Goal: Task Accomplishment & Management: Use online tool/utility

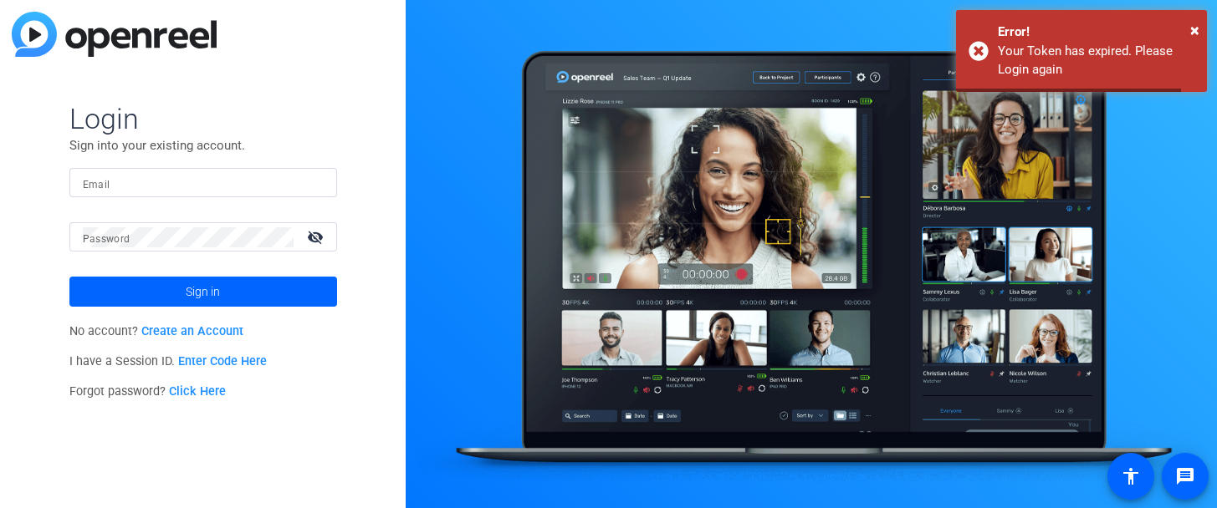
type input "[EMAIL_ADDRESS][DOMAIN_NAME]"
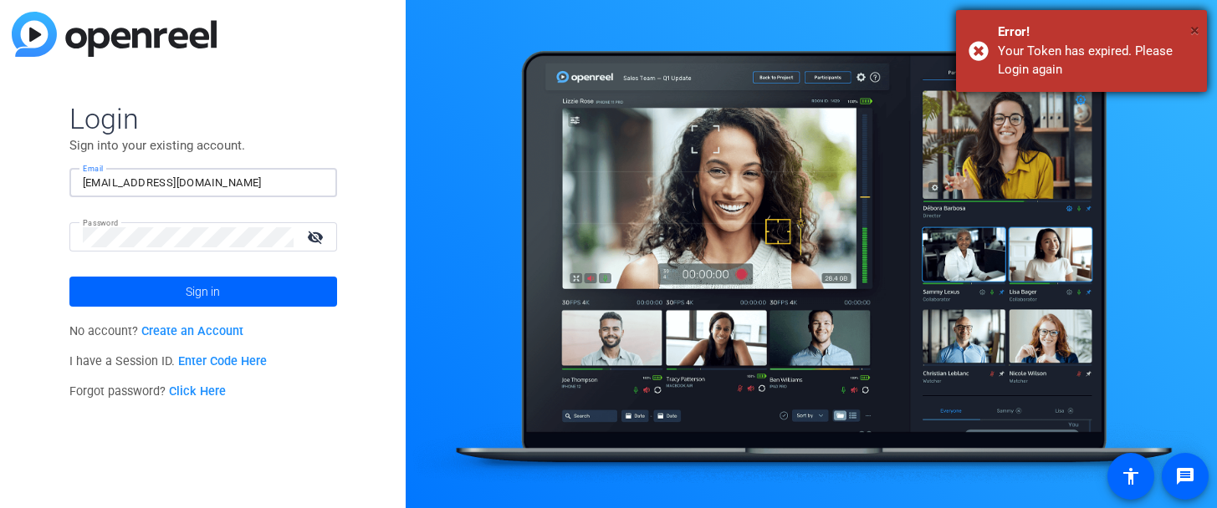
click at [1194, 26] on span "×" at bounding box center [1194, 30] width 9 height 20
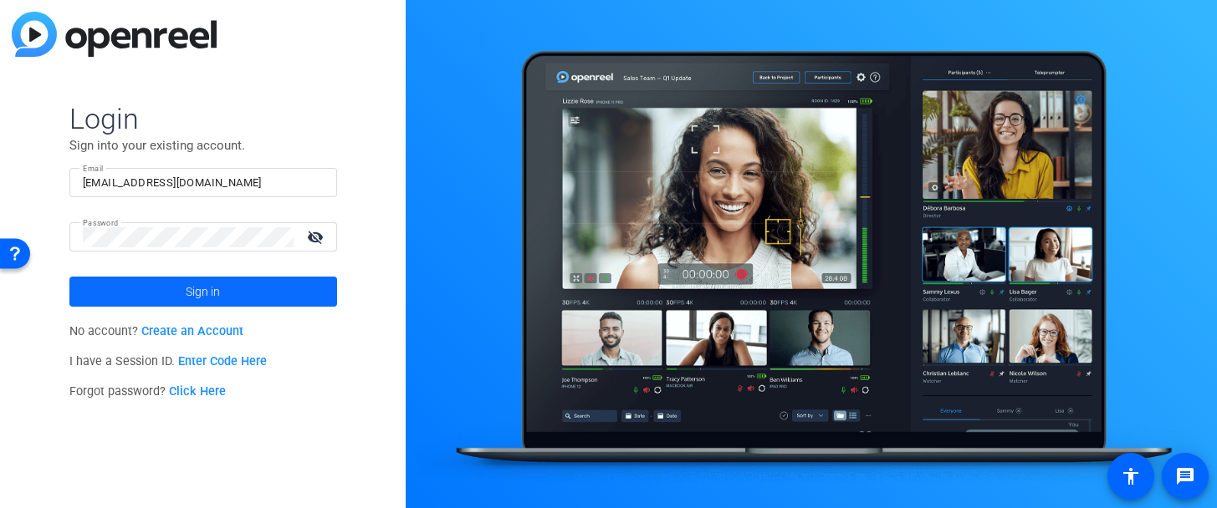
click at [197, 290] on span "Sign in" at bounding box center [203, 292] width 34 height 42
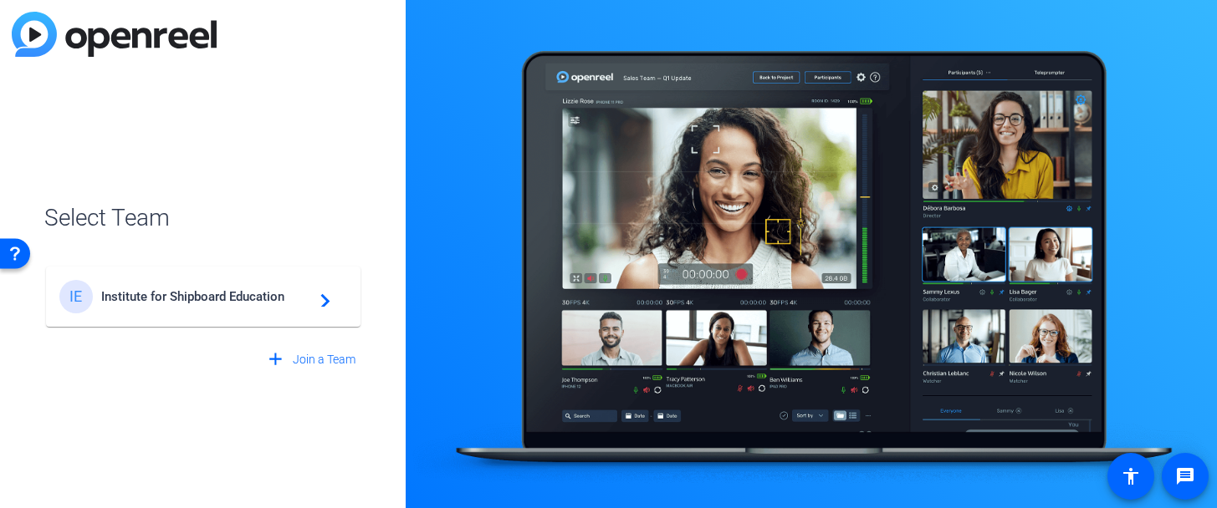
click at [197, 290] on span "Institute for Shipboard Education" at bounding box center [205, 296] width 209 height 15
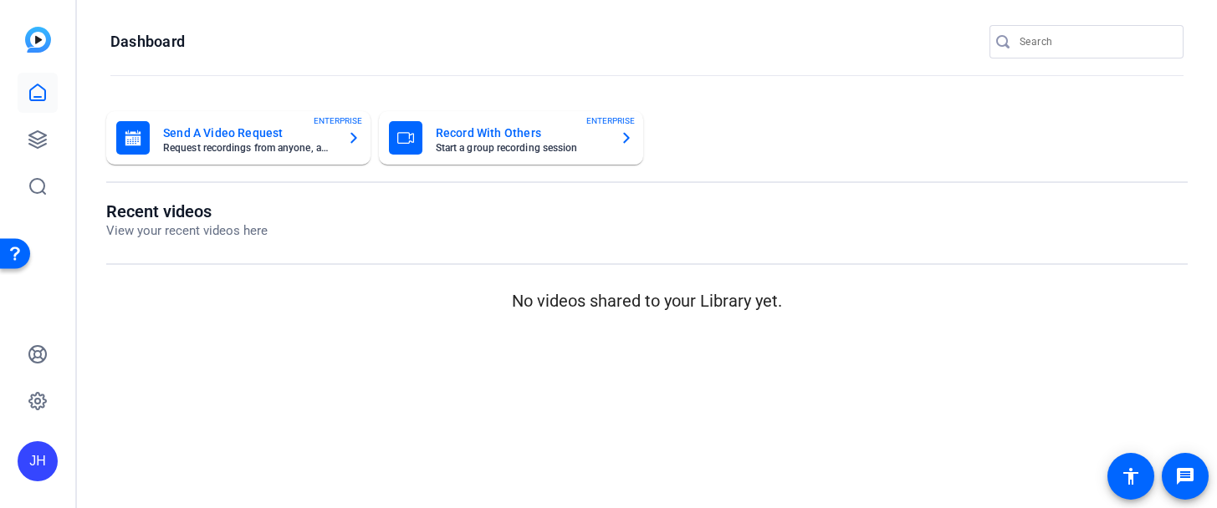
click at [536, 140] on mat-card-title "Record With Others" at bounding box center [521, 133] width 171 height 20
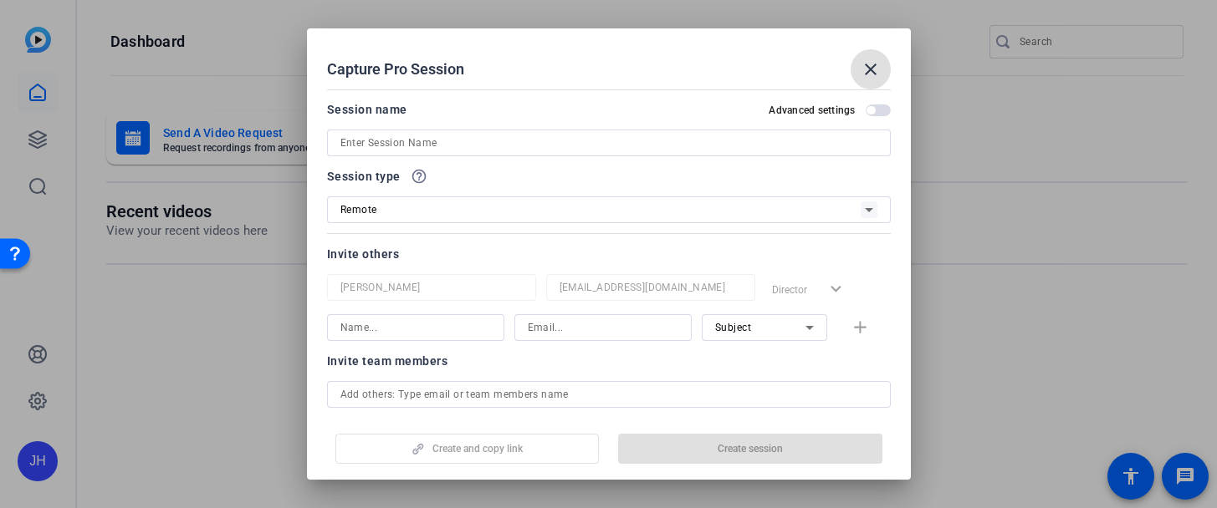
click at [872, 68] on mat-icon "close" at bounding box center [870, 69] width 20 height 20
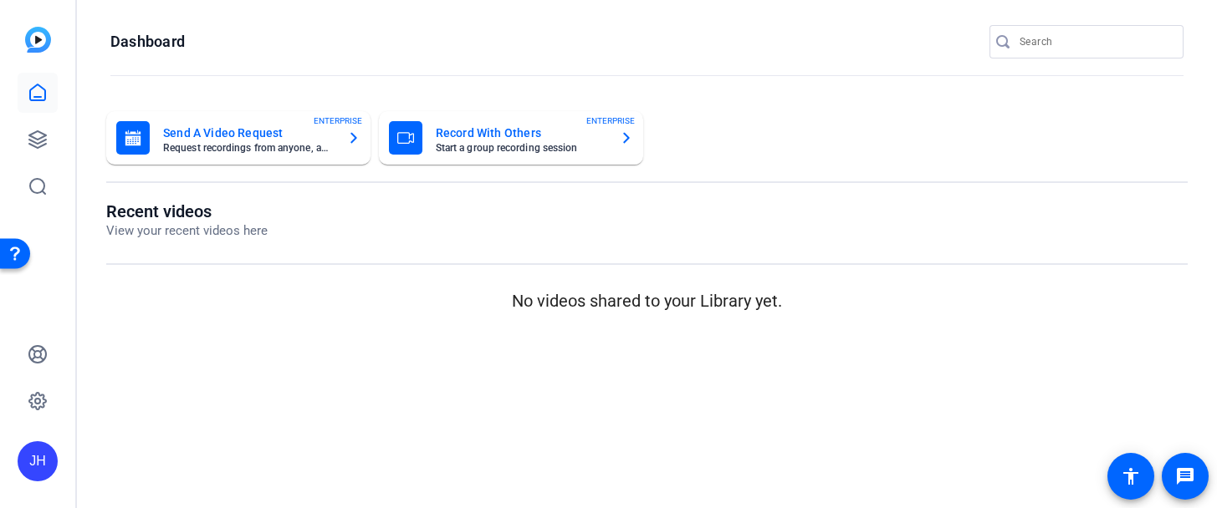
click at [483, 137] on mat-card-title "Record With Others" at bounding box center [521, 133] width 171 height 20
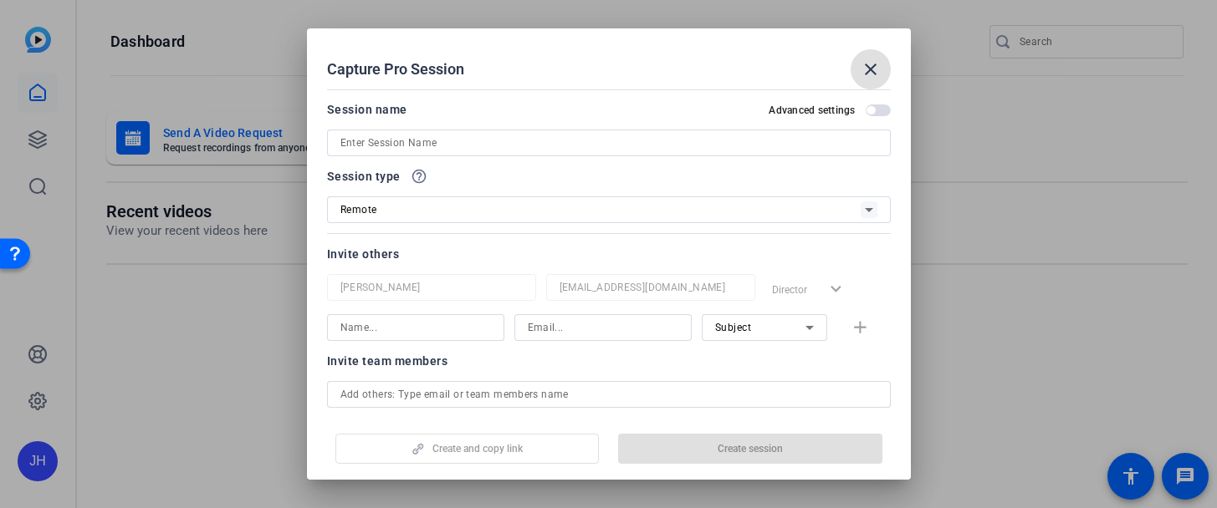
click at [871, 111] on span "button" at bounding box center [870, 110] width 8 height 8
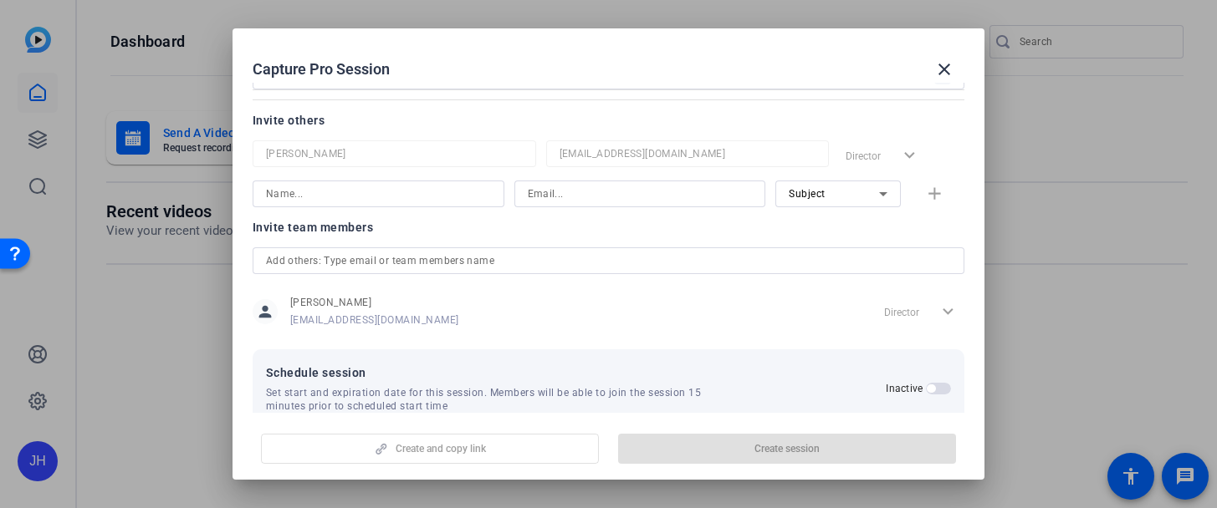
scroll to position [166, 0]
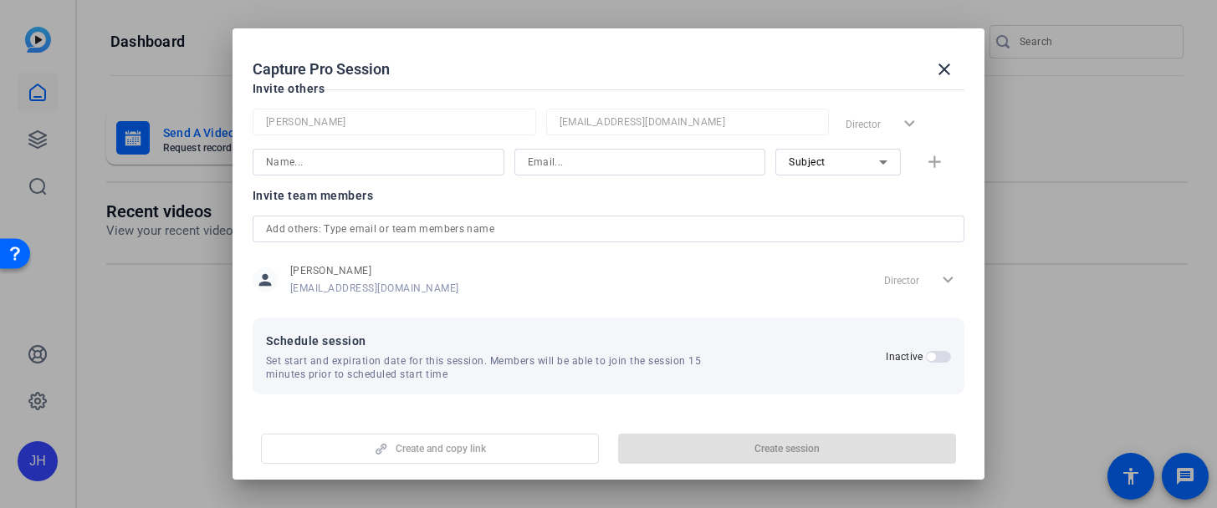
click at [384, 222] on input "text" at bounding box center [609, 229] width 686 height 20
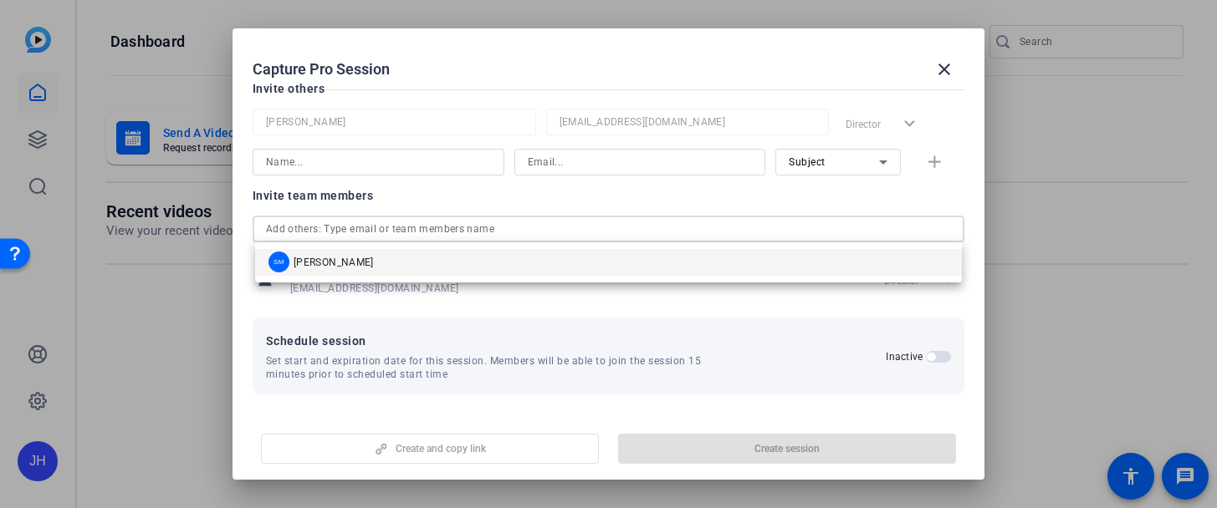
click at [384, 222] on input "text" at bounding box center [609, 229] width 686 height 20
click at [952, 70] on span at bounding box center [944, 69] width 40 height 40
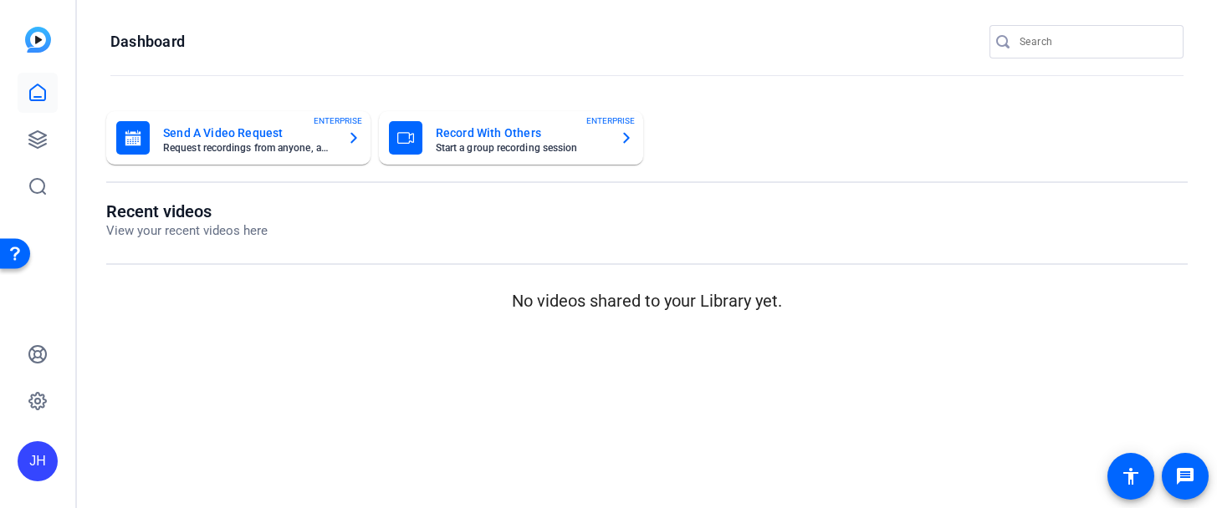
click at [549, 147] on mat-card-subtitle "Start a group recording session" at bounding box center [521, 148] width 171 height 10
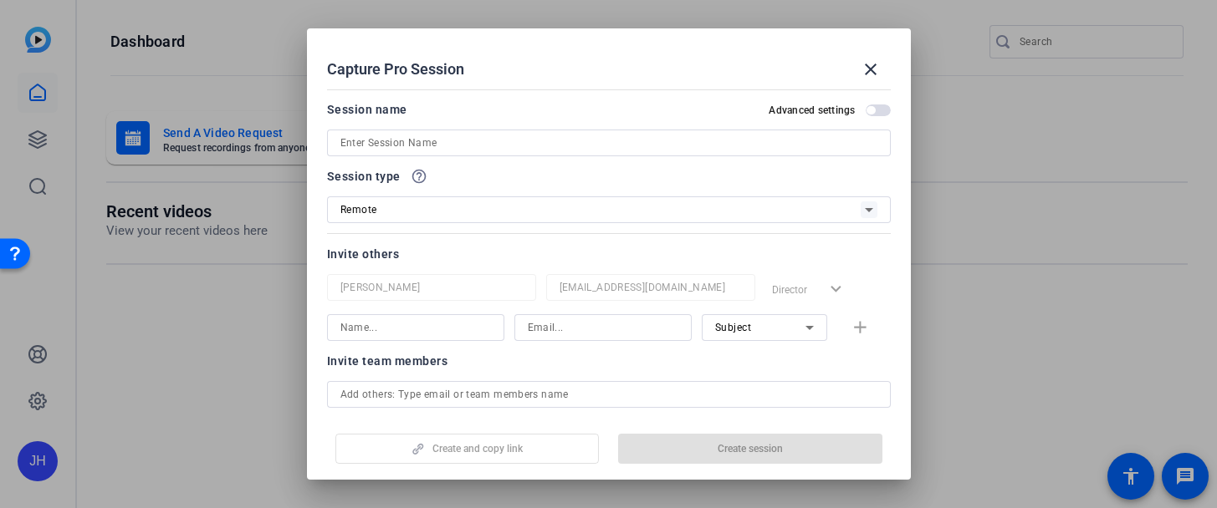
click at [396, 321] on input at bounding box center [415, 328] width 151 height 20
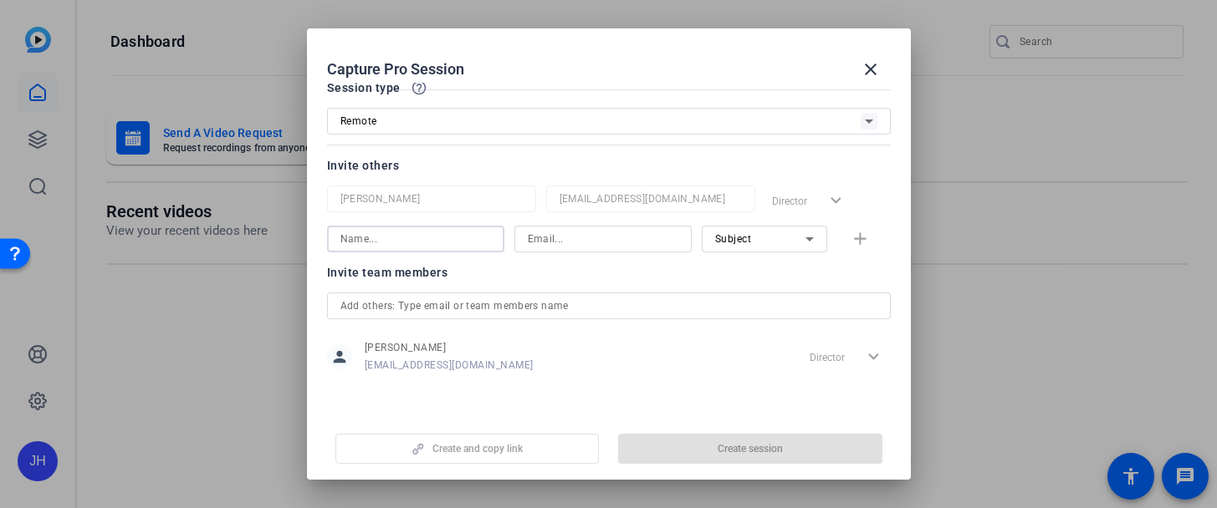
click at [398, 234] on input at bounding box center [415, 239] width 151 height 20
click at [884, 69] on span at bounding box center [870, 69] width 40 height 40
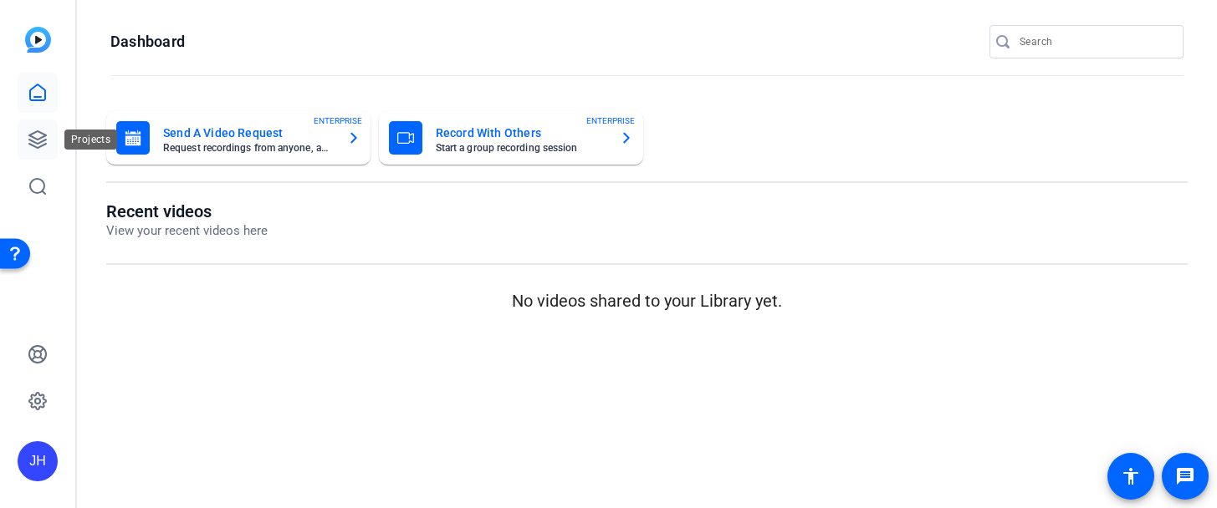
click at [23, 131] on link at bounding box center [38, 140] width 40 height 40
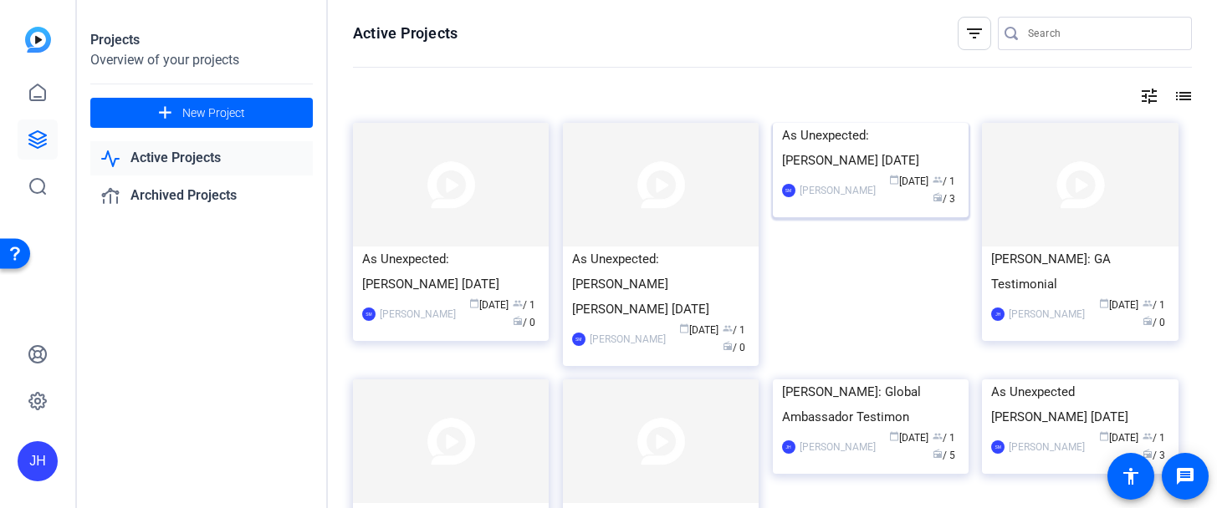
click at [880, 123] on img at bounding box center [871, 123] width 196 height 0
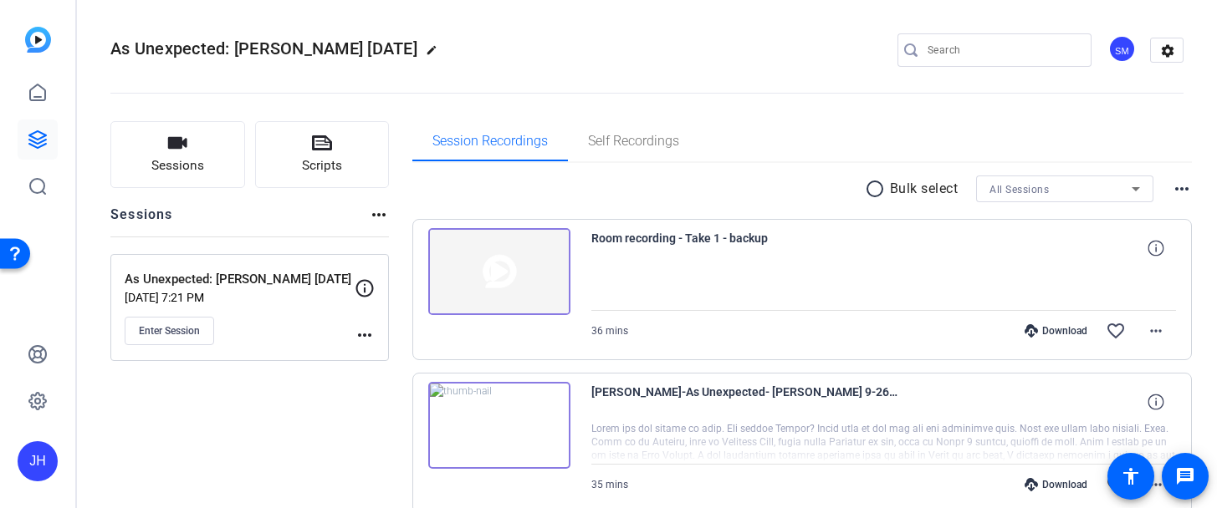
scroll to position [202, 0]
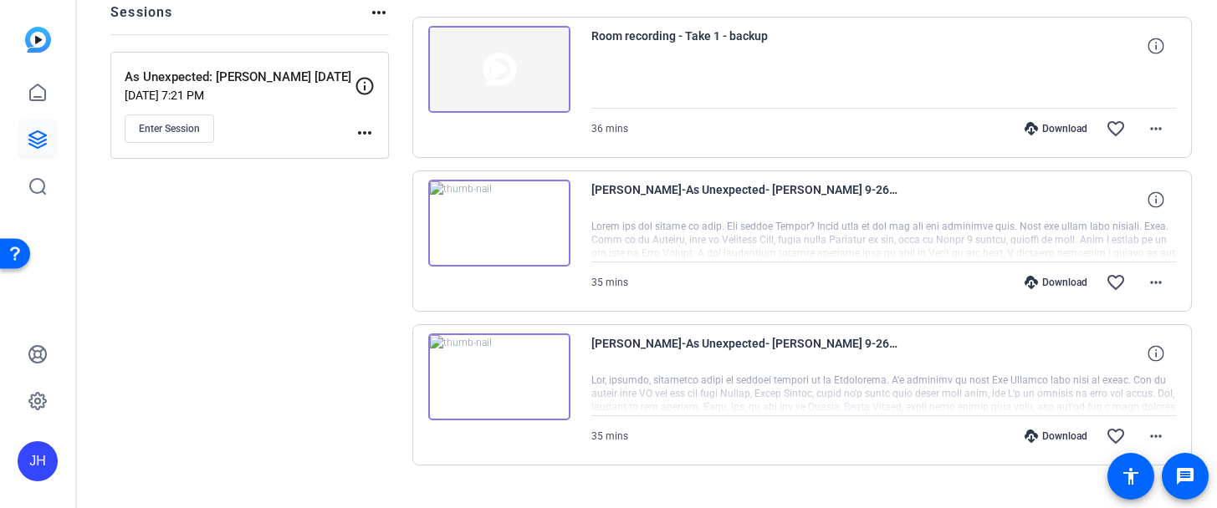
click at [488, 248] on img at bounding box center [499, 223] width 142 height 87
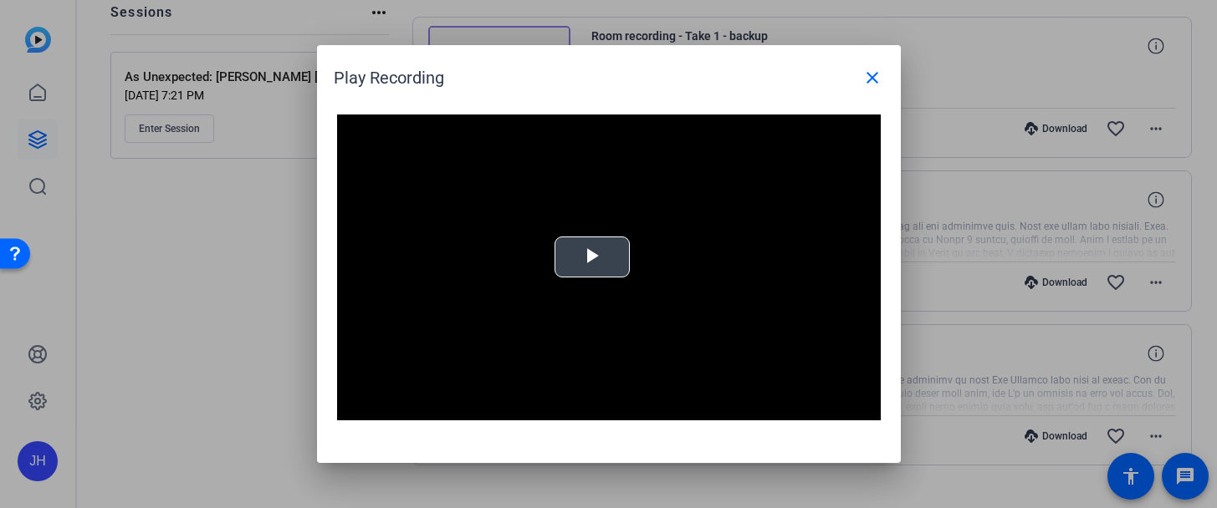
click at [592, 258] on span "Video Player" at bounding box center [592, 258] width 0 height 0
click at [868, 77] on mat-icon "close" at bounding box center [872, 78] width 20 height 20
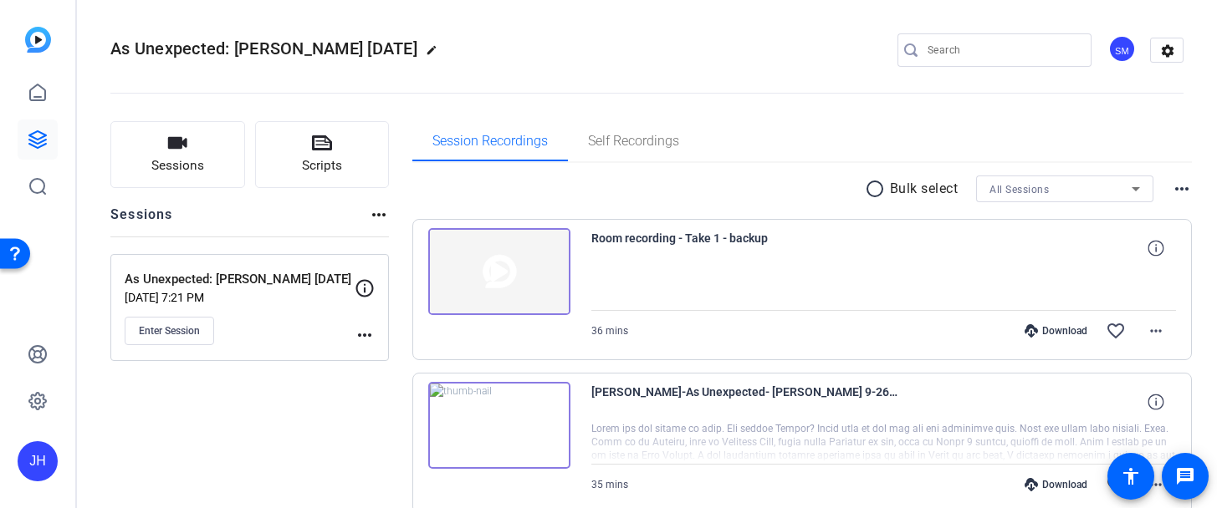
scroll to position [8, 0]
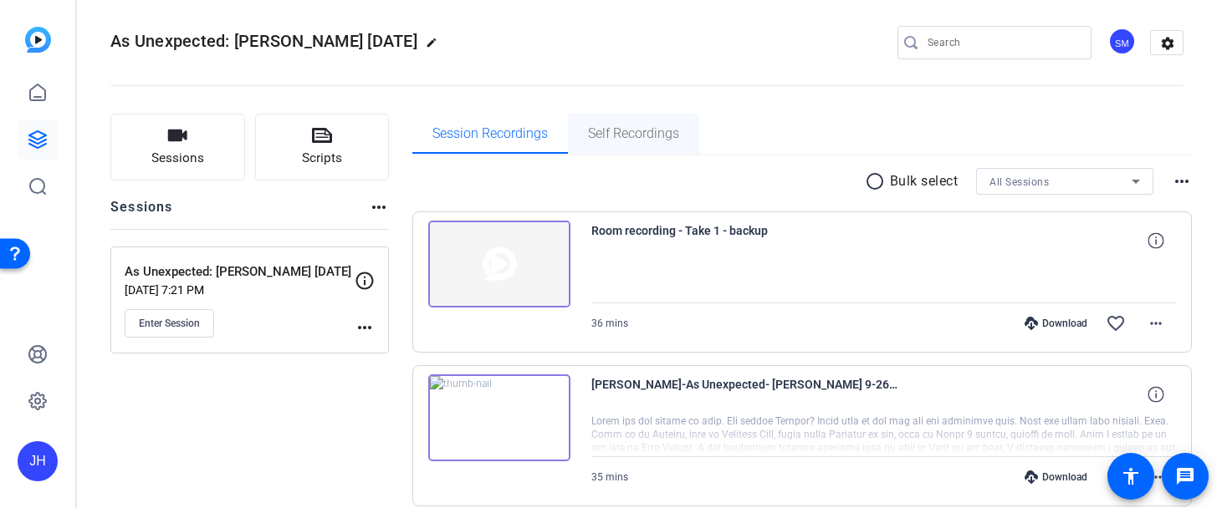
click at [682, 130] on div "Self Recordings" at bounding box center [633, 134] width 131 height 40
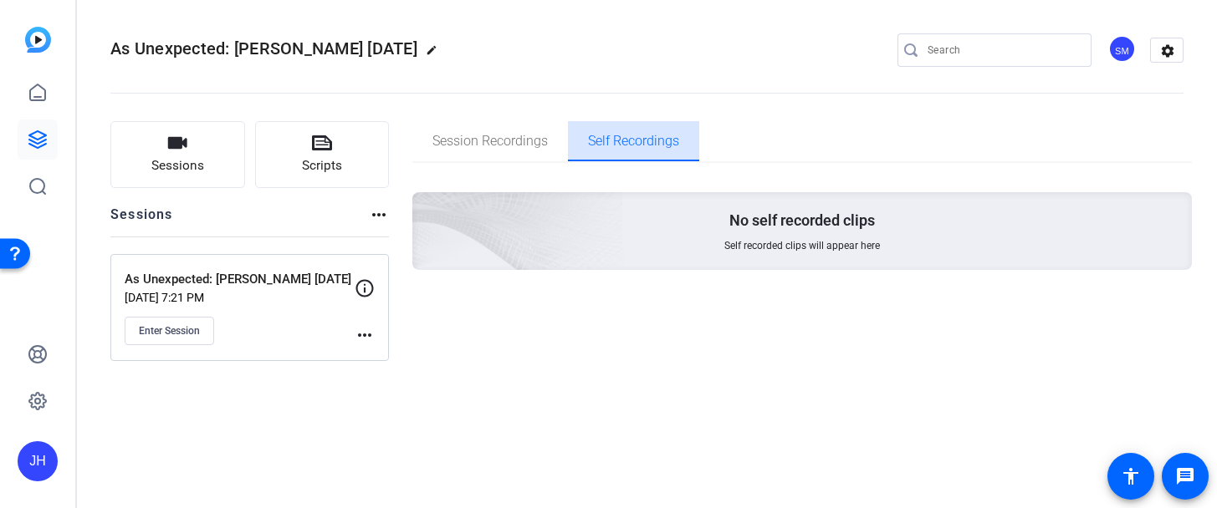
scroll to position [0, 0]
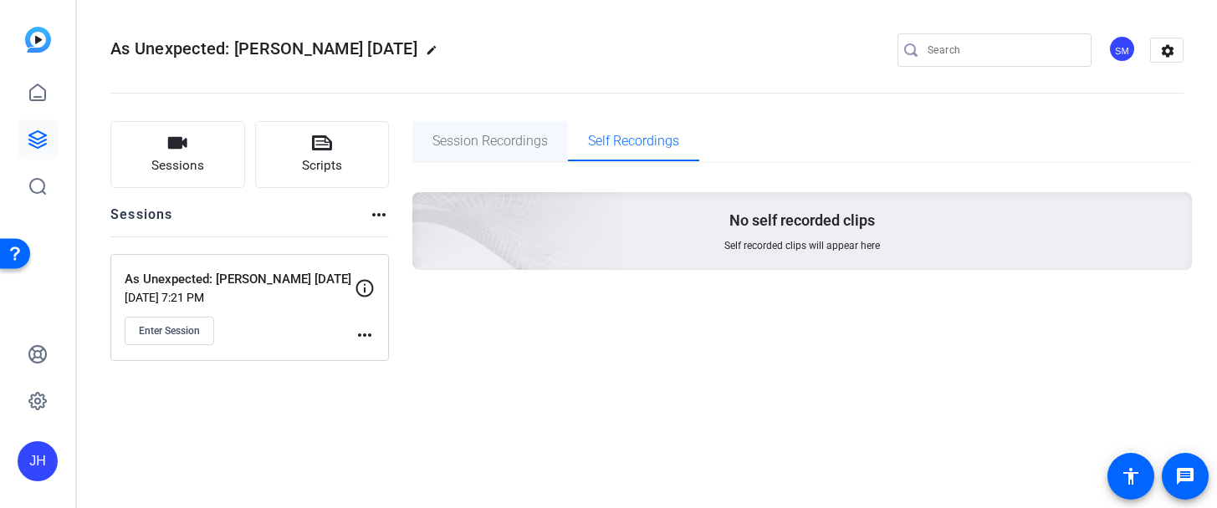
click at [480, 135] on span "Session Recordings" at bounding box center [489, 141] width 115 height 13
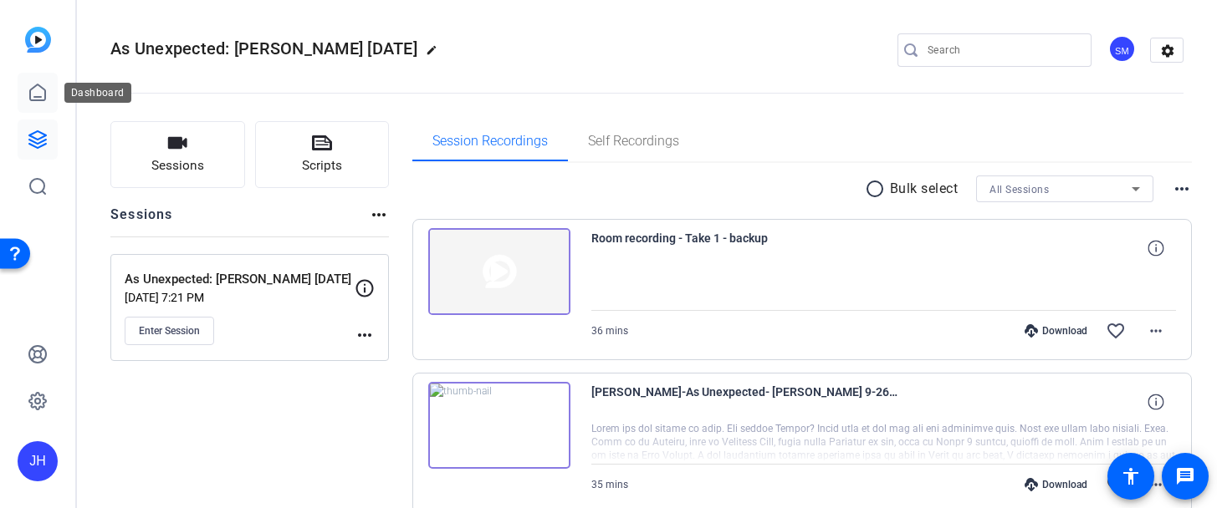
click at [41, 92] on icon at bounding box center [38, 93] width 20 height 20
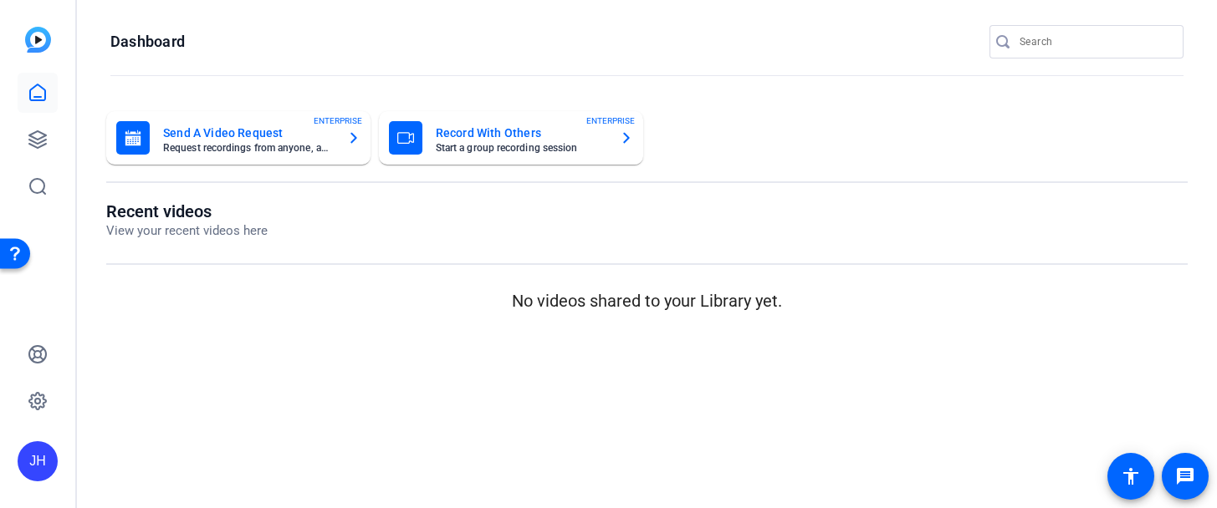
click at [608, 151] on div "Record With Others Start a group recording session ENTERPRISE" at bounding box center [511, 137] width 244 height 33
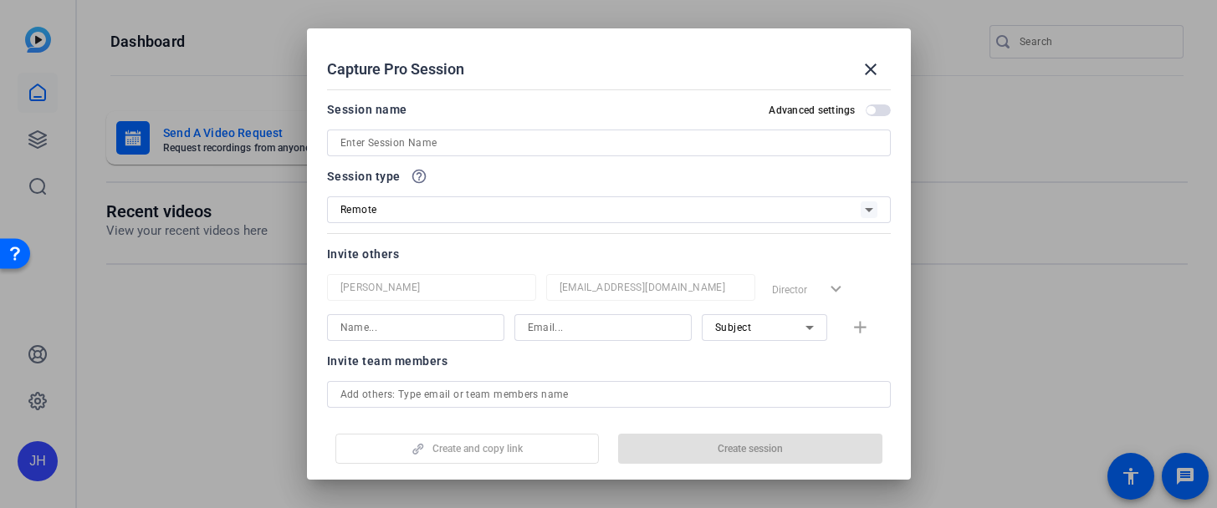
drag, startPoint x: 323, startPoint y: 65, endPoint x: 462, endPoint y: 63, distance: 138.8
click at [462, 63] on h2 "Capture Pro Session close" at bounding box center [609, 55] width 604 height 54
copy div "Capture Pro Session"
click at [875, 67] on mat-icon "close" at bounding box center [870, 69] width 20 height 20
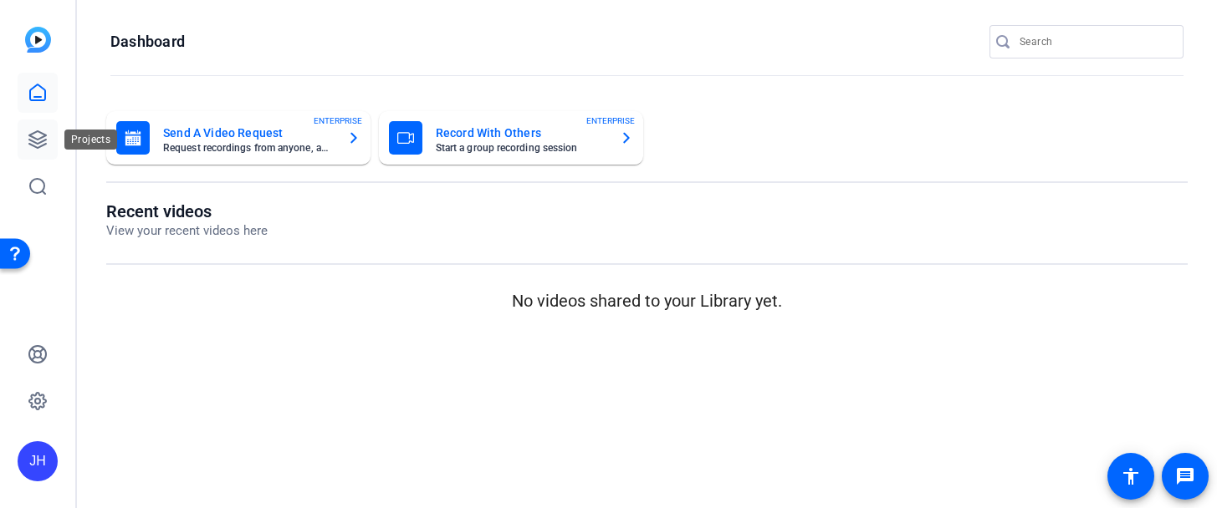
click at [36, 136] on icon at bounding box center [38, 140] width 20 height 20
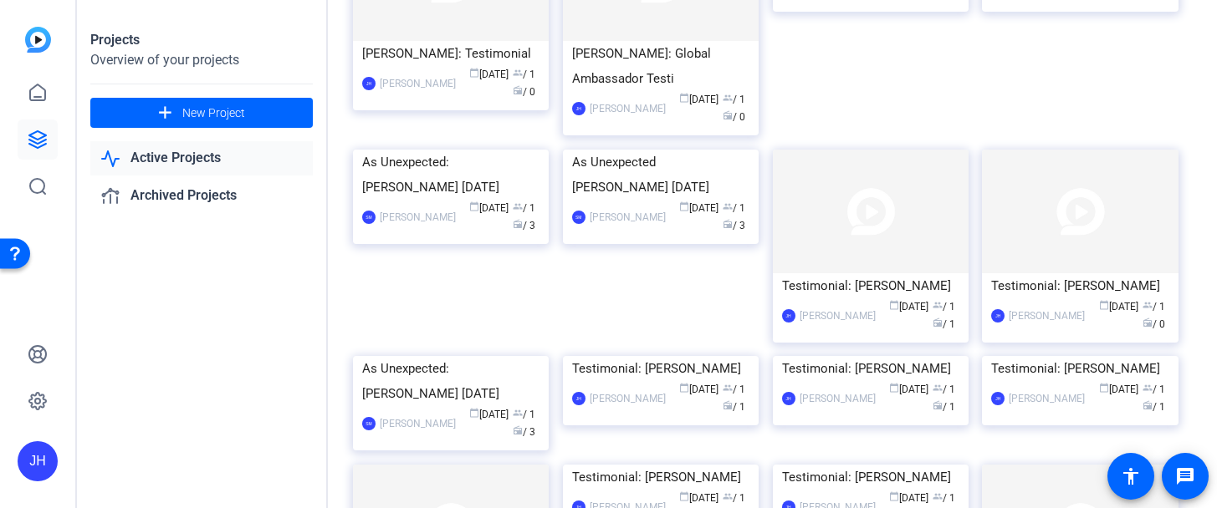
scroll to position [518, 0]
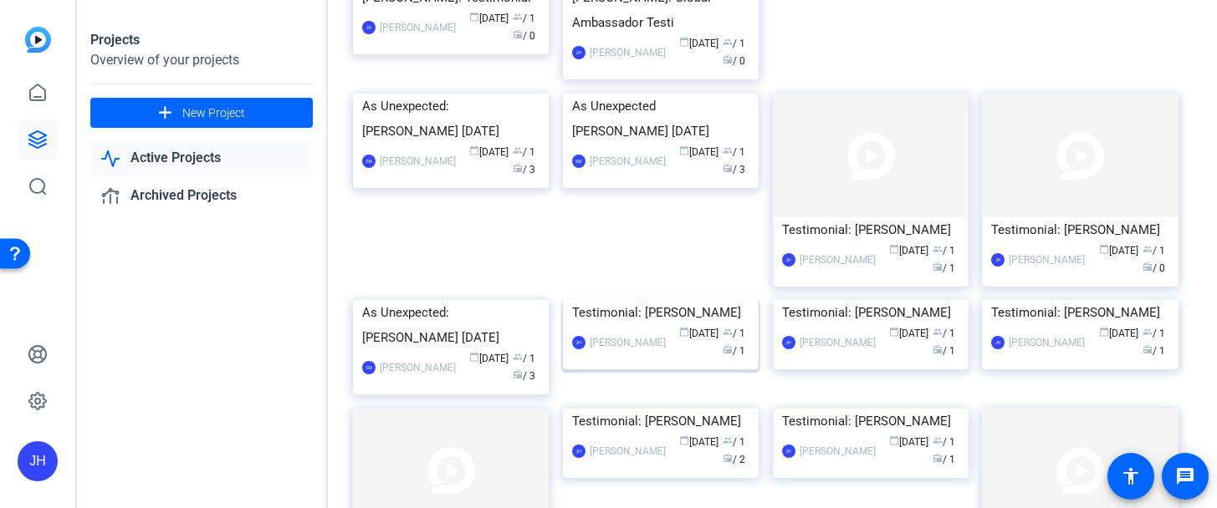
click at [660, 300] on img at bounding box center [661, 300] width 196 height 0
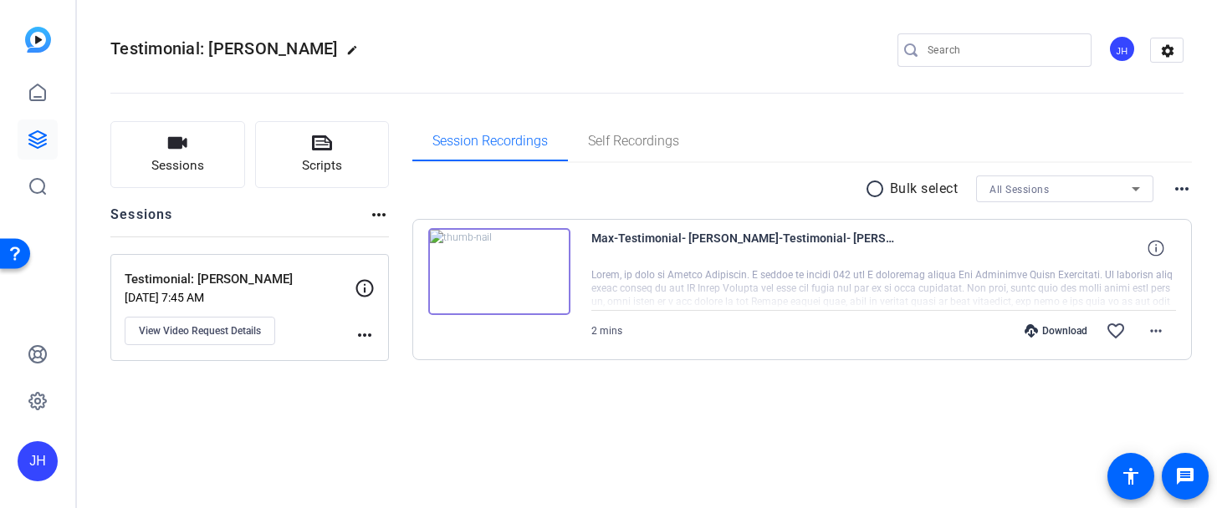
click at [705, 275] on div at bounding box center [883, 289] width 585 height 42
click at [481, 272] on img at bounding box center [499, 271] width 142 height 87
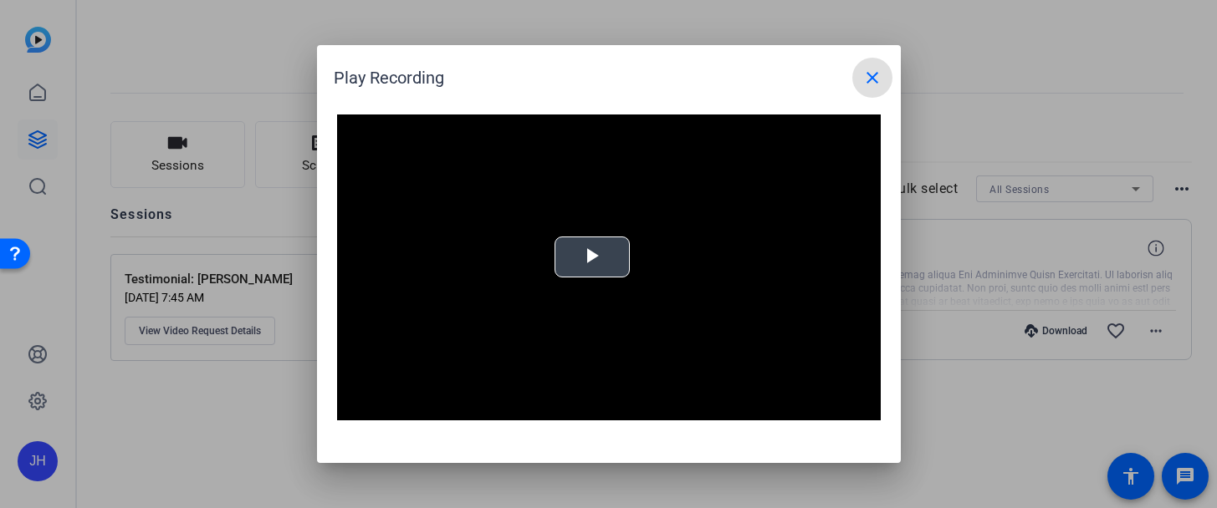
click at [592, 258] on span "Video Player" at bounding box center [592, 258] width 0 height 0
click at [870, 81] on mat-icon "close" at bounding box center [872, 78] width 20 height 20
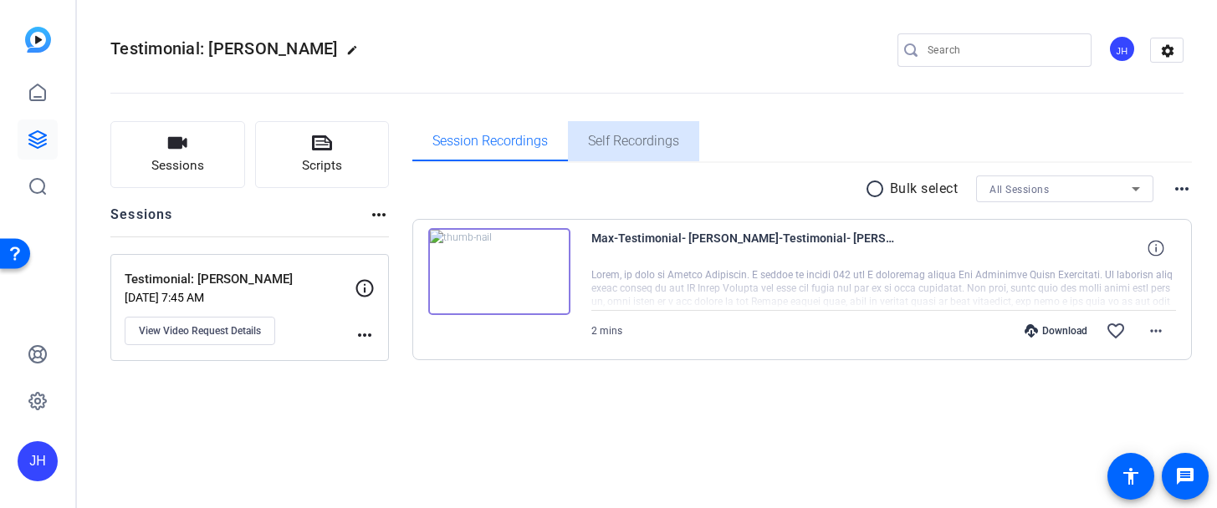
click at [585, 139] on div "Self Recordings" at bounding box center [633, 141] width 131 height 40
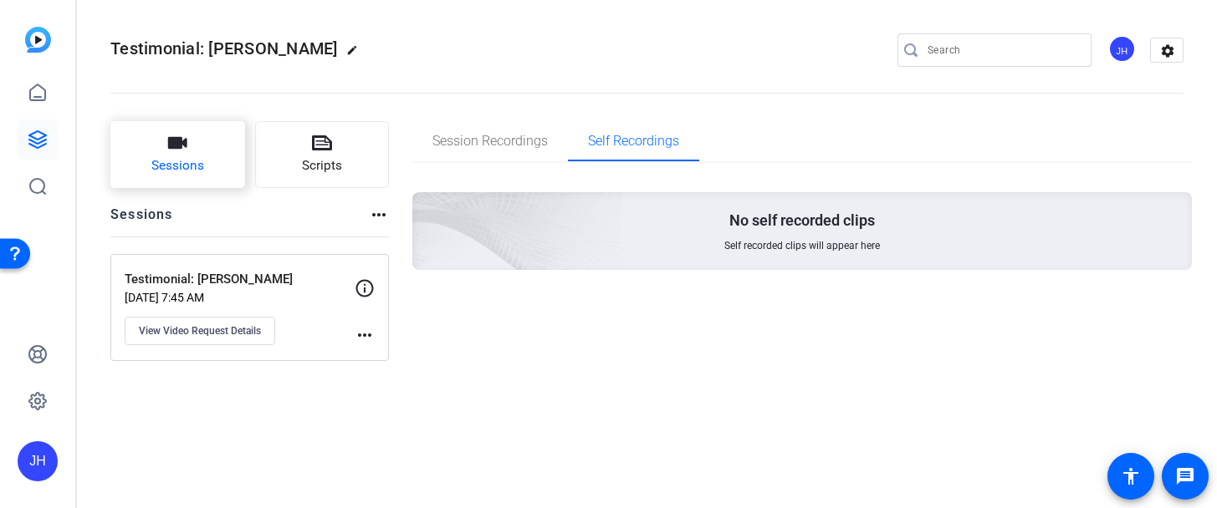
click at [146, 138] on button "Sessions" at bounding box center [177, 154] width 135 height 67
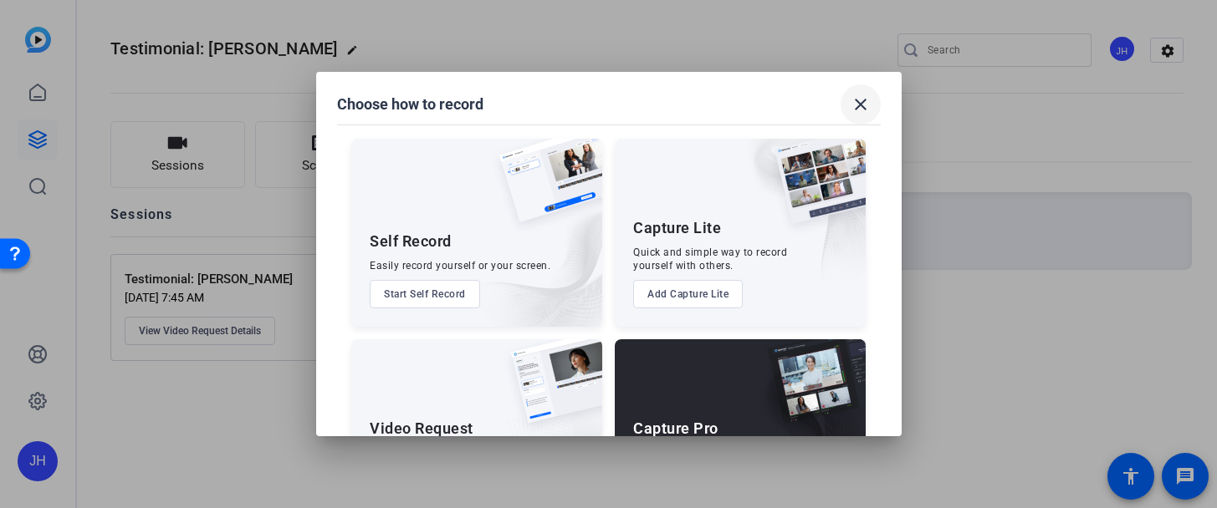
click at [857, 107] on mat-icon "close" at bounding box center [860, 104] width 20 height 20
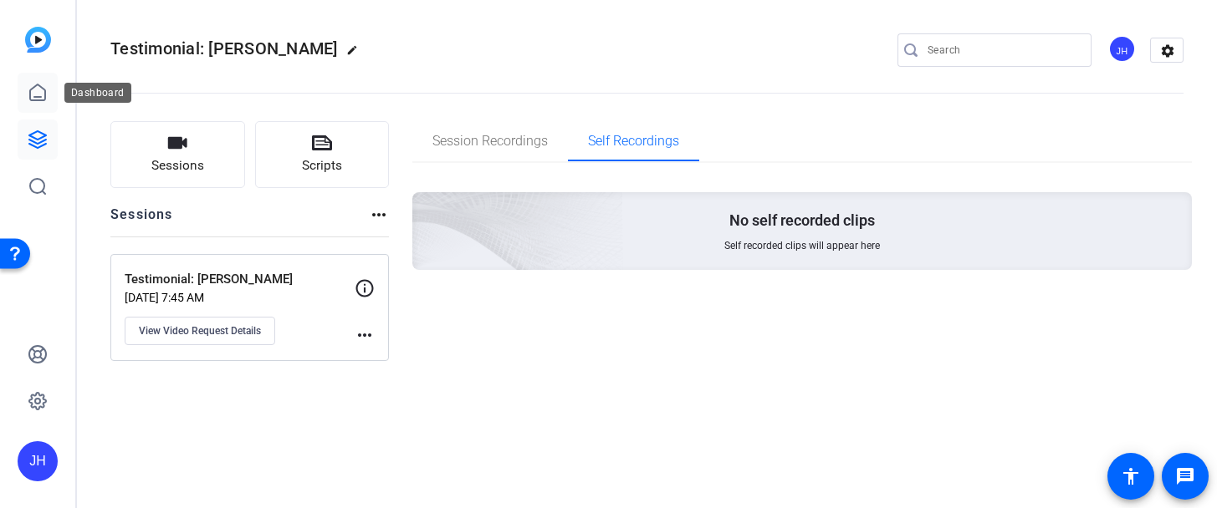
click at [24, 90] on link at bounding box center [38, 93] width 40 height 40
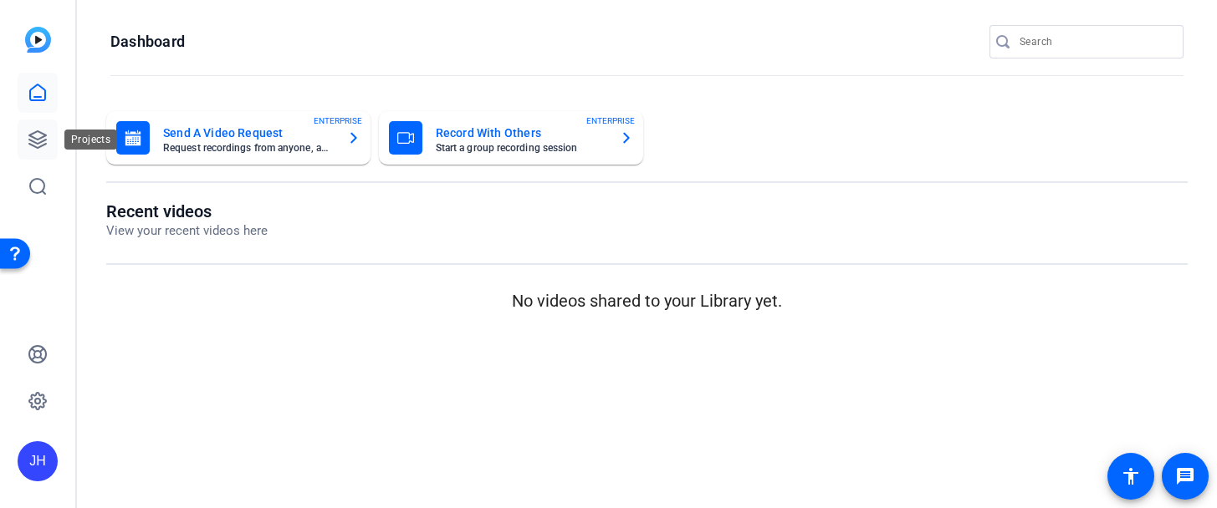
click at [34, 133] on icon at bounding box center [37, 139] width 17 height 17
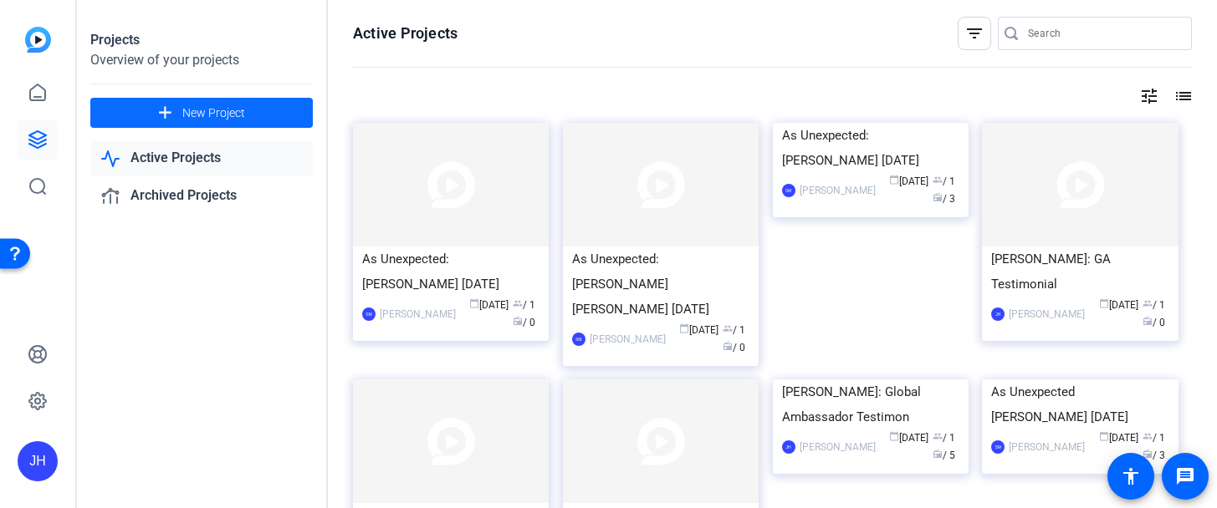
click at [195, 120] on span "New Project" at bounding box center [213, 114] width 63 height 18
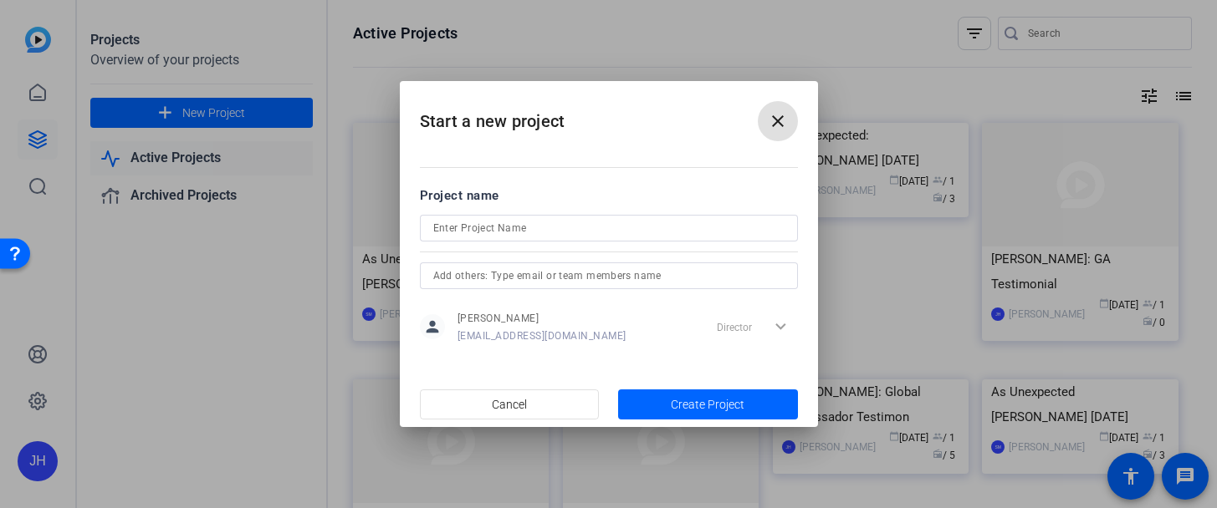
click at [564, 234] on input at bounding box center [608, 228] width 351 height 20
type input "test recording"
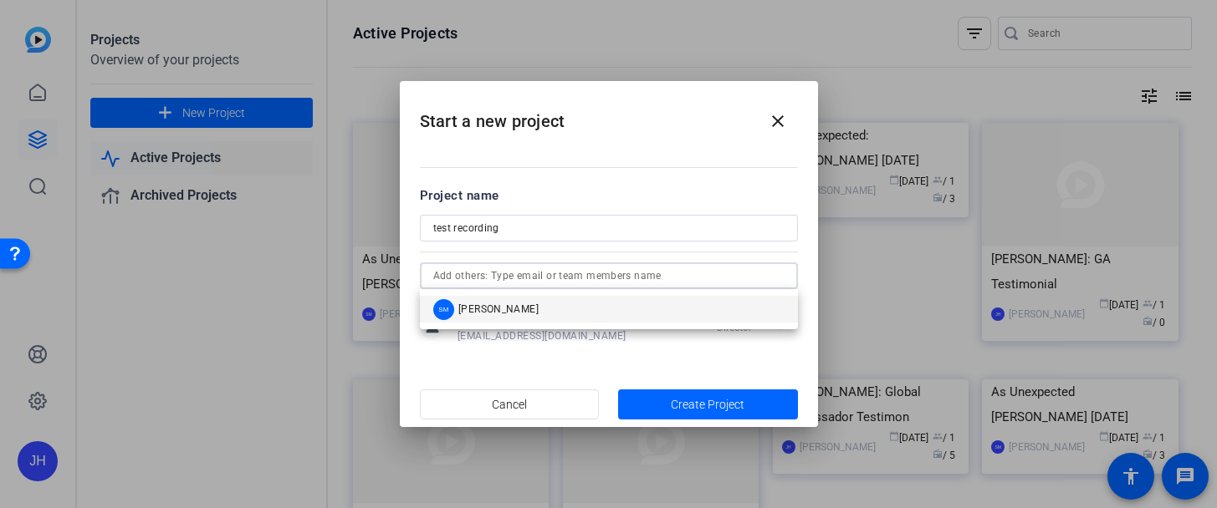
click at [624, 283] on input "text" at bounding box center [608, 276] width 351 height 20
type input "kqi"
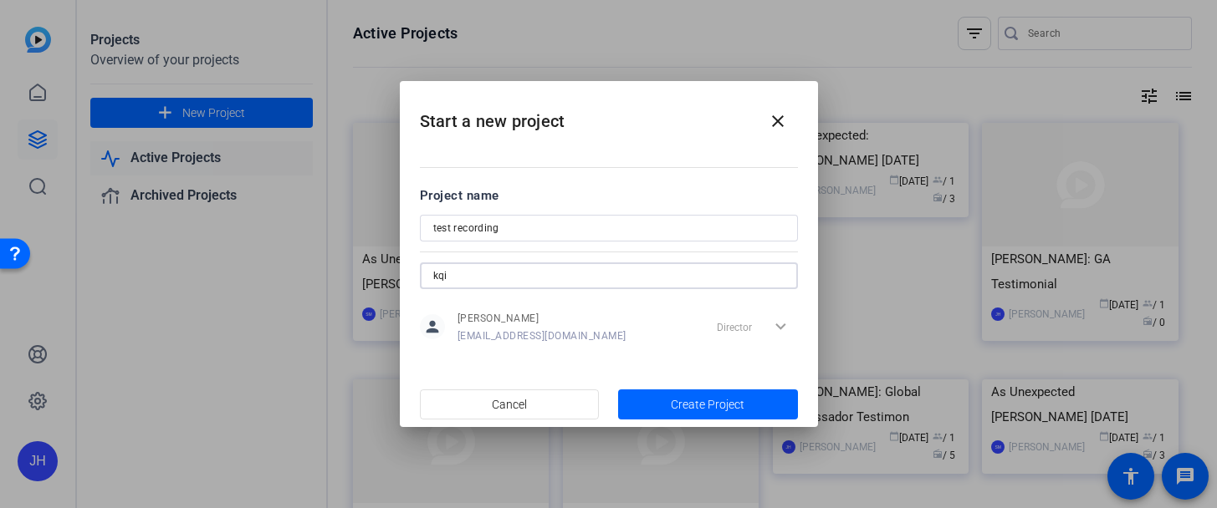
drag, startPoint x: 535, startPoint y: 272, endPoint x: 407, endPoint y: 273, distance: 128.0
click at [407, 273] on mat-dialog-content "Project name test recording kqi person Jason Hughes marketing@isevoyages.org Di…" at bounding box center [609, 265] width 418 height 232
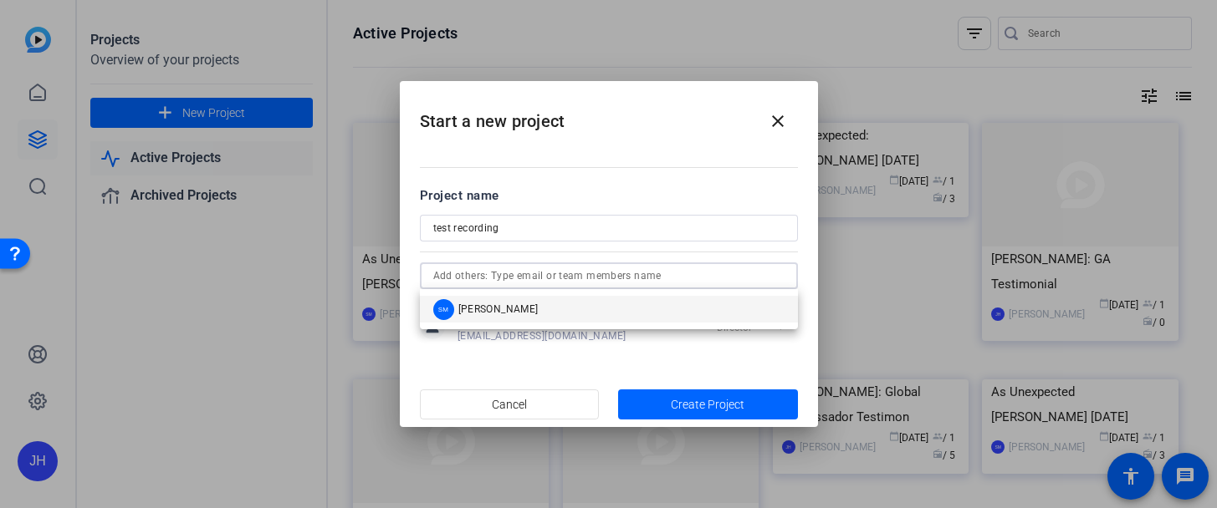
click at [711, 159] on mat-dialog-content "Project name test recording person Jason Hughes marketing@isevoyages.org Direct…" at bounding box center [609, 265] width 418 height 232
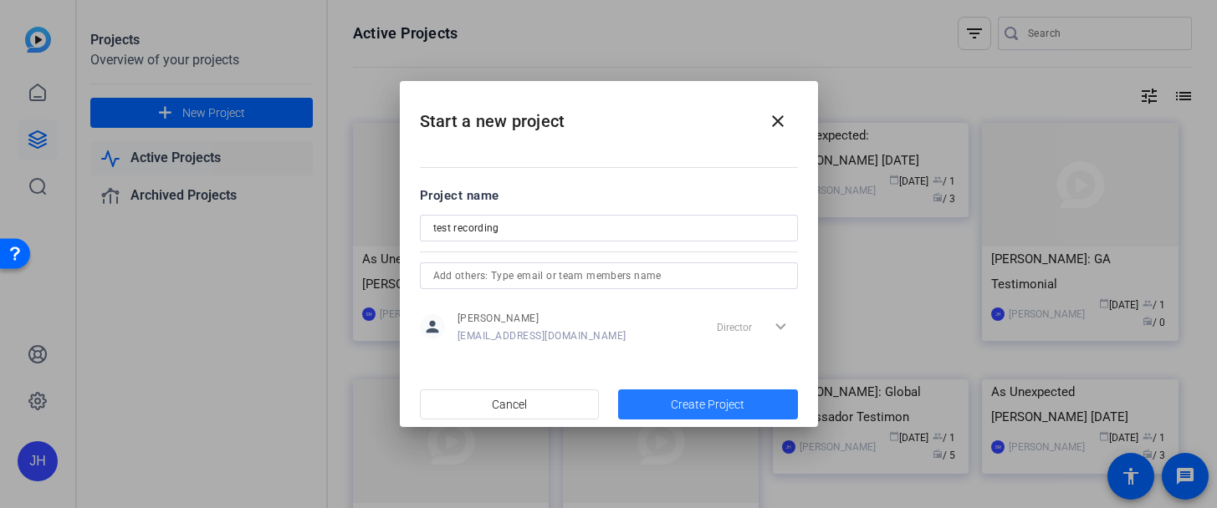
click at [718, 404] on span "Create Project" at bounding box center [708, 405] width 74 height 18
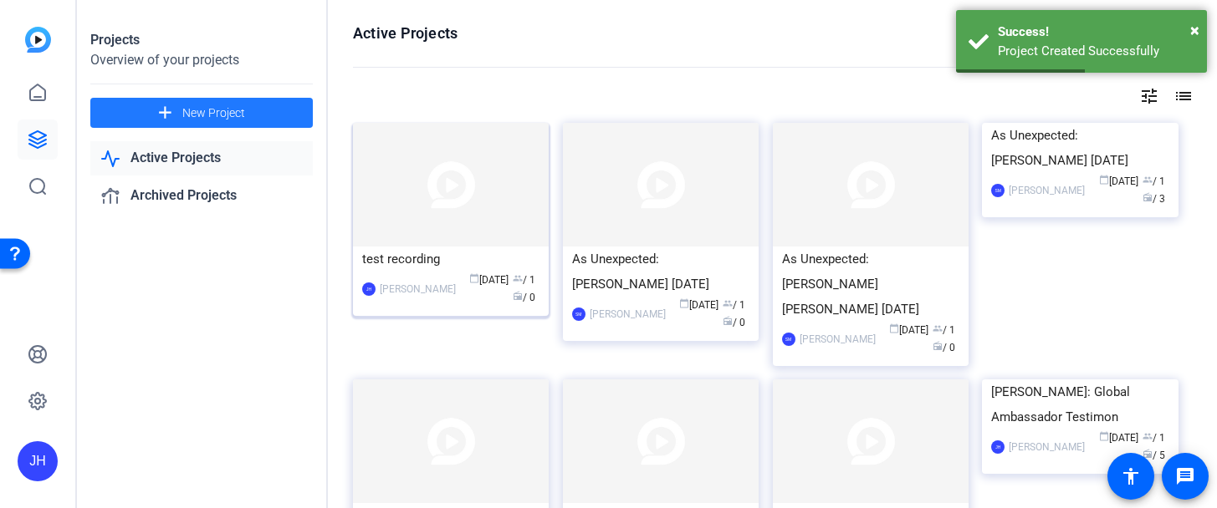
click at [445, 217] on img at bounding box center [451, 185] width 196 height 124
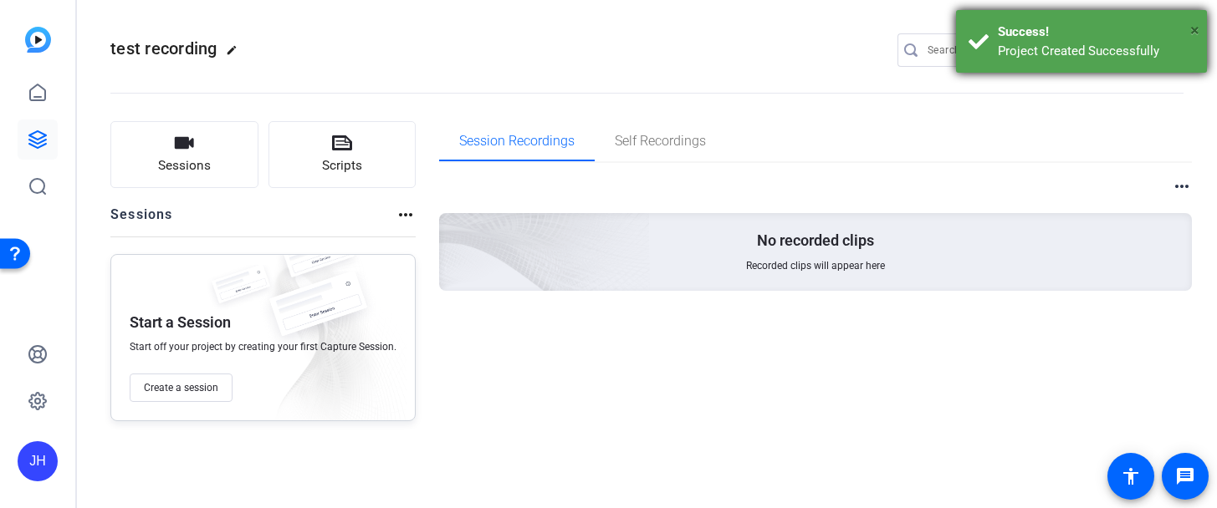
click at [1191, 29] on span "×" at bounding box center [1194, 30] width 9 height 20
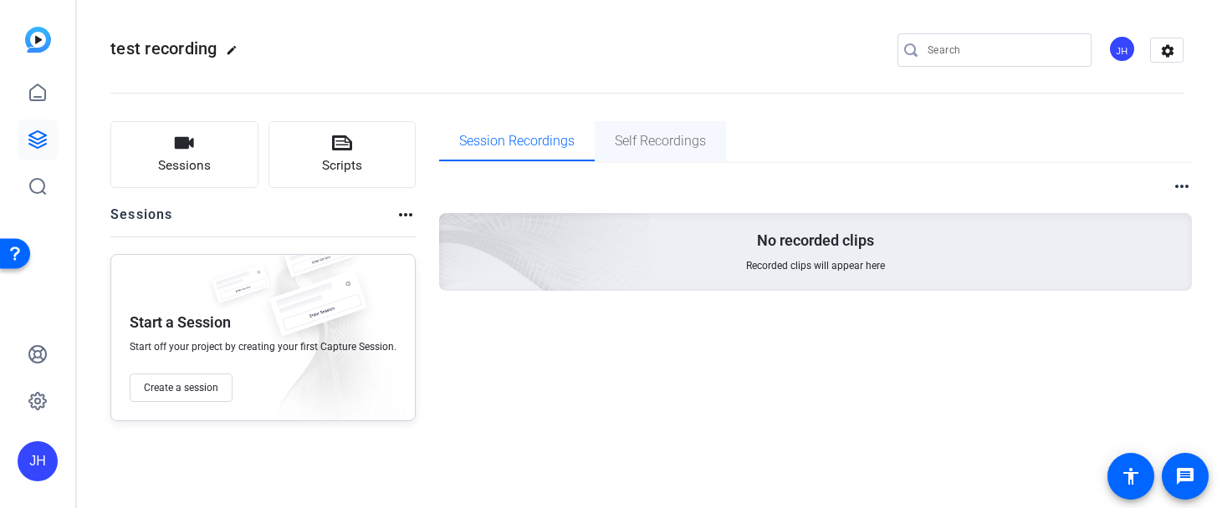
click at [679, 138] on span "Self Recordings" at bounding box center [660, 141] width 91 height 13
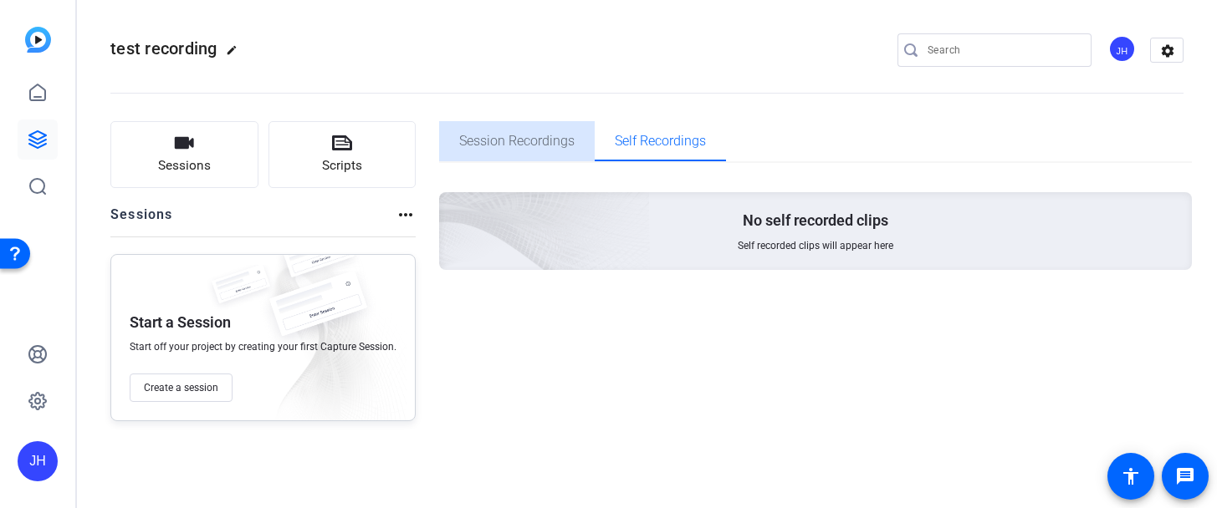
click at [534, 139] on span "Session Recordings" at bounding box center [516, 141] width 115 height 13
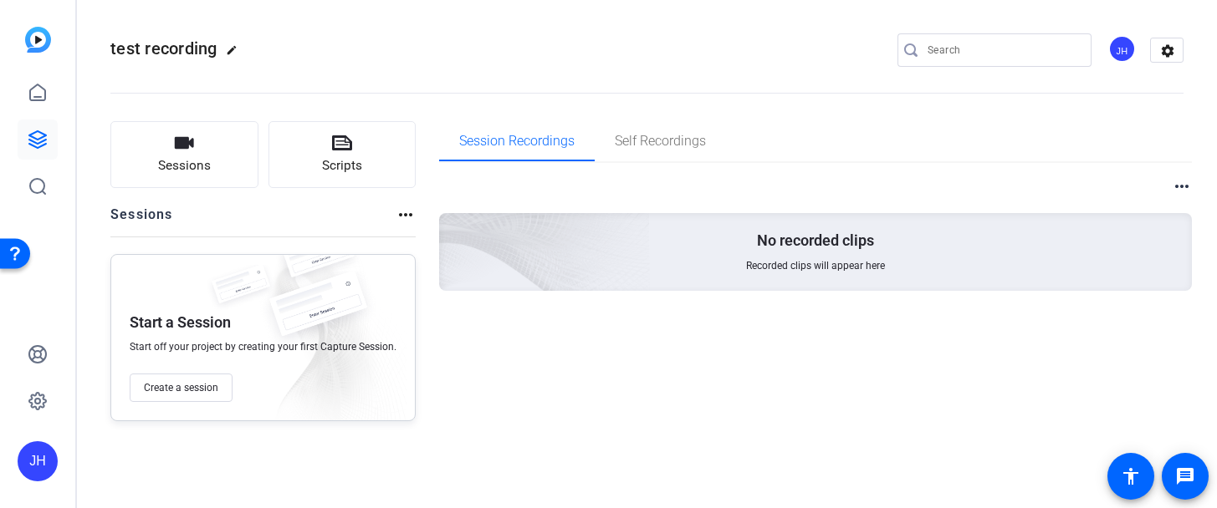
click at [710, 229] on div "No recorded clips Recorded clips will appear here" at bounding box center [815, 252] width 753 height 78
click at [232, 178] on button "Sessions" at bounding box center [184, 154] width 148 height 67
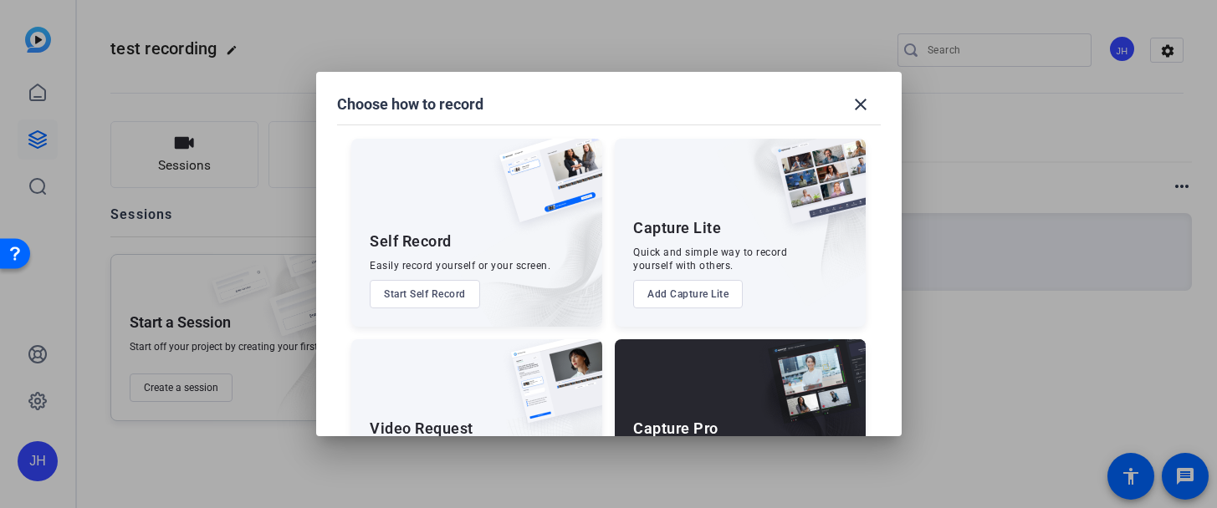
scroll to position [109, 0]
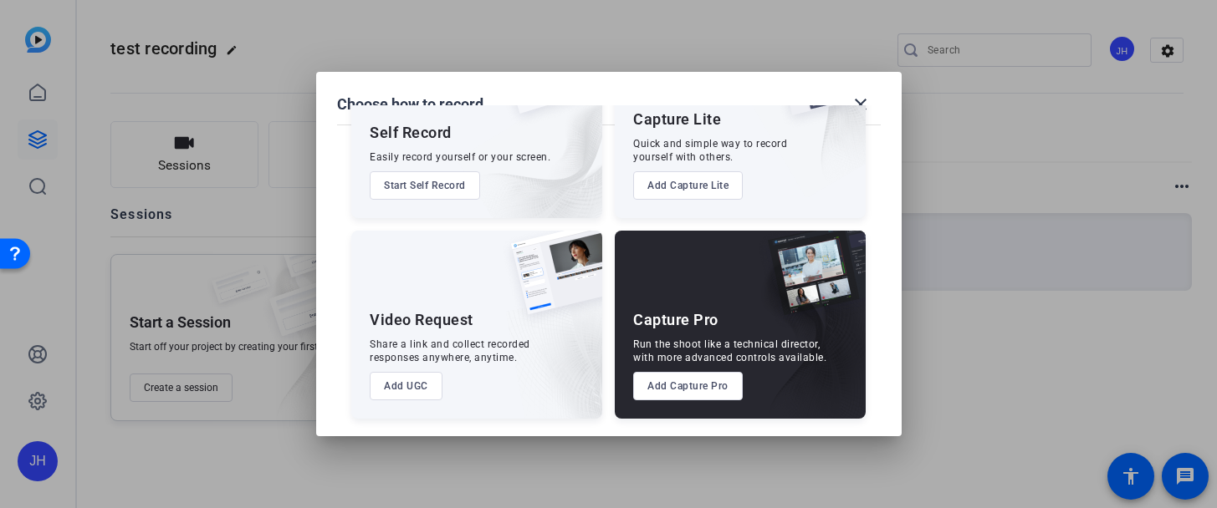
click at [667, 395] on button "Add Capture Pro" at bounding box center [688, 386] width 110 height 28
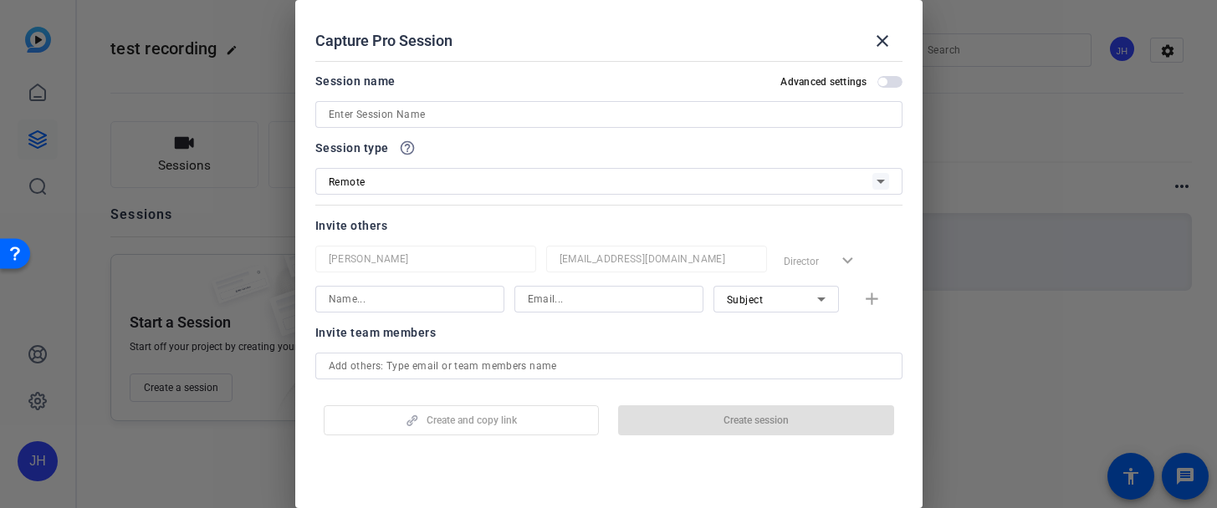
click at [432, 106] on input at bounding box center [609, 115] width 560 height 20
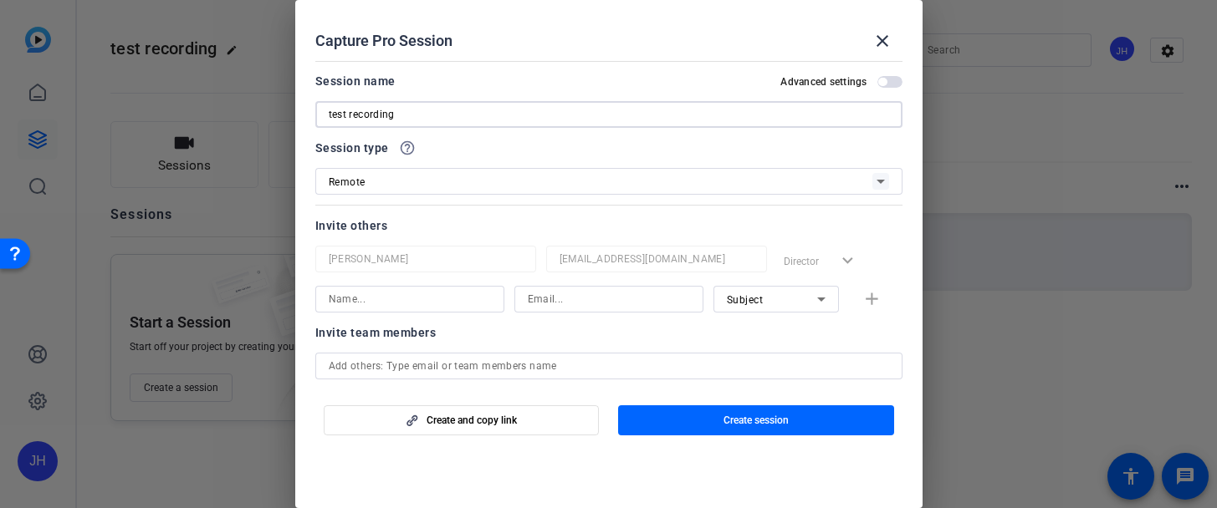
type input "test recording"
click at [355, 289] on input at bounding box center [410, 299] width 162 height 20
type input "kay"
click at [550, 296] on input at bounding box center [609, 299] width 162 height 20
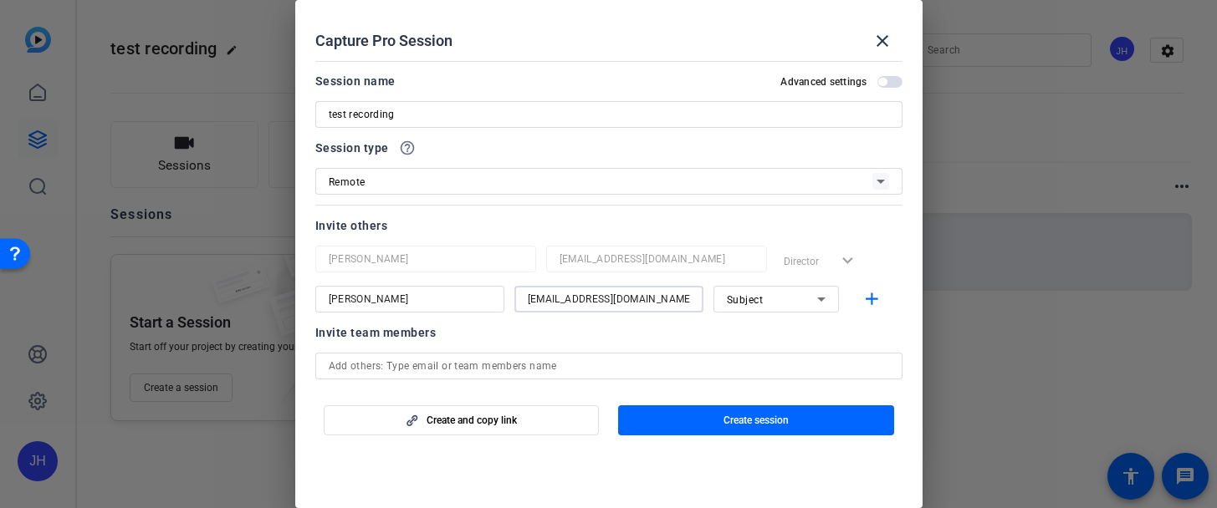
type input "kqi@isevoyages.org"
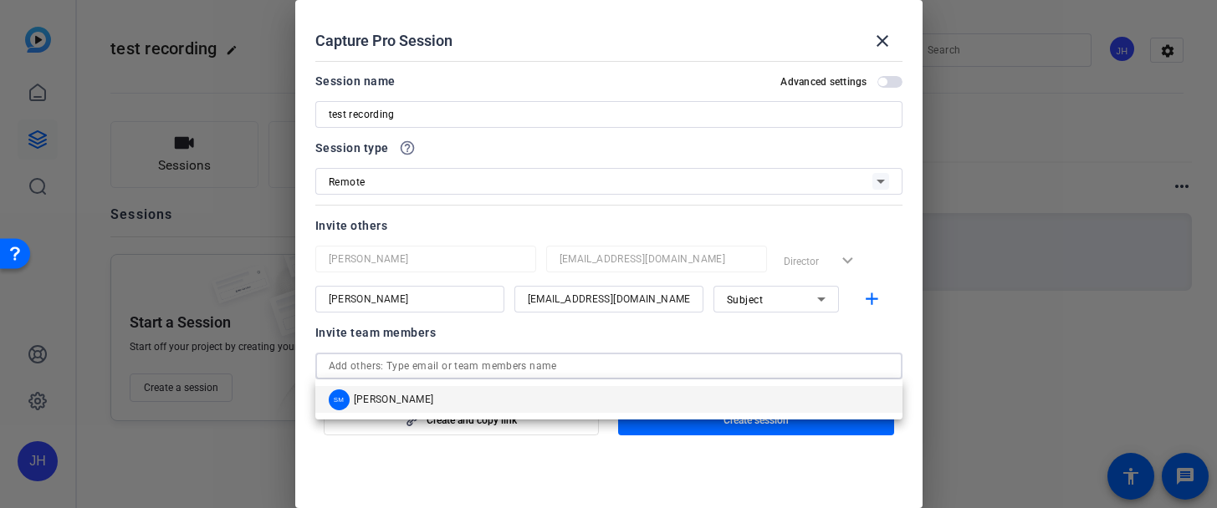
click at [478, 358] on input "text" at bounding box center [609, 366] width 560 height 20
click at [534, 263] on mat-form-field "[PERSON_NAME]" at bounding box center [425, 259] width 221 height 27
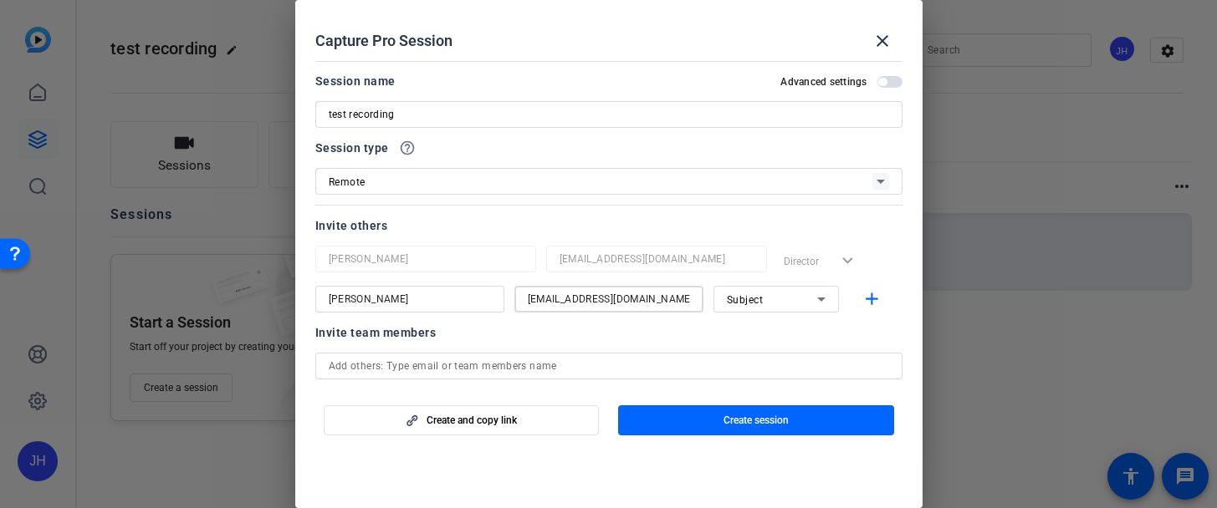
drag, startPoint x: 615, startPoint y: 297, endPoint x: 476, endPoint y: 298, distance: 138.8
click at [476, 298] on div "kay kqi@isevoyages.org Subject add" at bounding box center [608, 299] width 587 height 27
click at [422, 365] on input "text" at bounding box center [609, 366] width 560 height 20
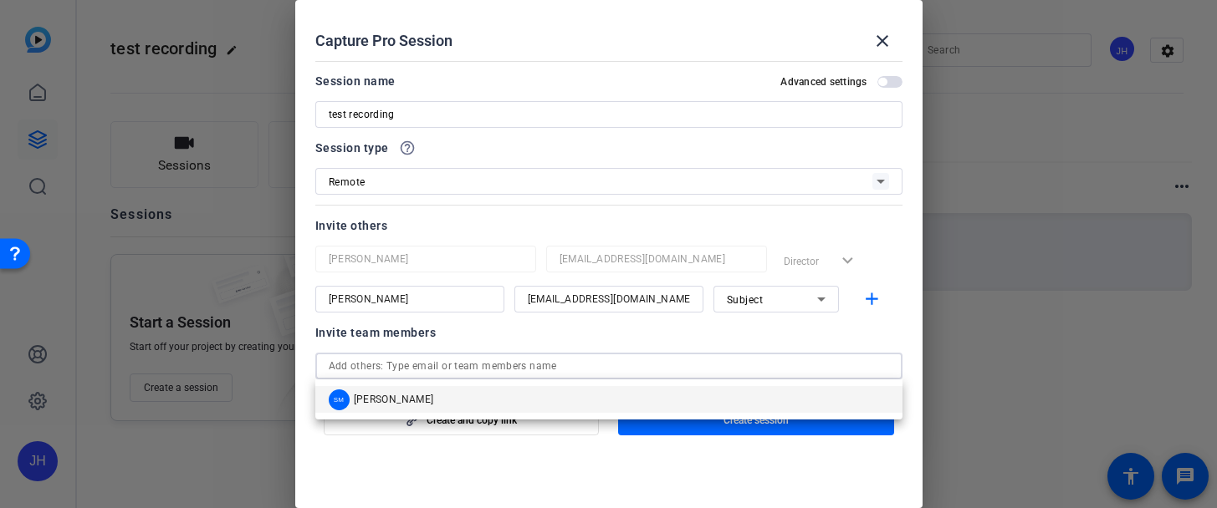
scroll to position [91, 0]
paste input "kqi@isevoyages.org"
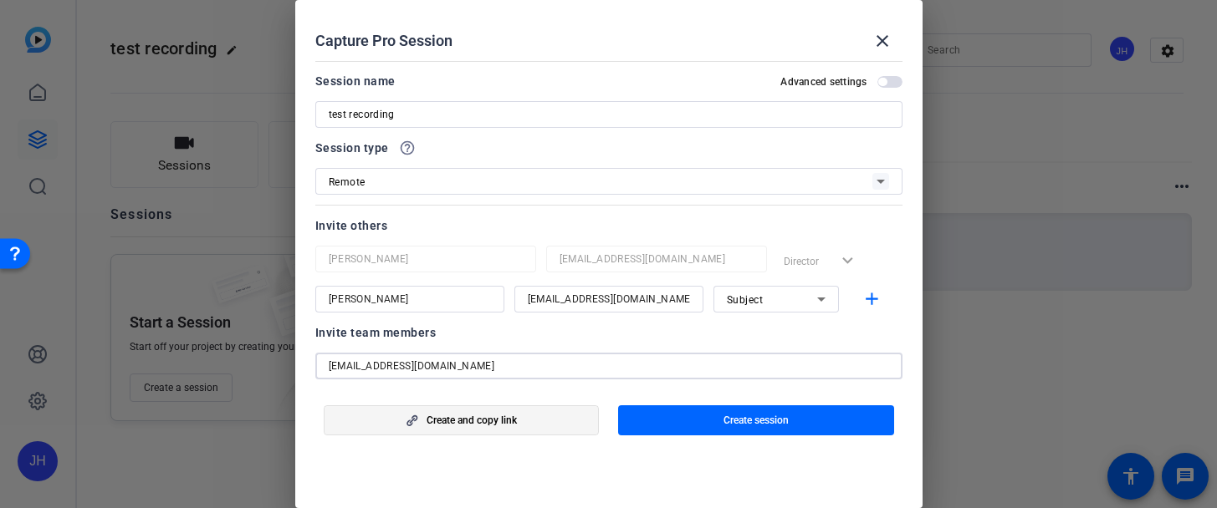
type input "kqi@isevoyages.org"
click at [537, 431] on span "button" at bounding box center [461, 421] width 274 height 40
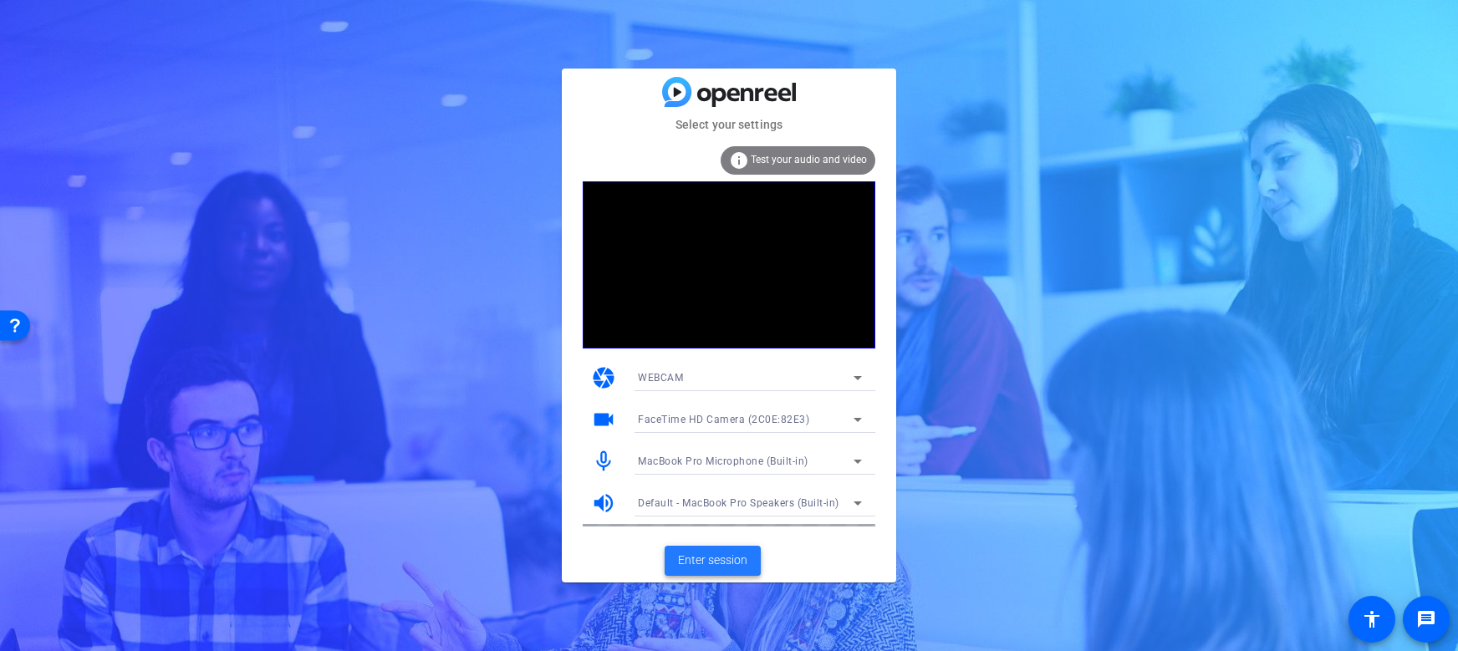
click at [735, 559] on span "Enter session" at bounding box center [712, 561] width 69 height 18
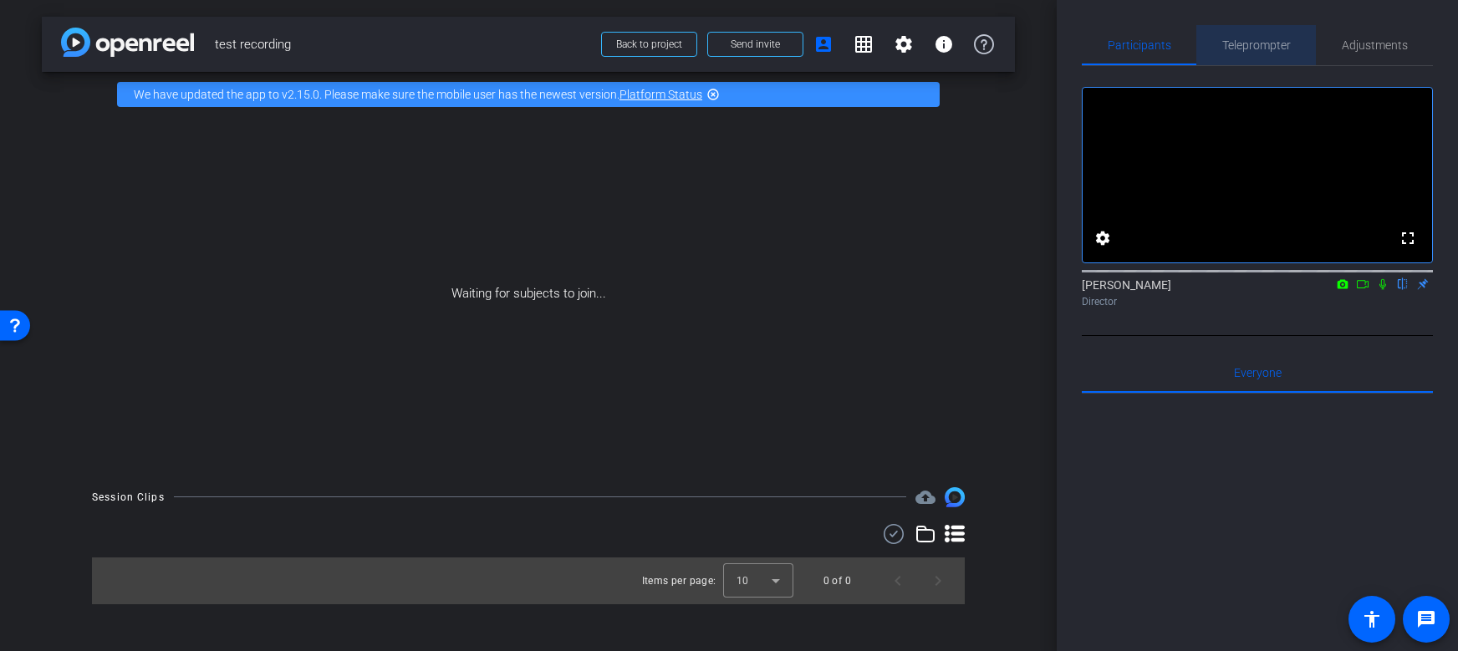
click at [1256, 43] on span "Teleprompter" at bounding box center [1257, 45] width 69 height 12
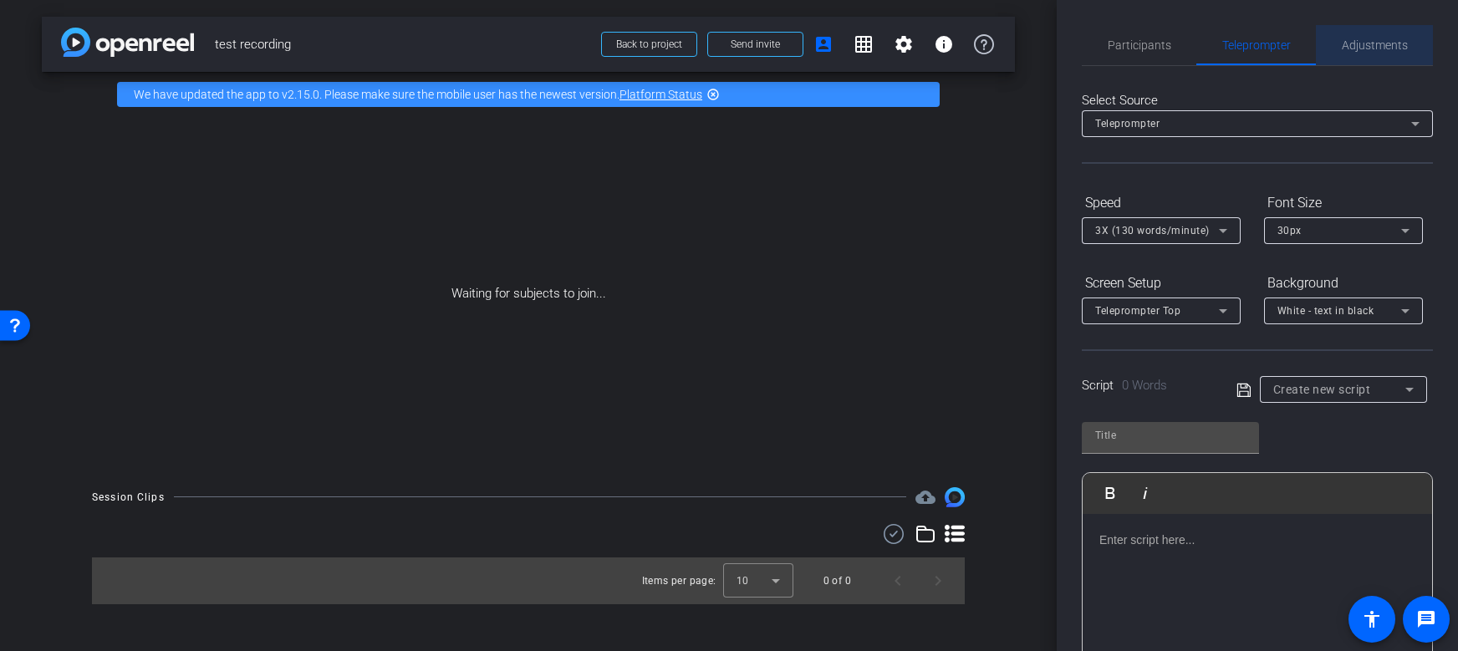
click at [1346, 43] on span "Adjustments" at bounding box center [1375, 45] width 66 height 12
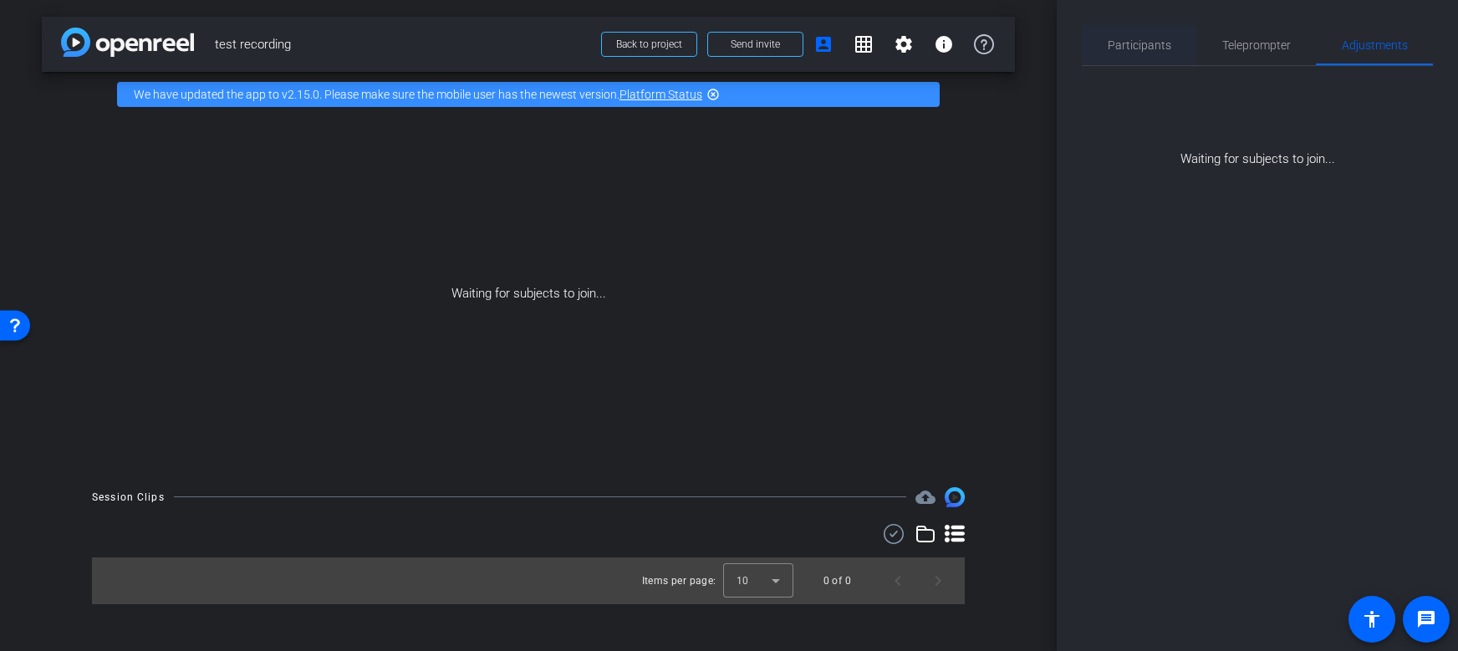
click at [1164, 40] on span "Participants" at bounding box center [1140, 45] width 64 height 12
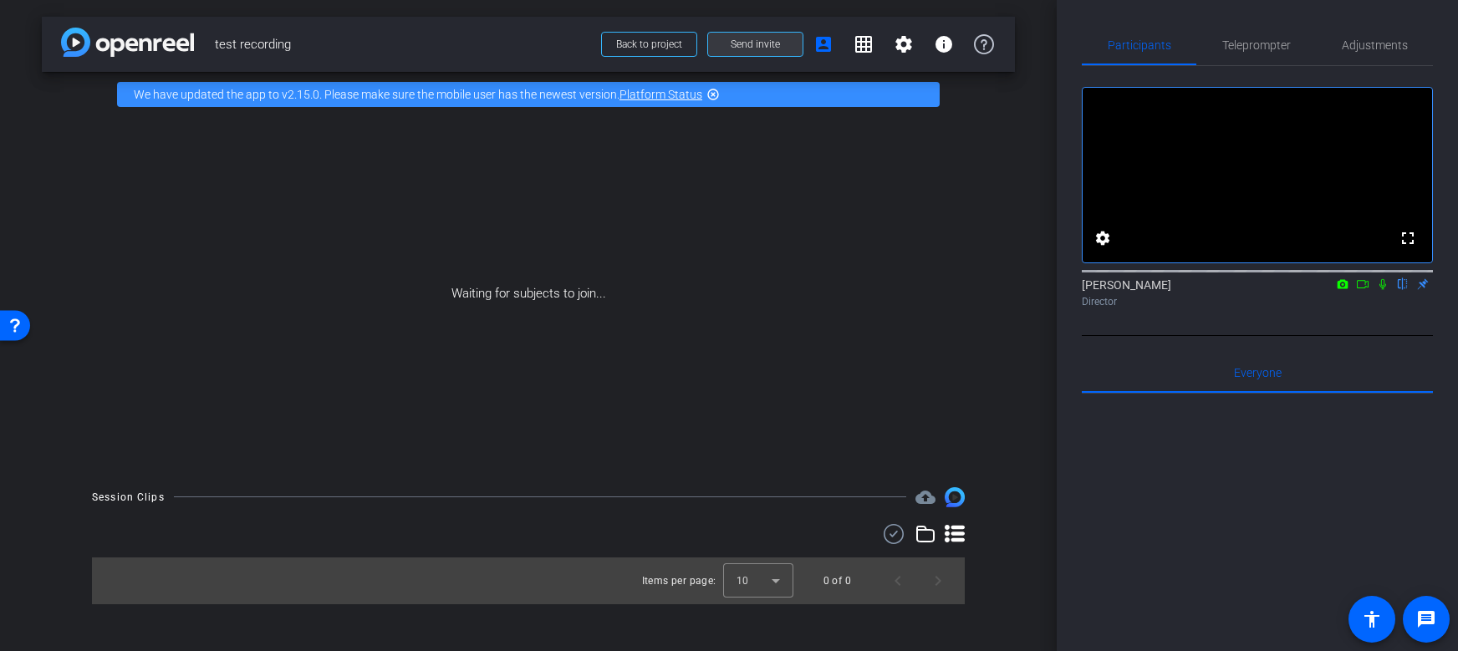
click at [761, 46] on span "Send invite" at bounding box center [755, 44] width 49 height 13
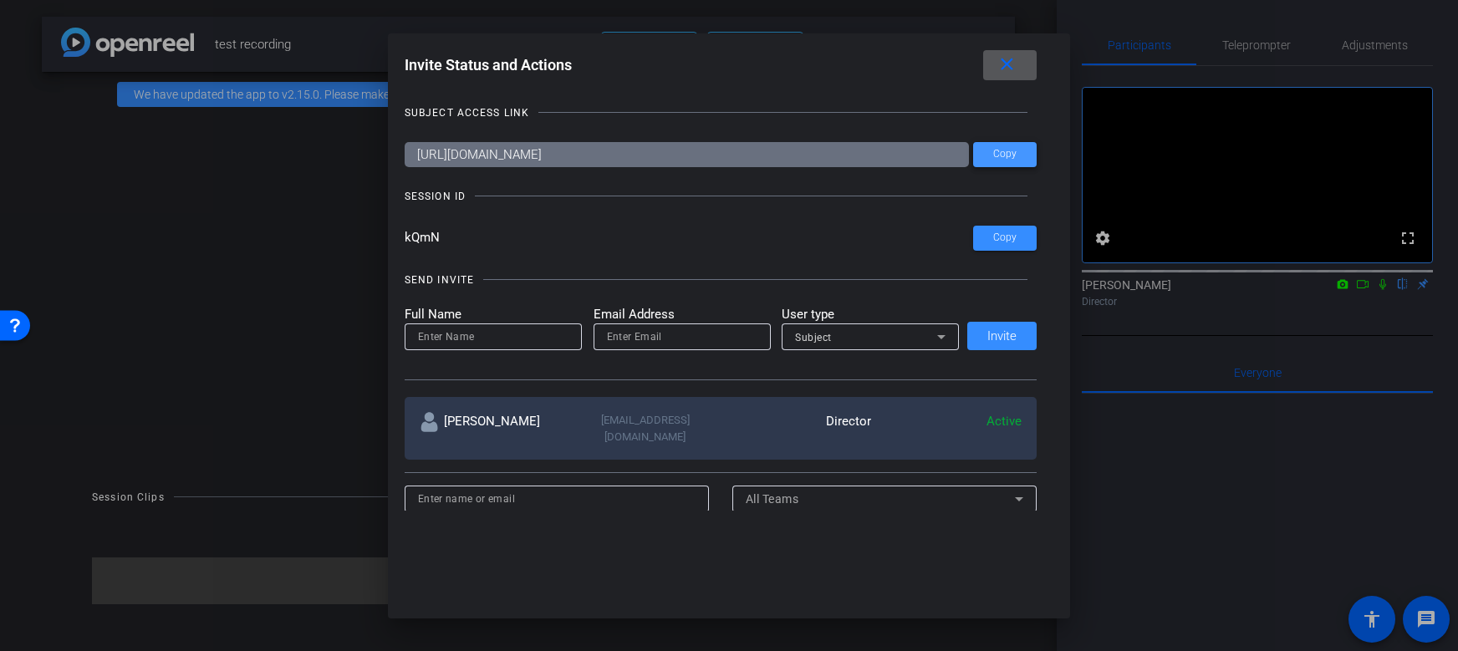
click at [1026, 167] on span at bounding box center [1005, 155] width 64 height 40
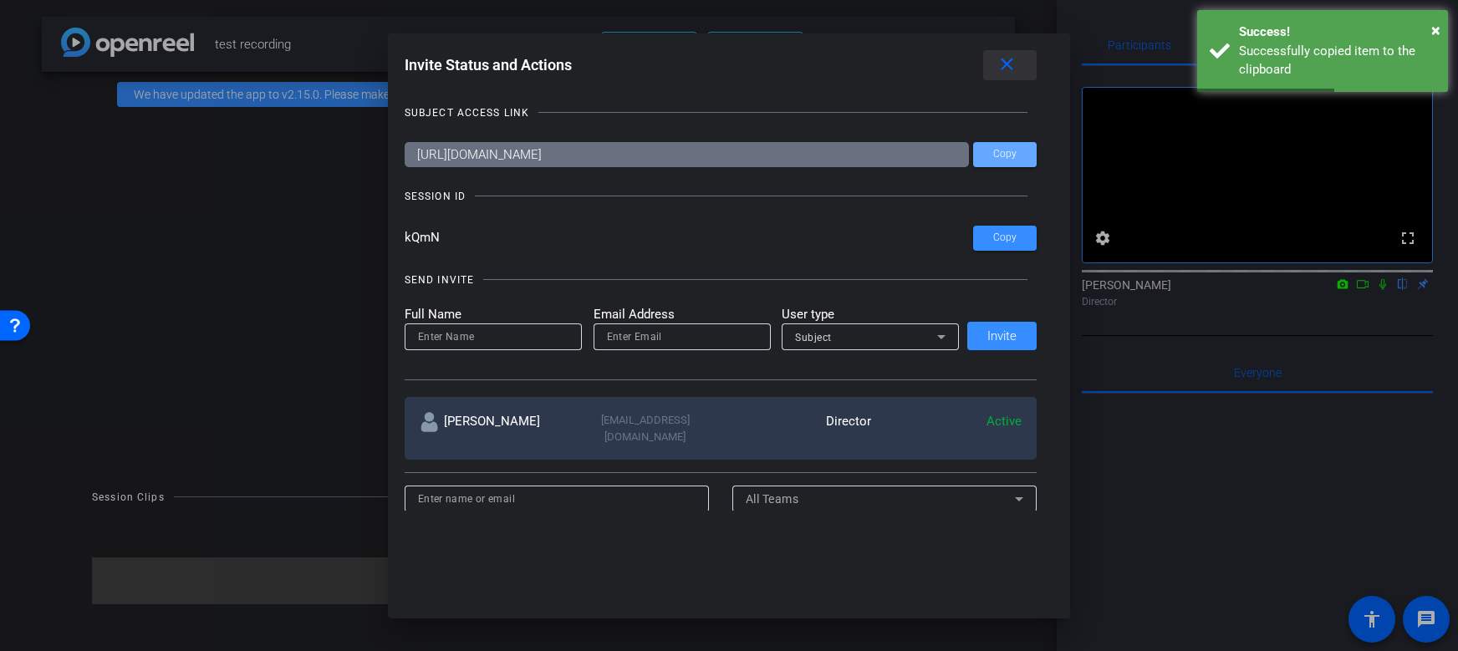
click at [1011, 66] on mat-icon "close" at bounding box center [1007, 64] width 21 height 21
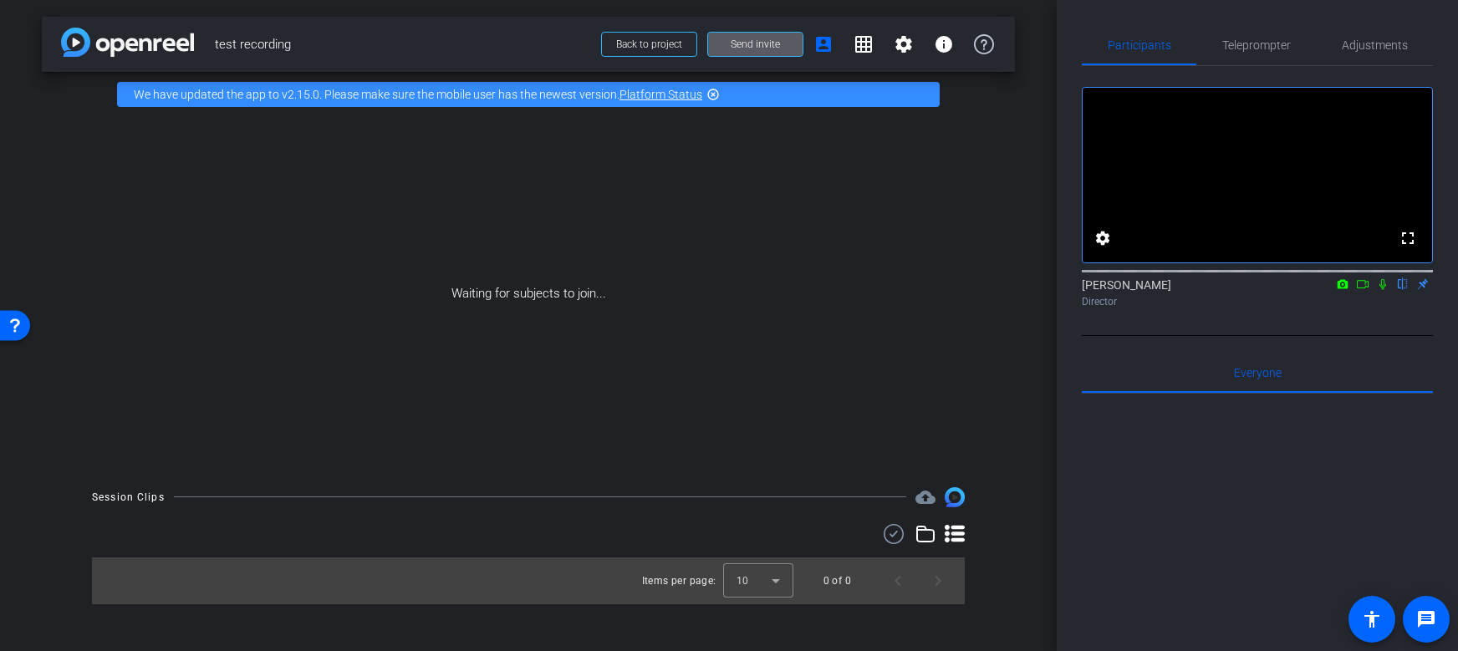
click at [720, 42] on span at bounding box center [755, 44] width 94 height 40
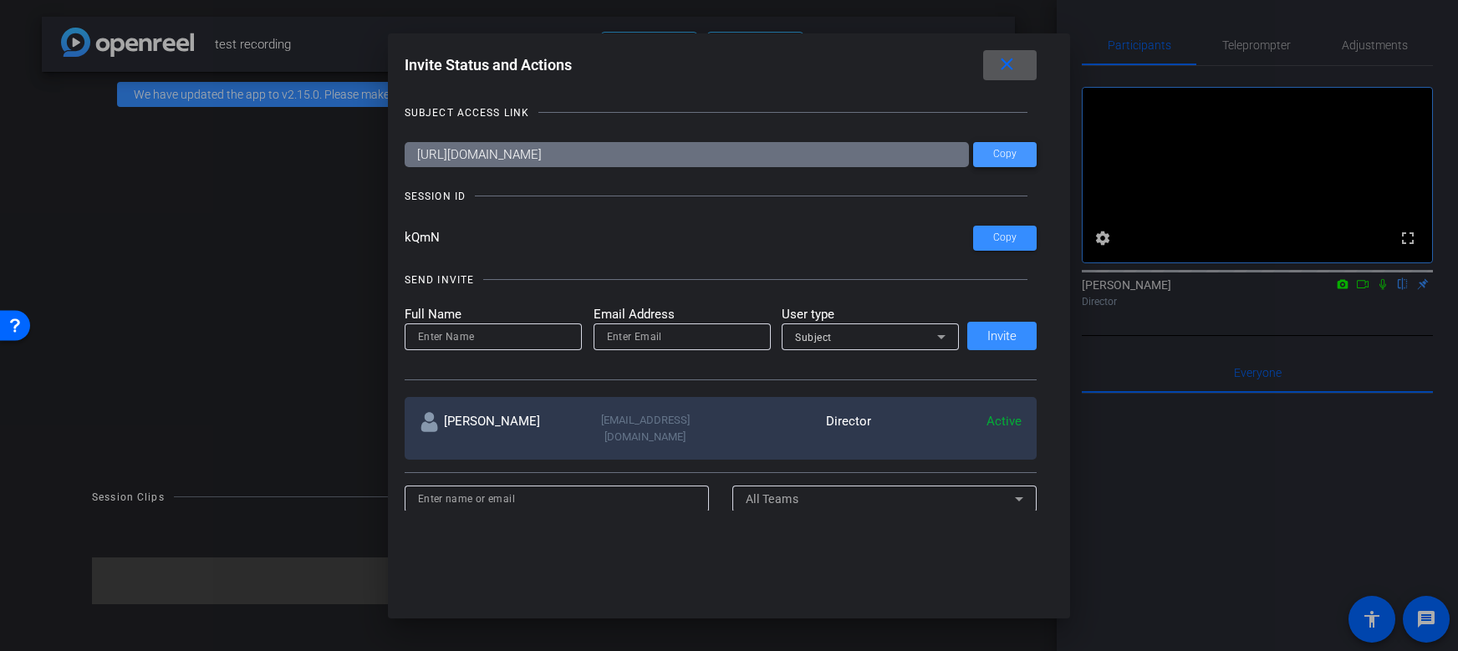
click at [1009, 166] on span at bounding box center [1005, 155] width 64 height 40
click at [1002, 158] on span "Copy" at bounding box center [1004, 154] width 23 height 13
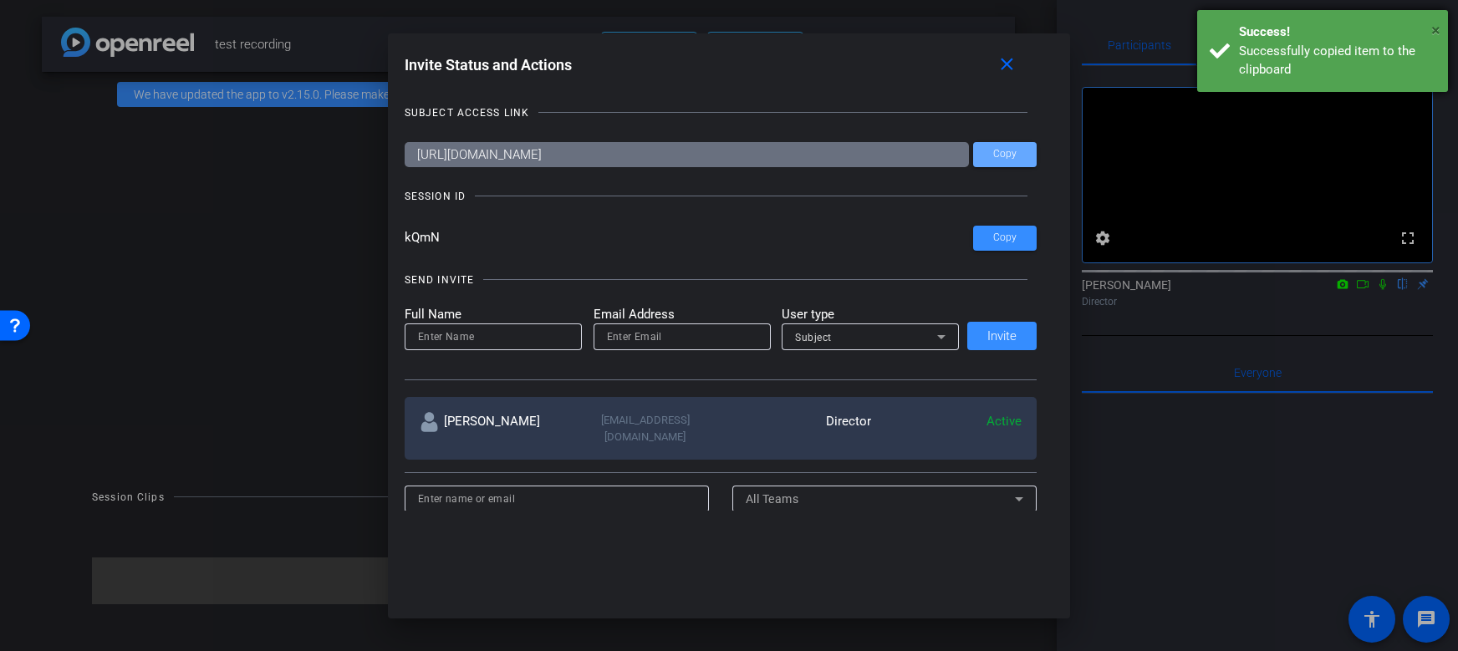
click at [1432, 28] on span "×" at bounding box center [1436, 30] width 9 height 20
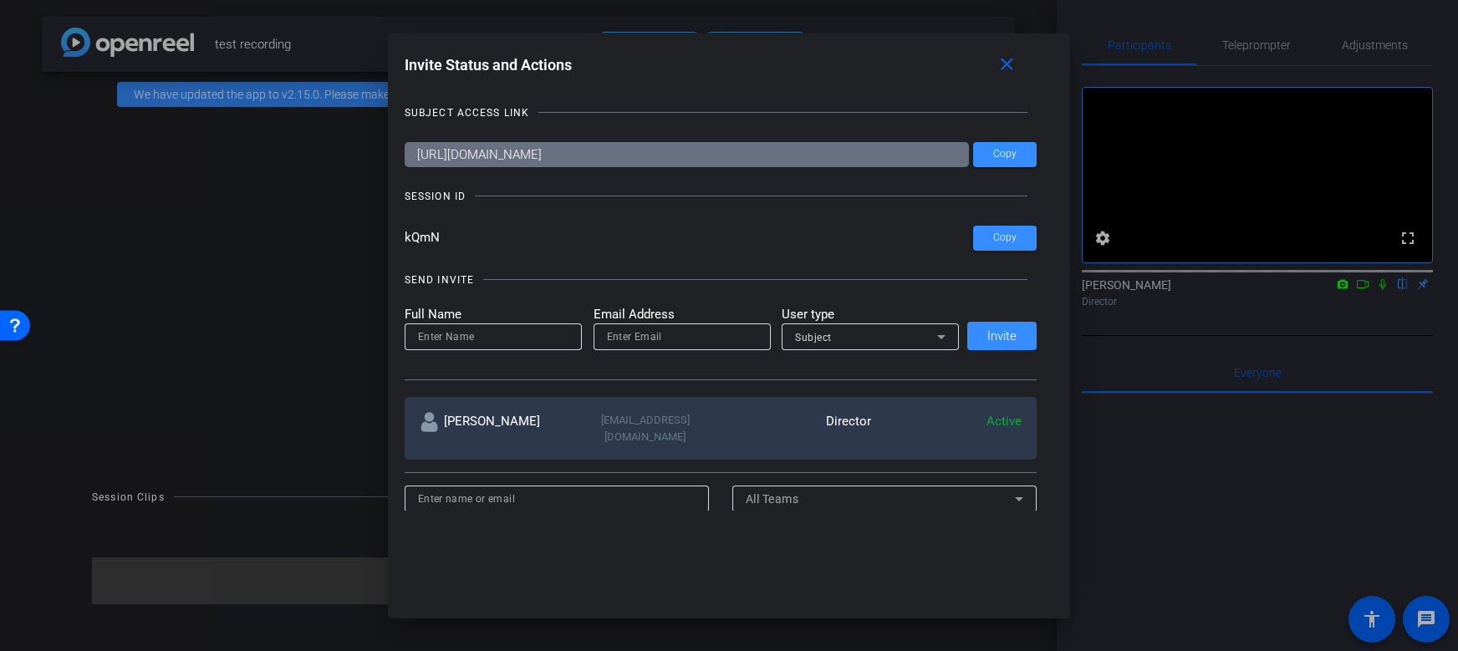
click at [981, 62] on div "Invite Status and Actions close" at bounding box center [721, 65] width 633 height 30
click at [1005, 67] on mat-icon "close" at bounding box center [1007, 64] width 21 height 21
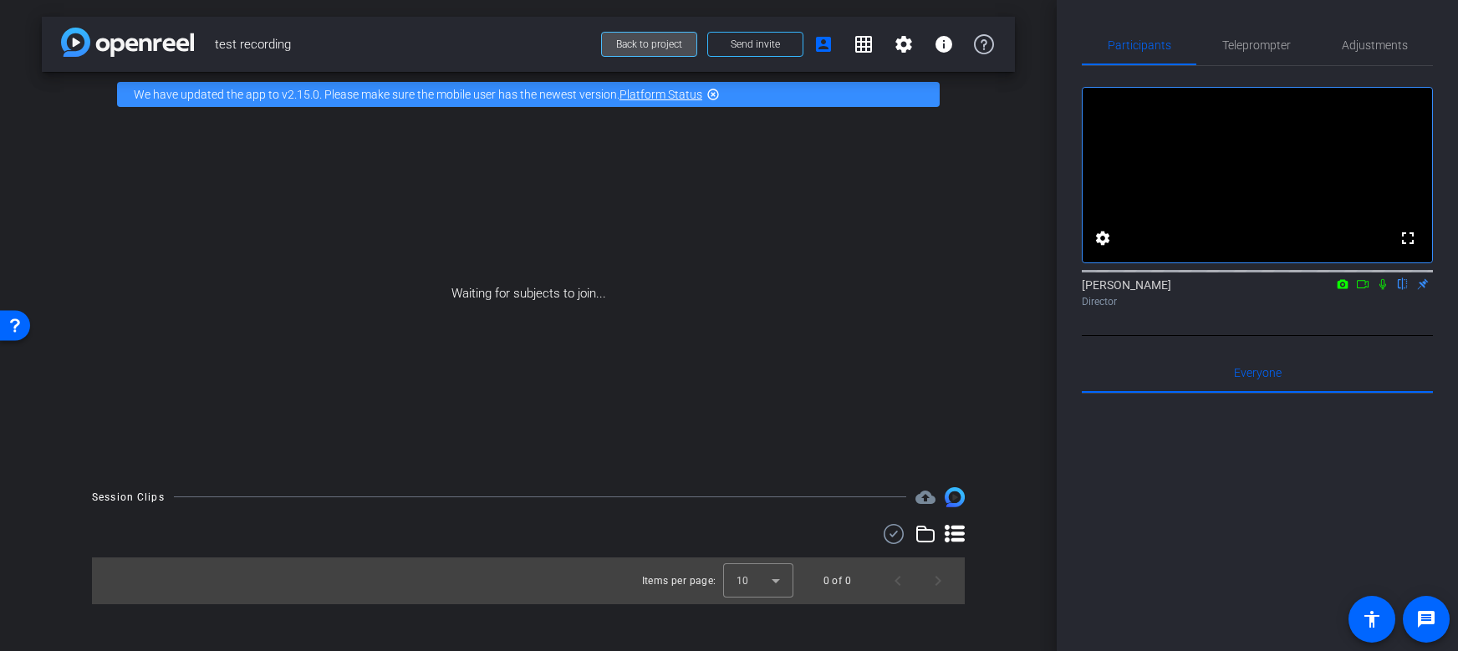
click at [619, 42] on span "Back to project" at bounding box center [649, 44] width 66 height 12
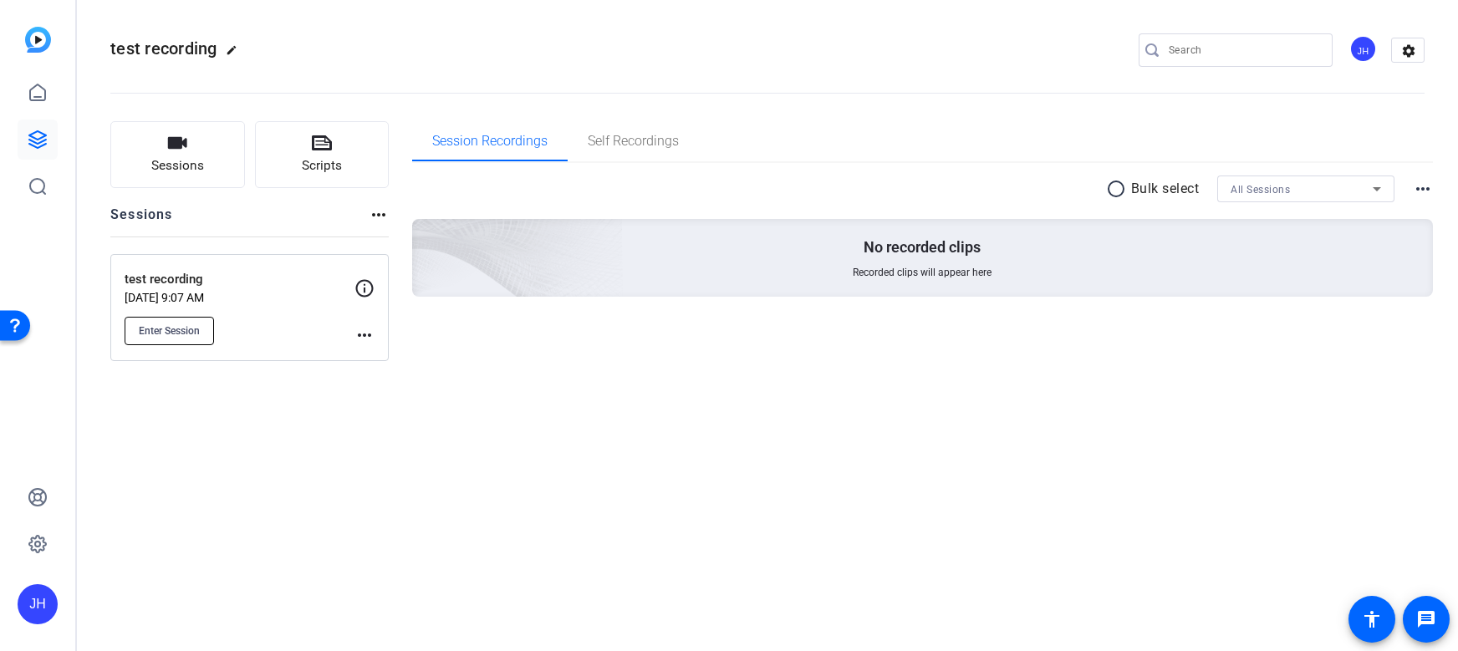
click at [187, 331] on span "Enter Session" at bounding box center [169, 330] width 61 height 13
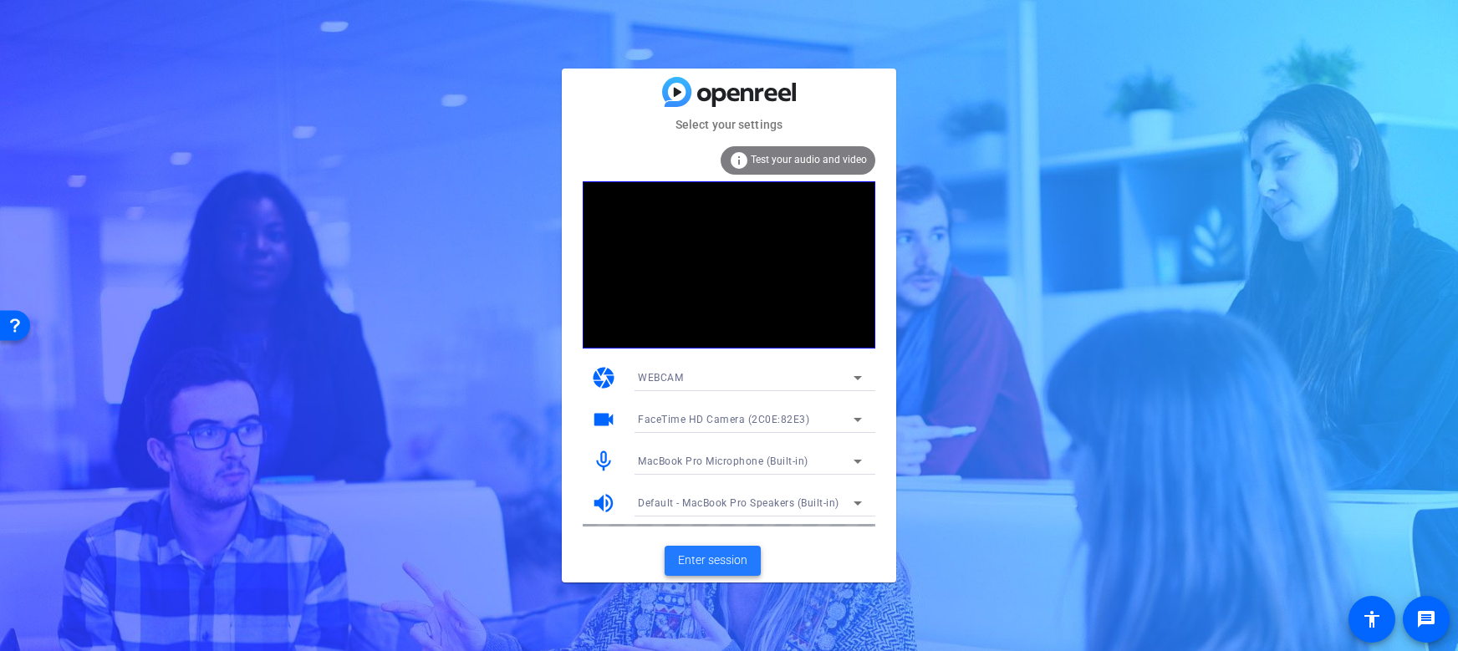
click at [733, 561] on span "Enter session" at bounding box center [712, 561] width 69 height 18
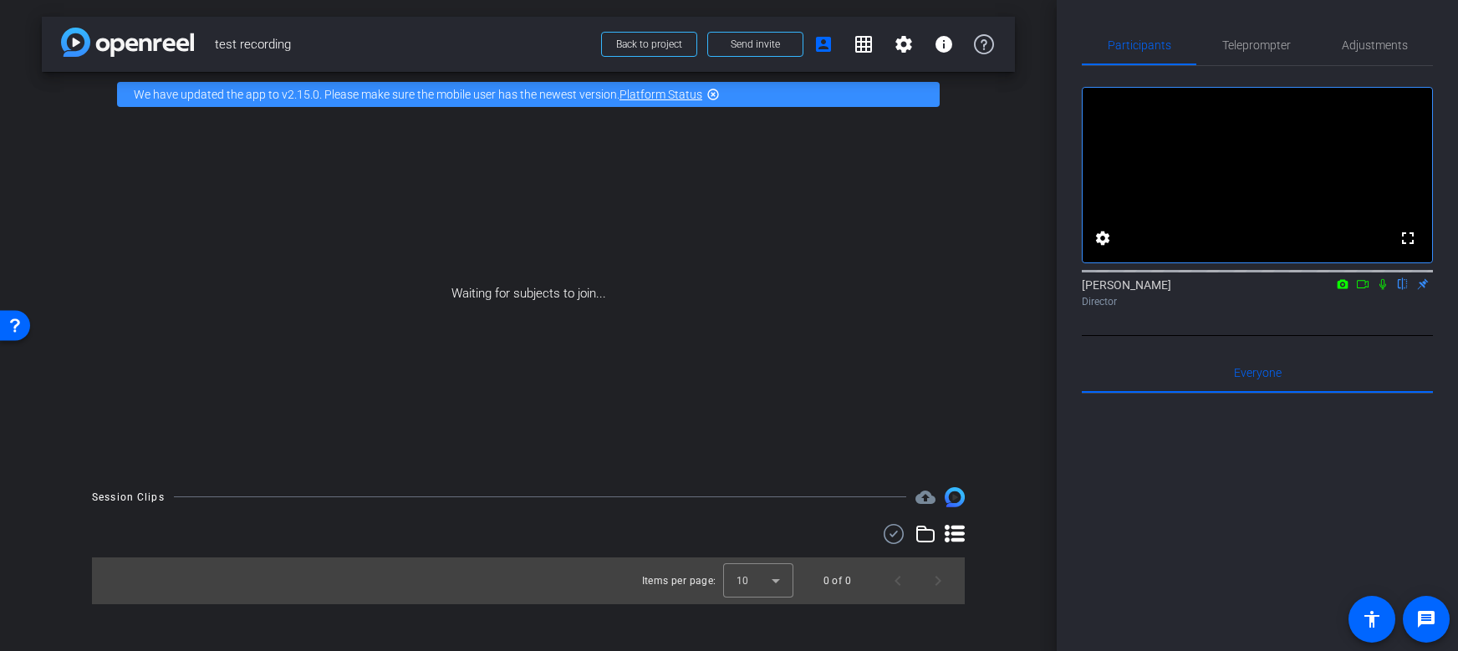
click at [954, 534] on icon at bounding box center [955, 534] width 20 height 18
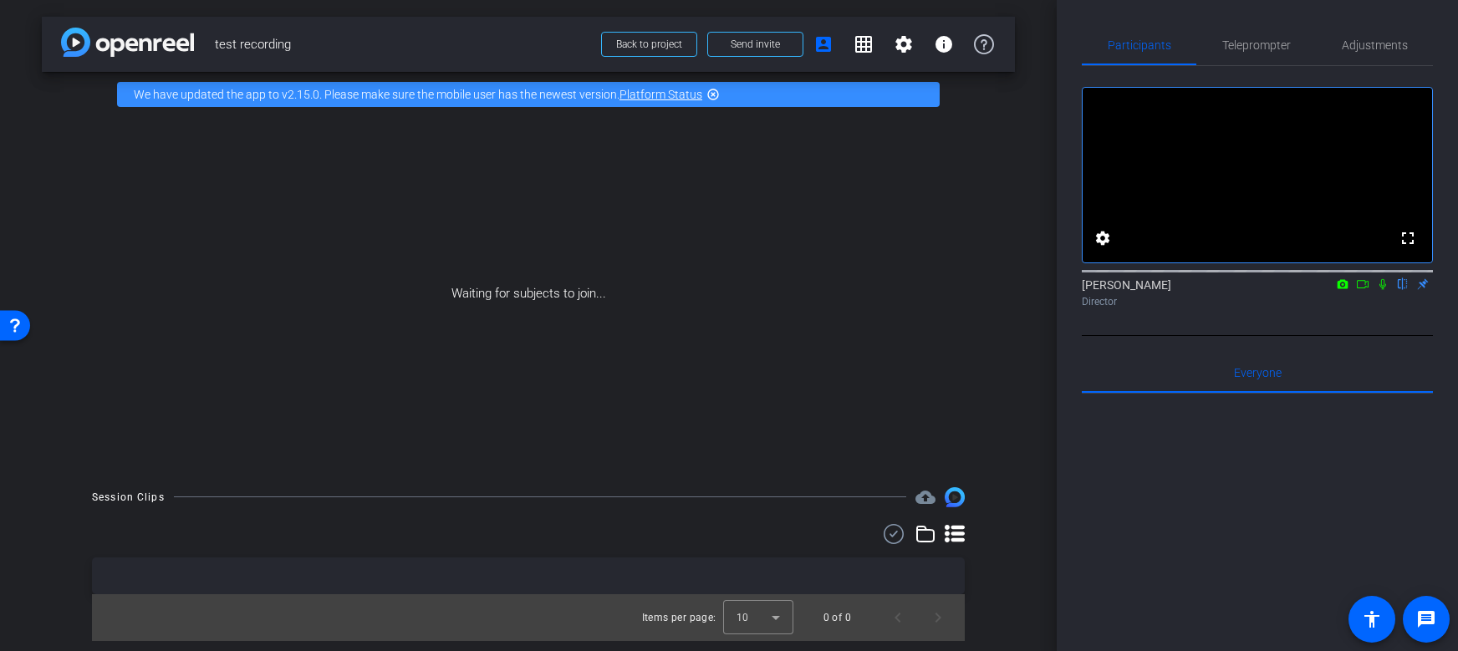
click at [951, 529] on icon at bounding box center [955, 534] width 20 height 20
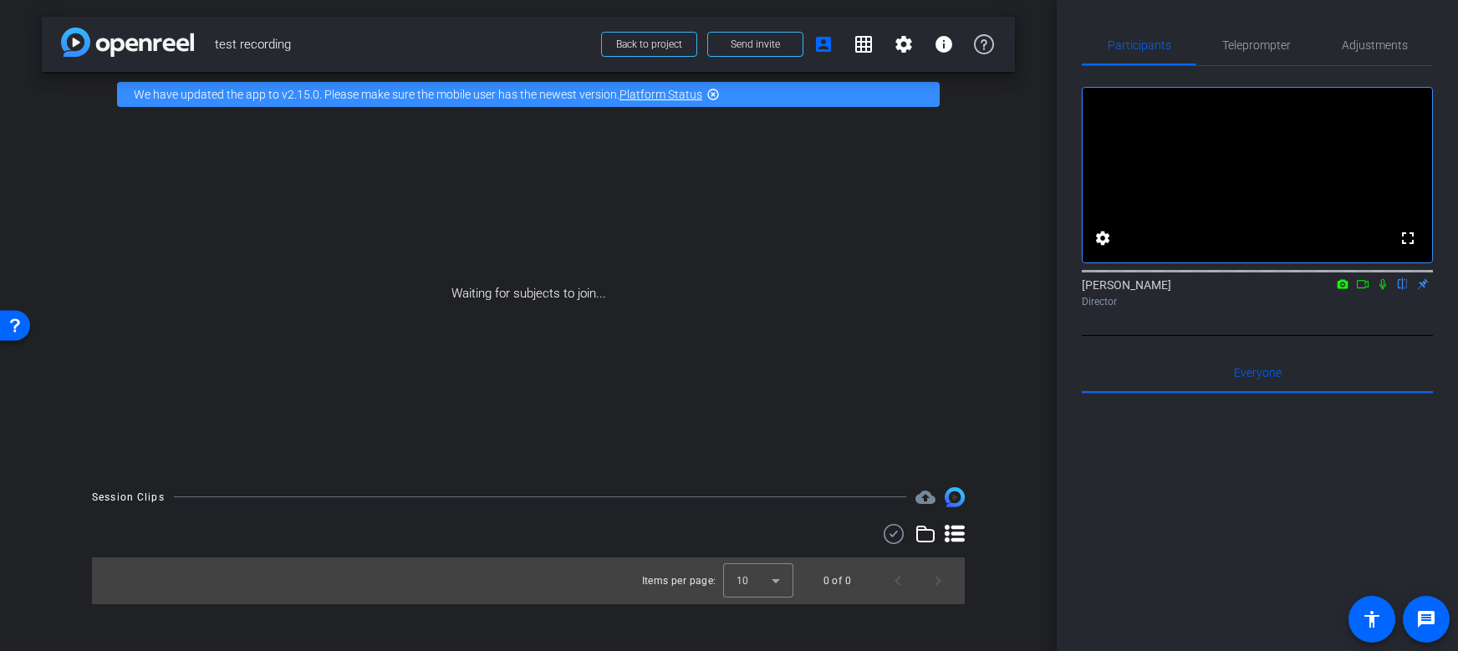
click at [933, 532] on icon at bounding box center [925, 534] width 17 height 15
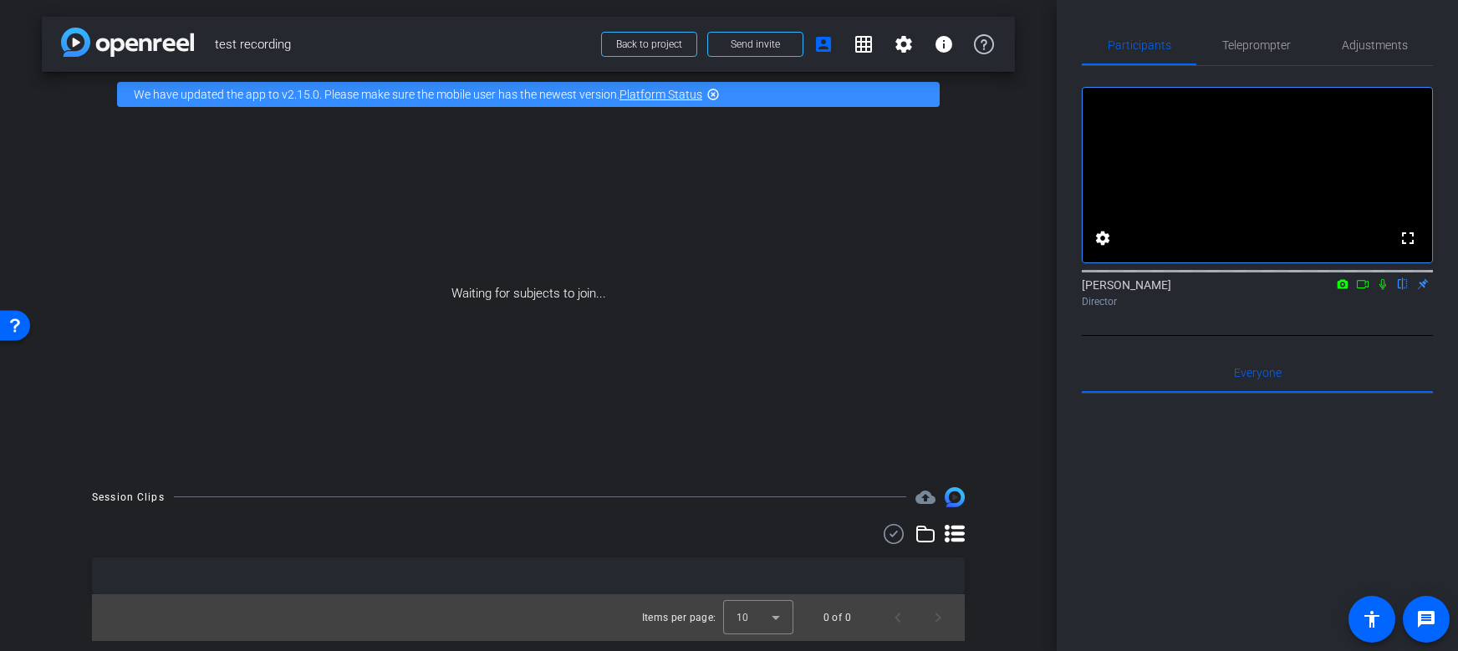
click at [933, 532] on icon at bounding box center [925, 534] width 17 height 15
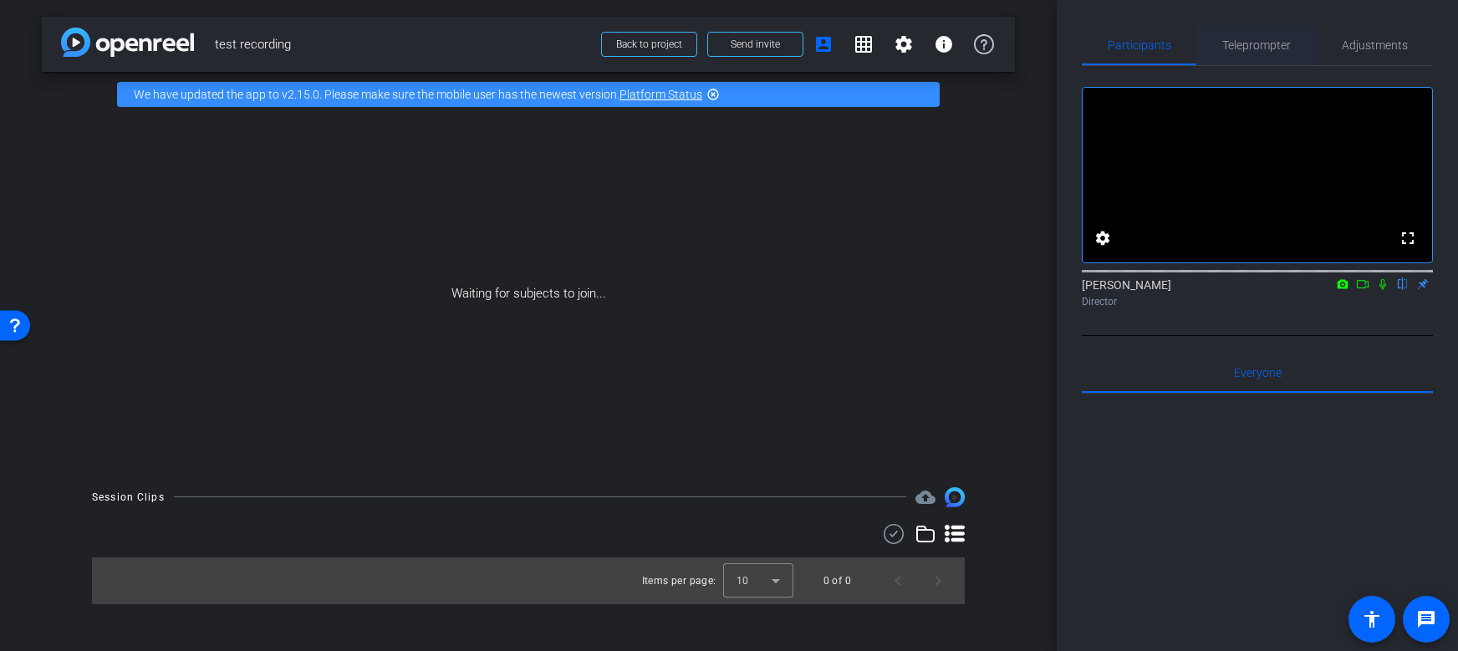
click at [1249, 46] on span "Teleprompter" at bounding box center [1257, 45] width 69 height 12
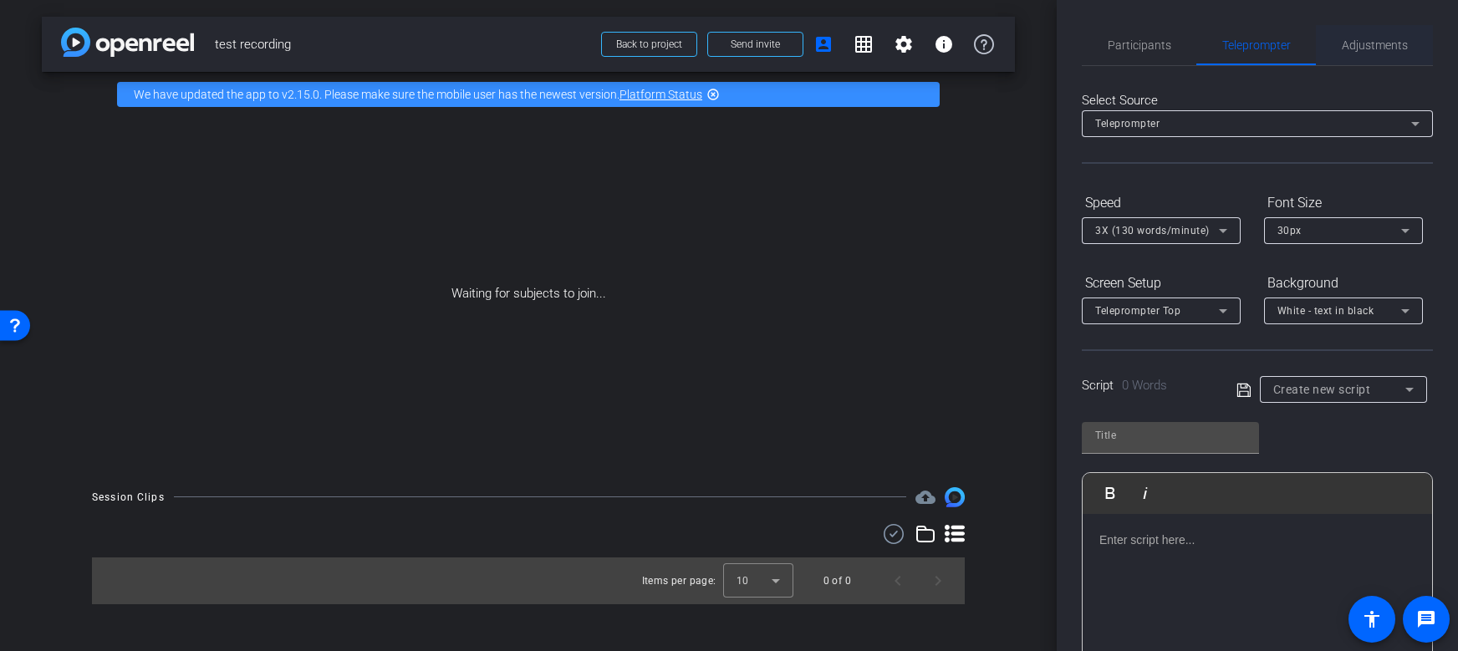
click at [1376, 54] on span "Adjustments" at bounding box center [1375, 45] width 66 height 40
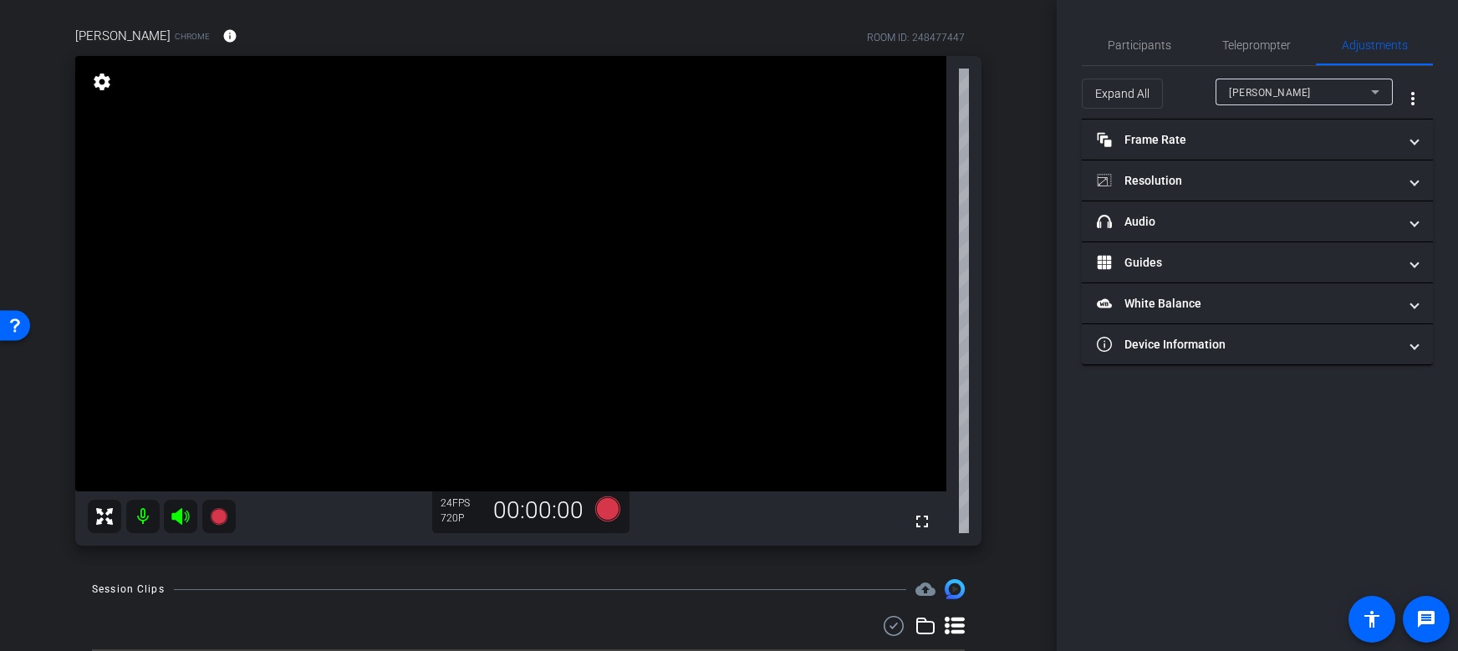
scroll to position [120, 0]
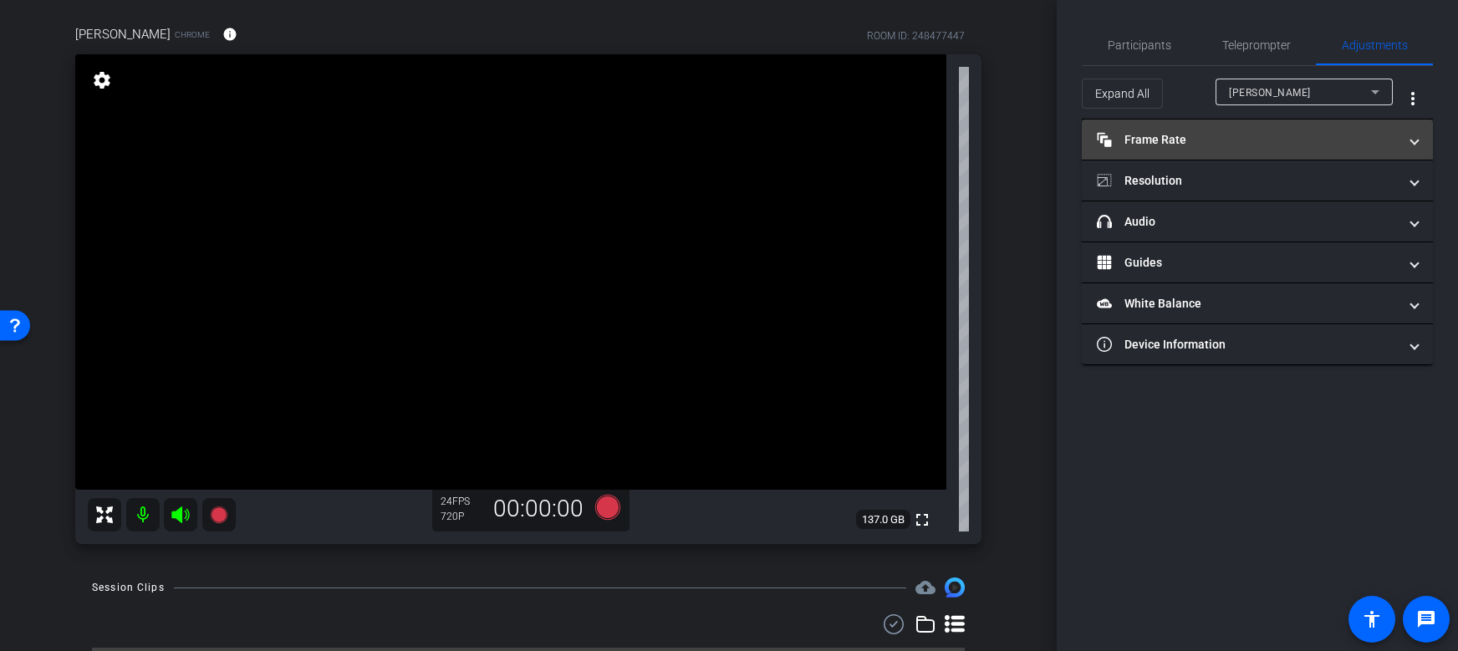
click at [1261, 131] on mat-panel-title "Frame Rate Frame Rate" at bounding box center [1247, 140] width 301 height 18
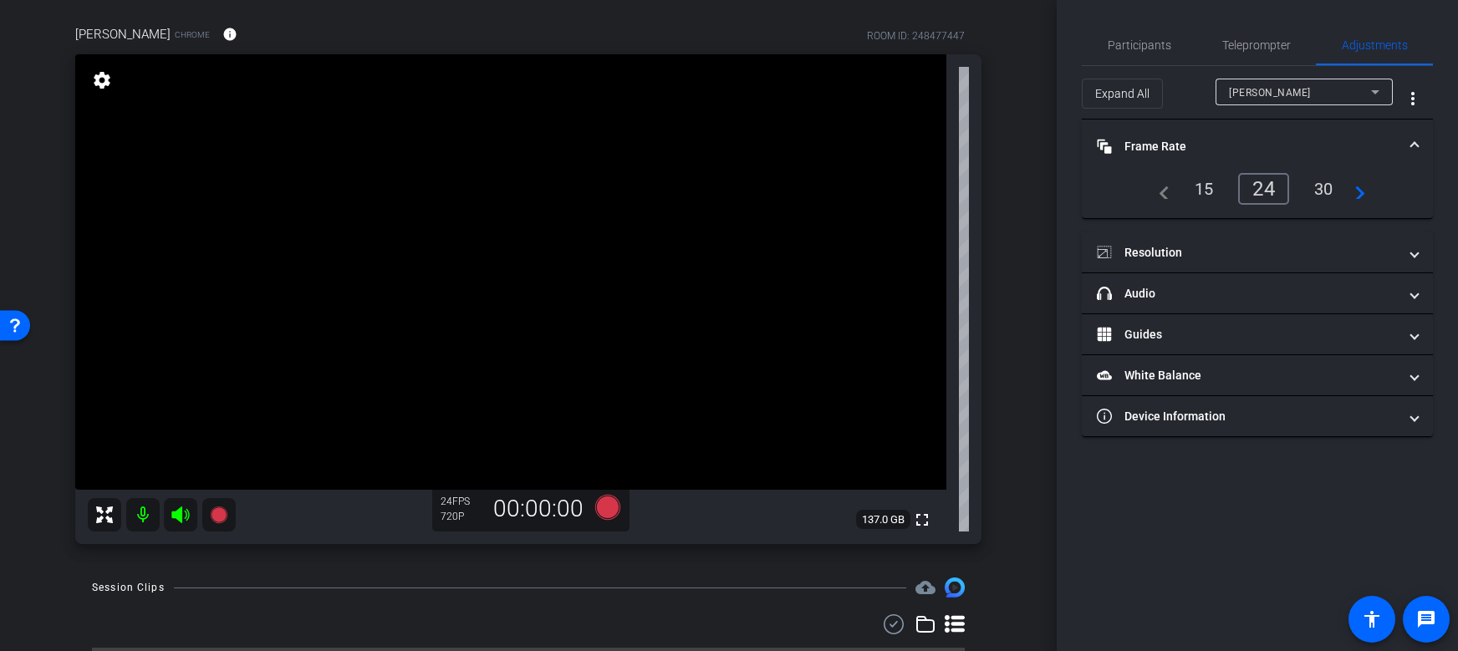
click at [1327, 189] on div "30" at bounding box center [1324, 189] width 44 height 28
click at [1321, 229] on mat-accordion "Frame Rate Frame Rate navigate_before 15 24 30 navigate_next Resolution navigat…" at bounding box center [1257, 279] width 351 height 318
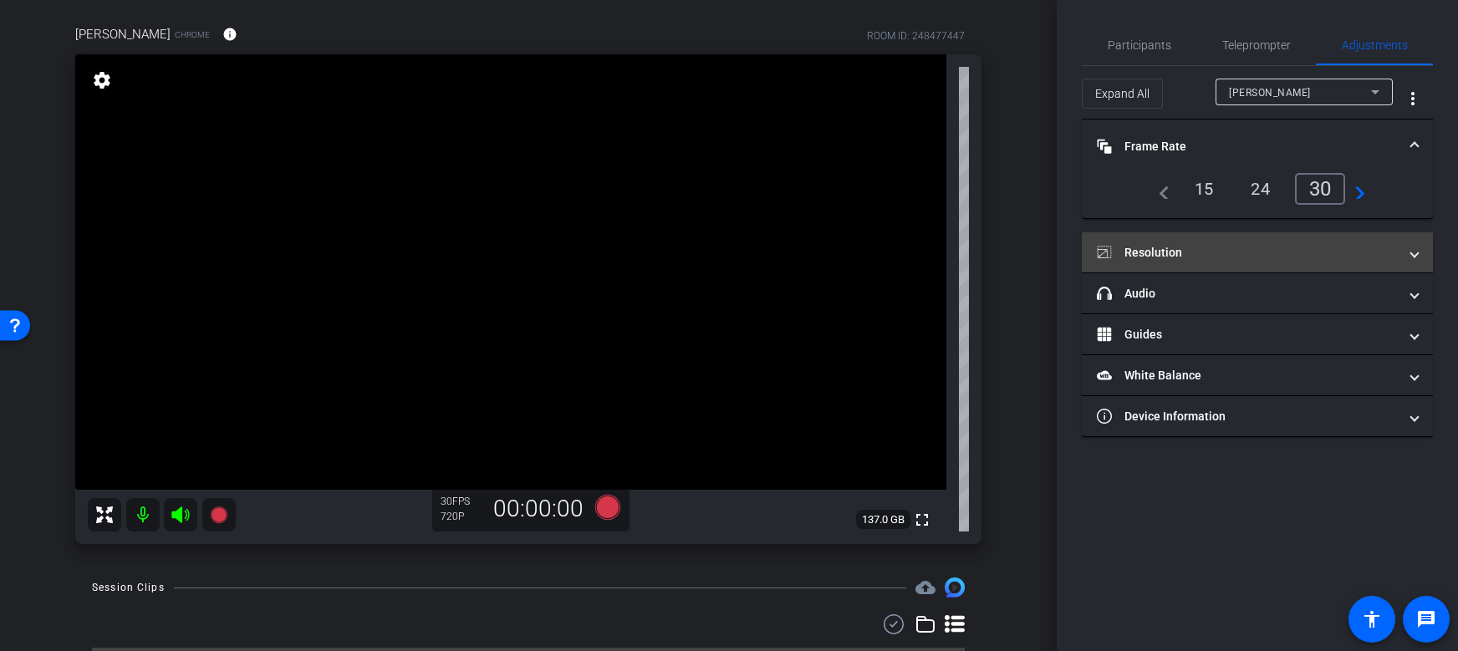
click at [1180, 259] on mat-panel-title "Resolution" at bounding box center [1247, 253] width 301 height 18
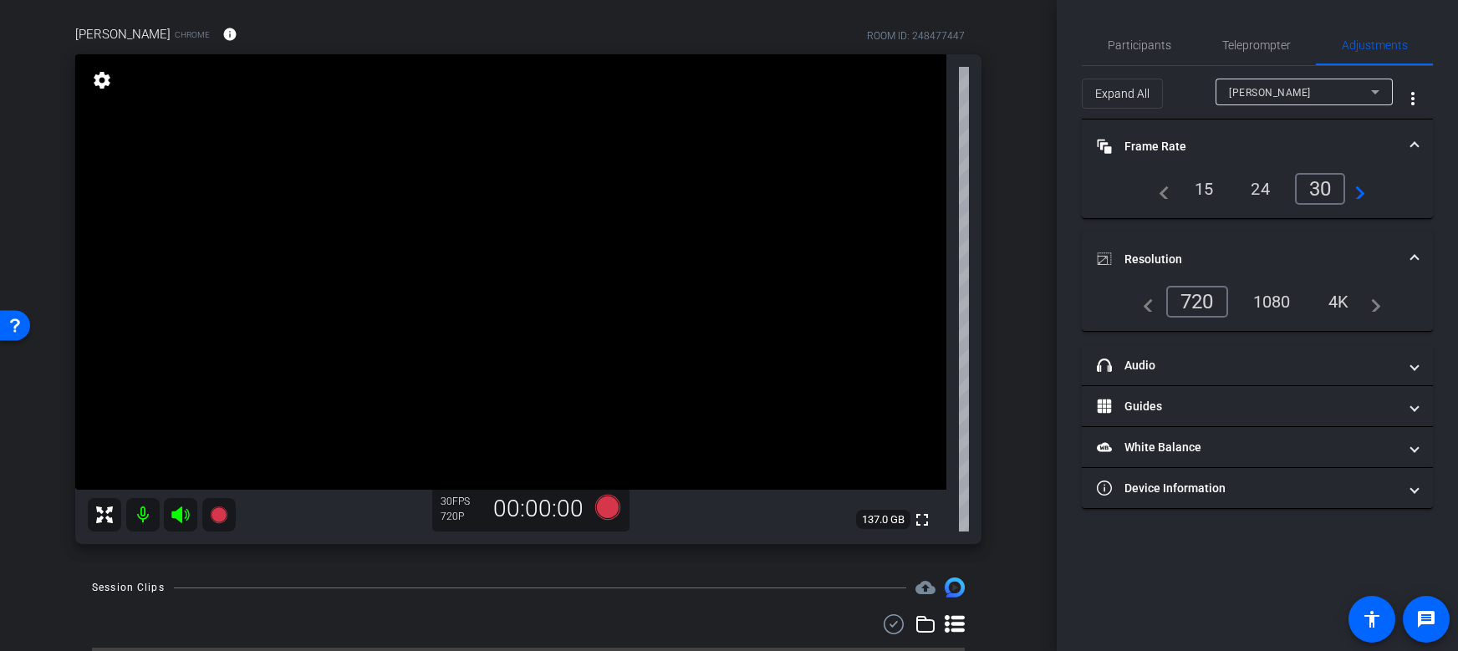
click at [1338, 302] on div "4K" at bounding box center [1339, 302] width 46 height 28
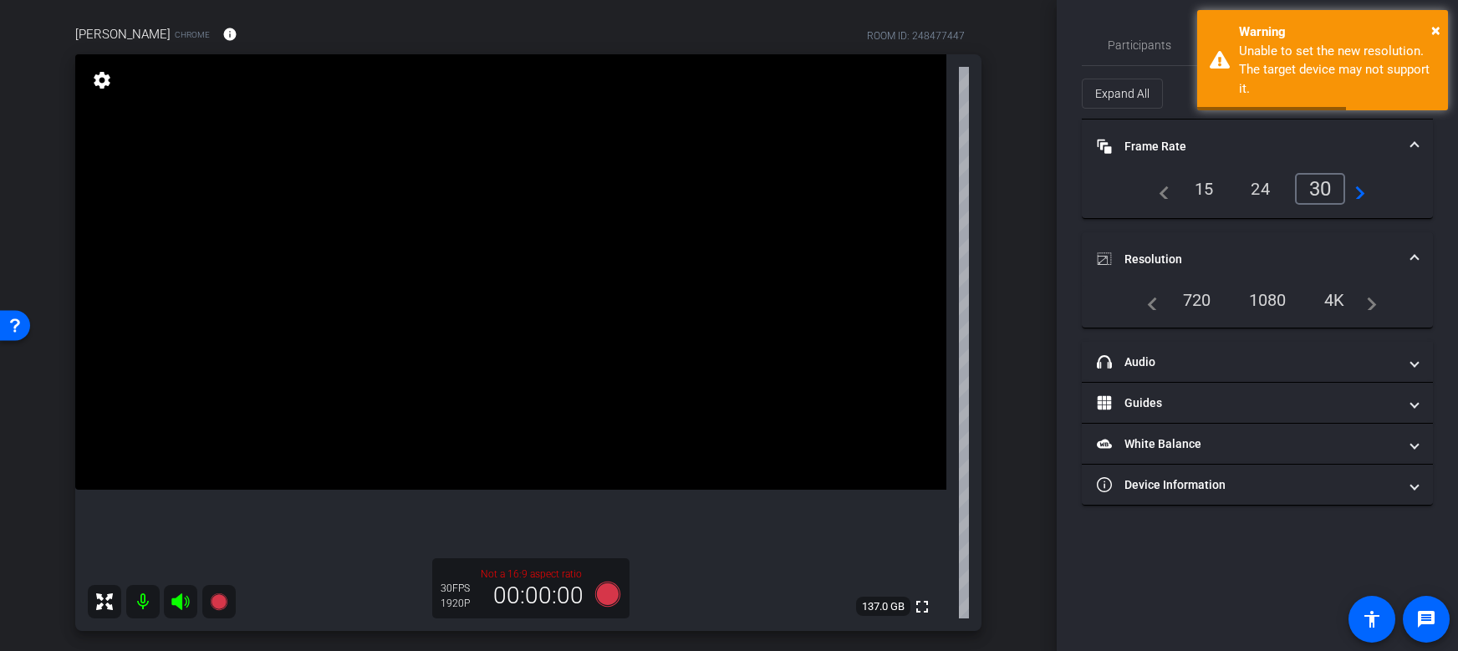
click at [1269, 302] on div "1080" at bounding box center [1268, 300] width 63 height 28
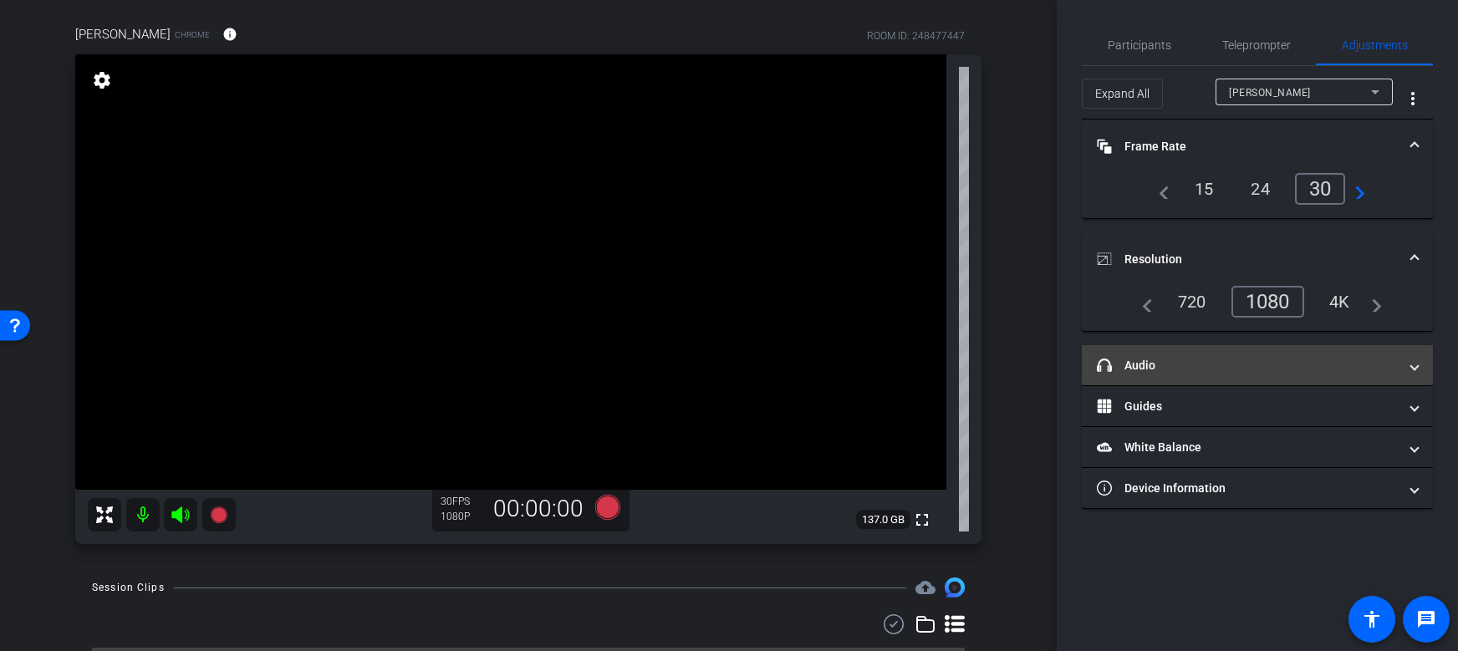
click at [1167, 375] on mat-expansion-panel-header "headphone icon Audio" at bounding box center [1257, 365] width 351 height 40
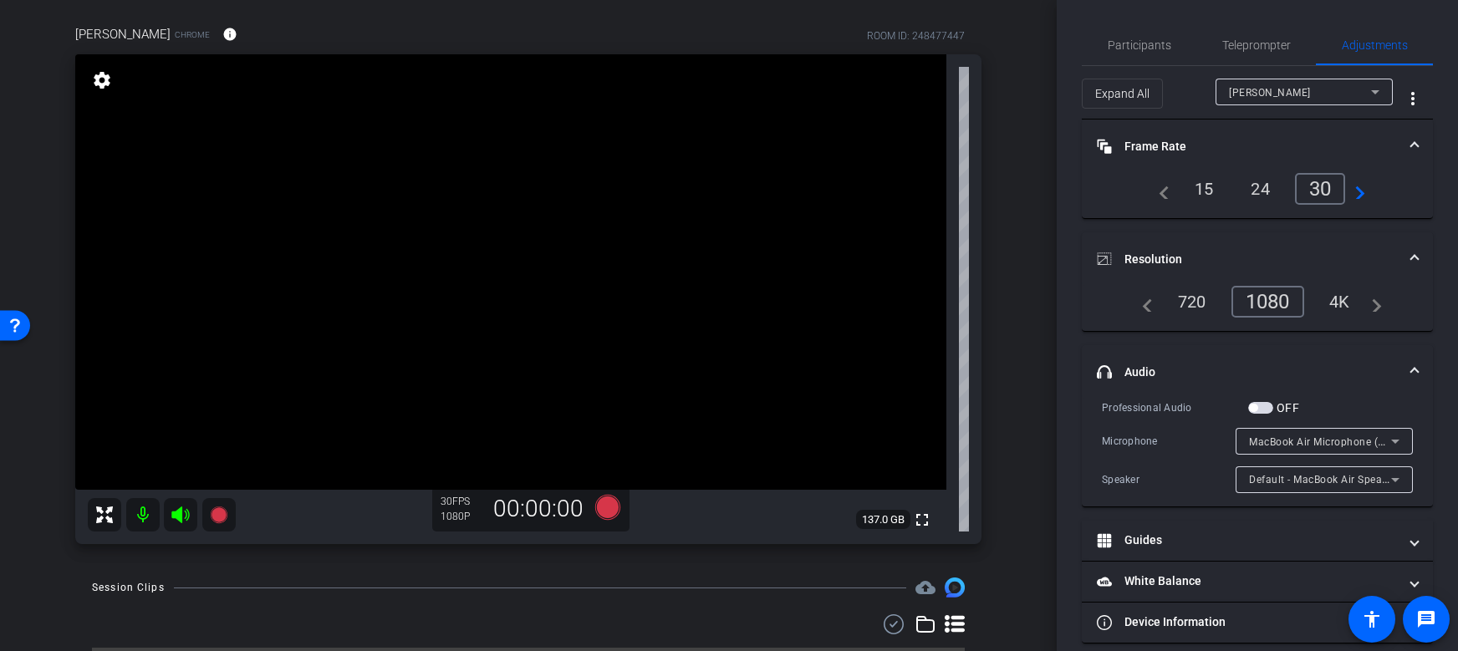
click at [1167, 375] on mat-panel-title "headphone icon Audio" at bounding box center [1247, 373] width 301 height 18
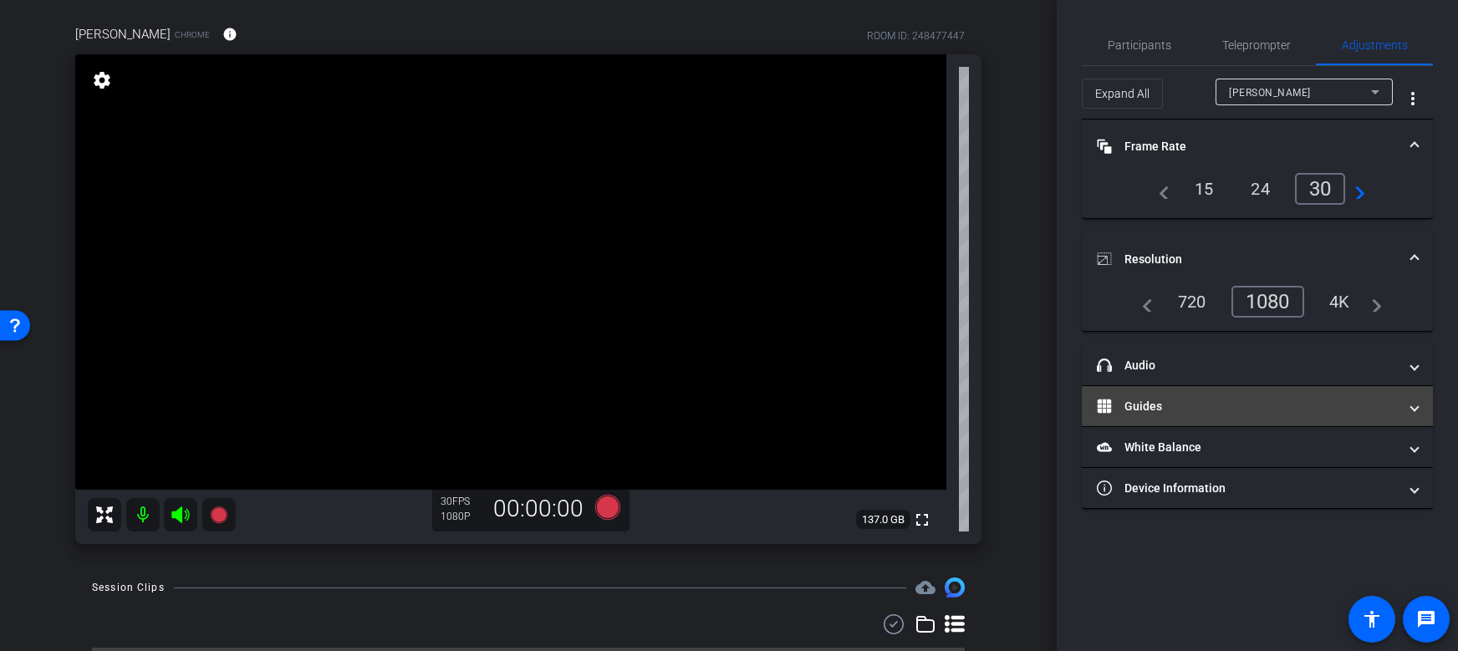
click at [1178, 406] on mat-panel-title "Guides" at bounding box center [1247, 407] width 301 height 18
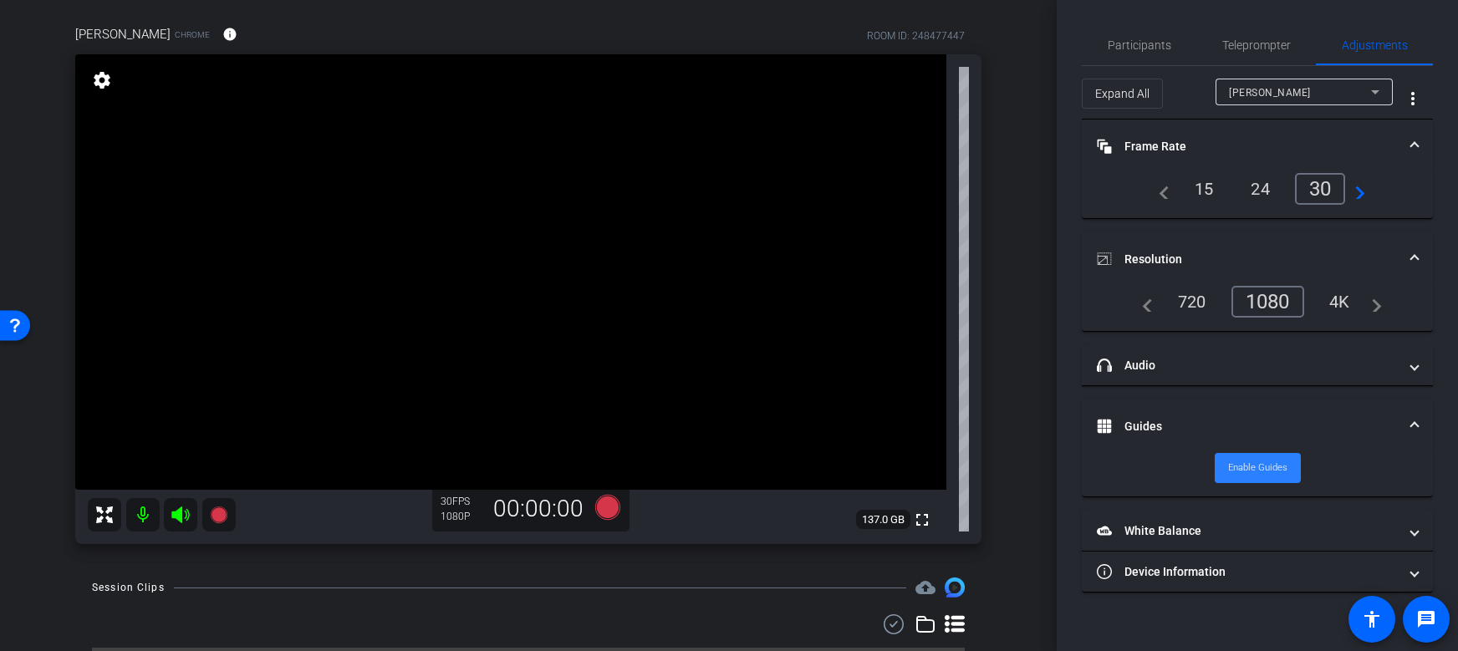
click at [1258, 467] on span "Enable Guides" at bounding box center [1257, 468] width 59 height 25
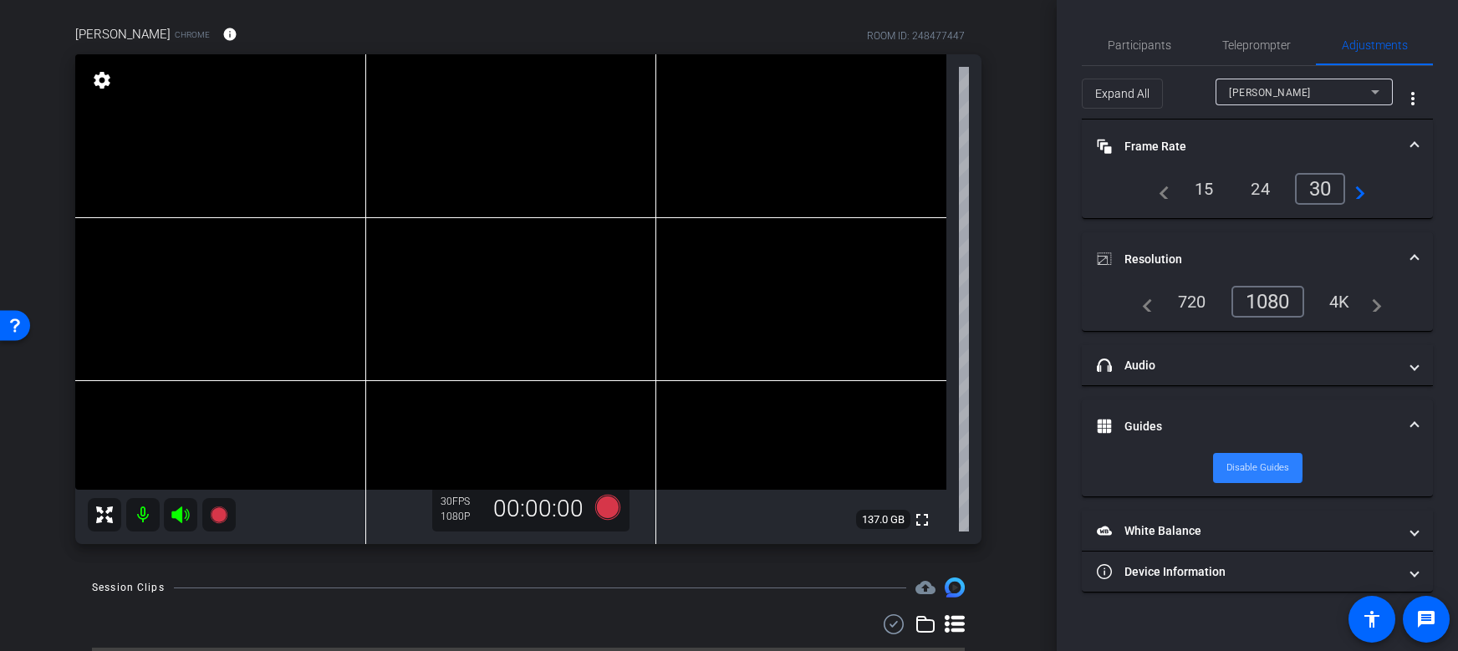
click at [1258, 467] on span "Disable Guides" at bounding box center [1258, 468] width 63 height 25
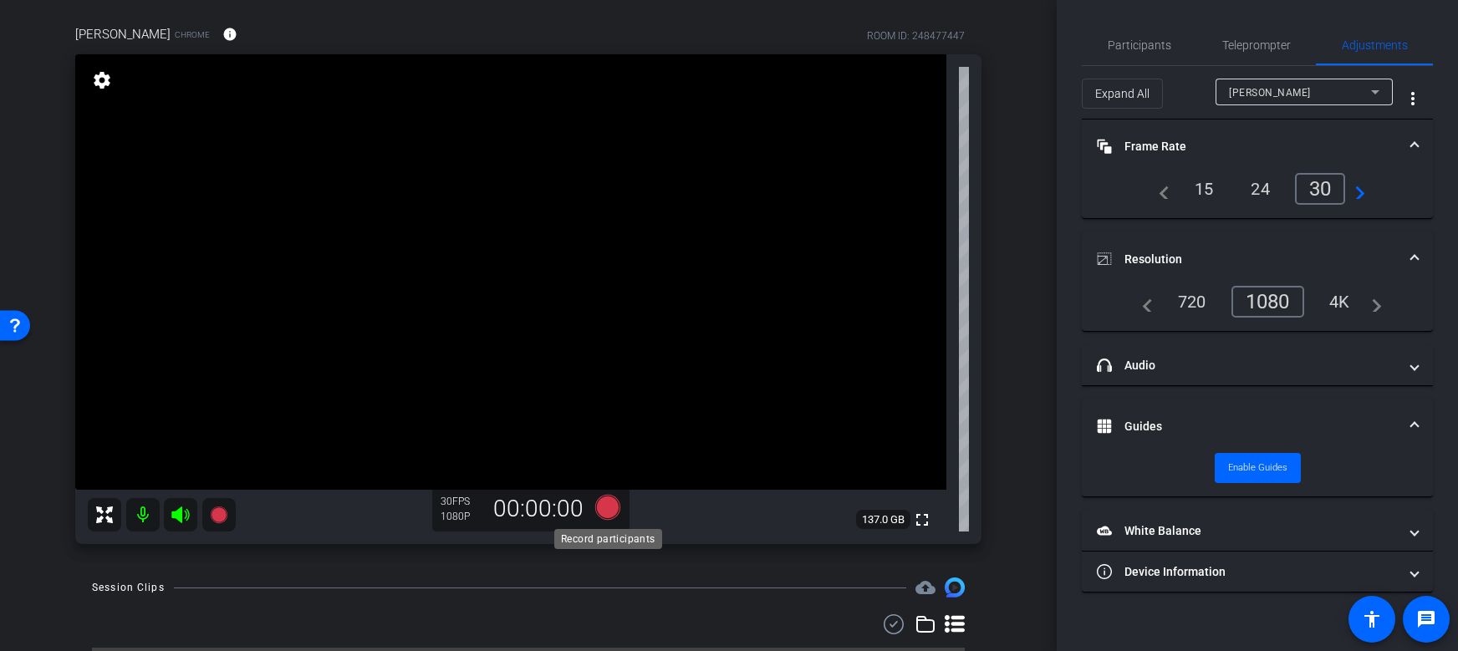
click at [607, 507] on icon at bounding box center [607, 507] width 25 height 25
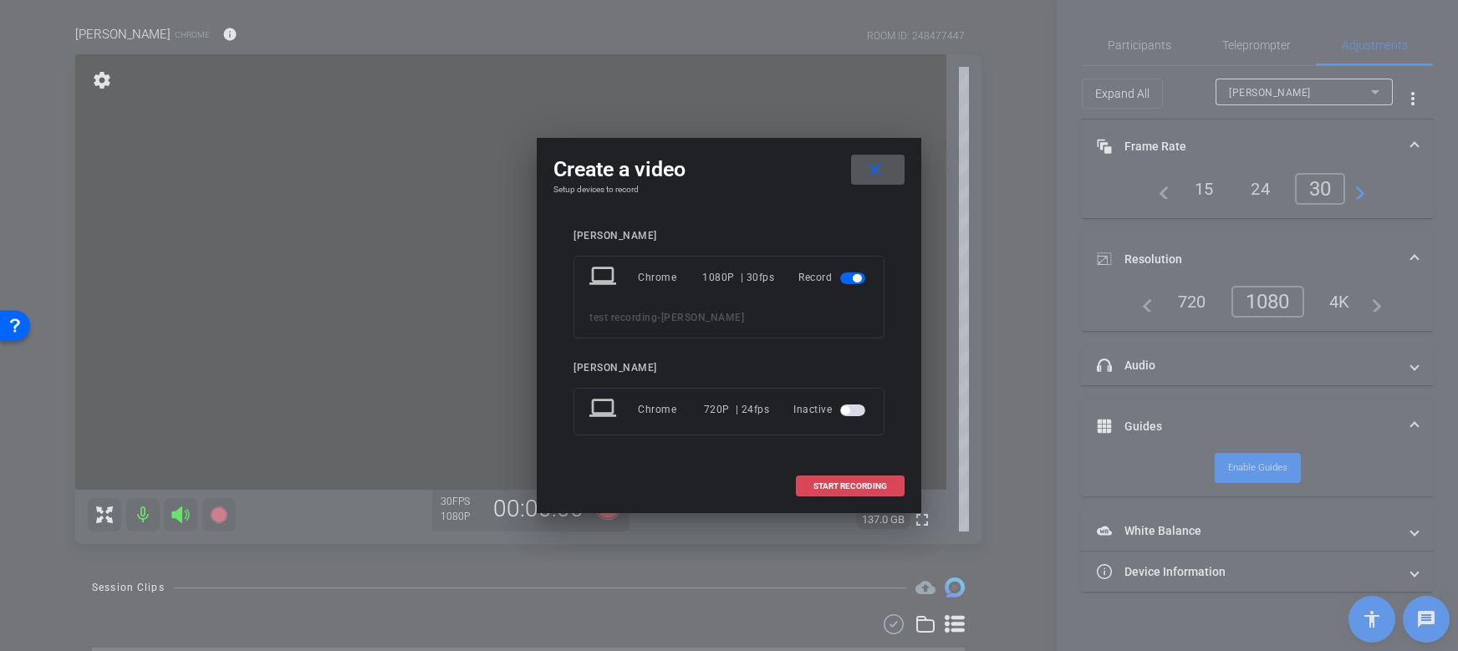
click at [859, 486] on span "START RECORDING" at bounding box center [851, 487] width 74 height 8
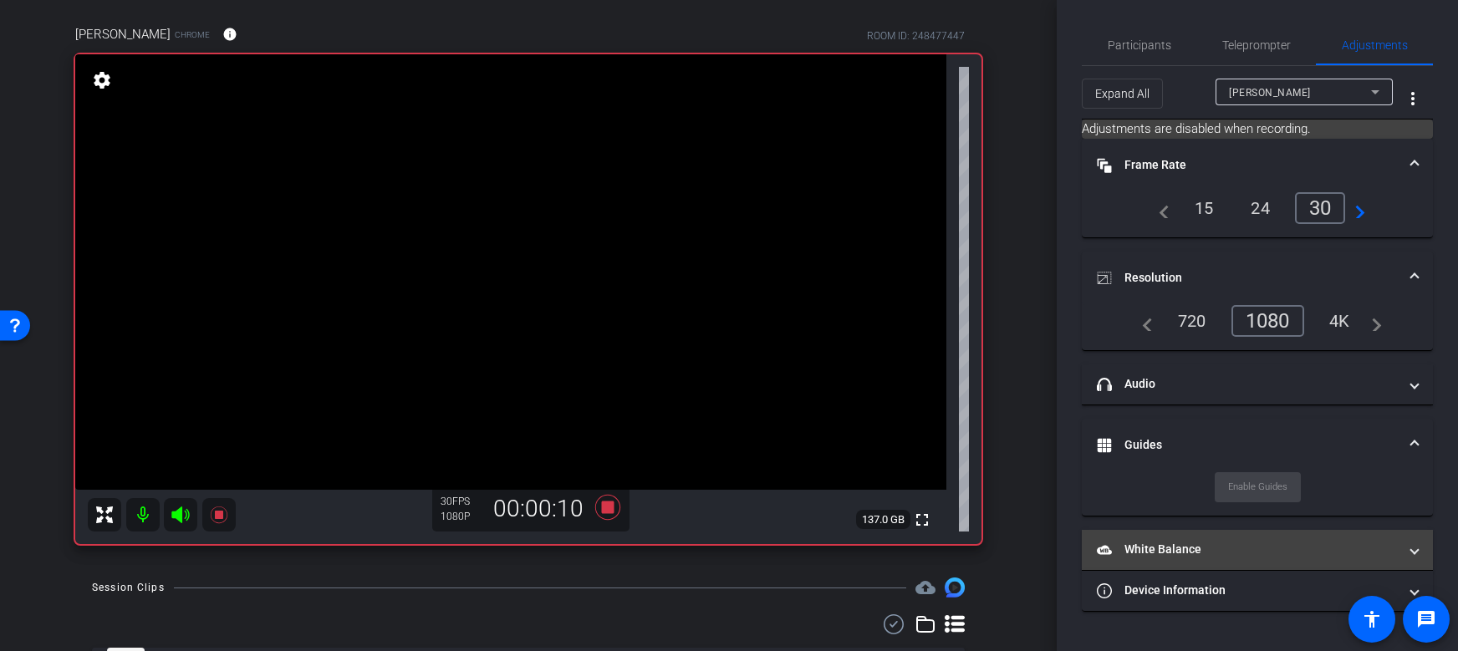
click at [1150, 564] on mat-expansion-panel-header "White Balance White Balance" at bounding box center [1257, 550] width 351 height 40
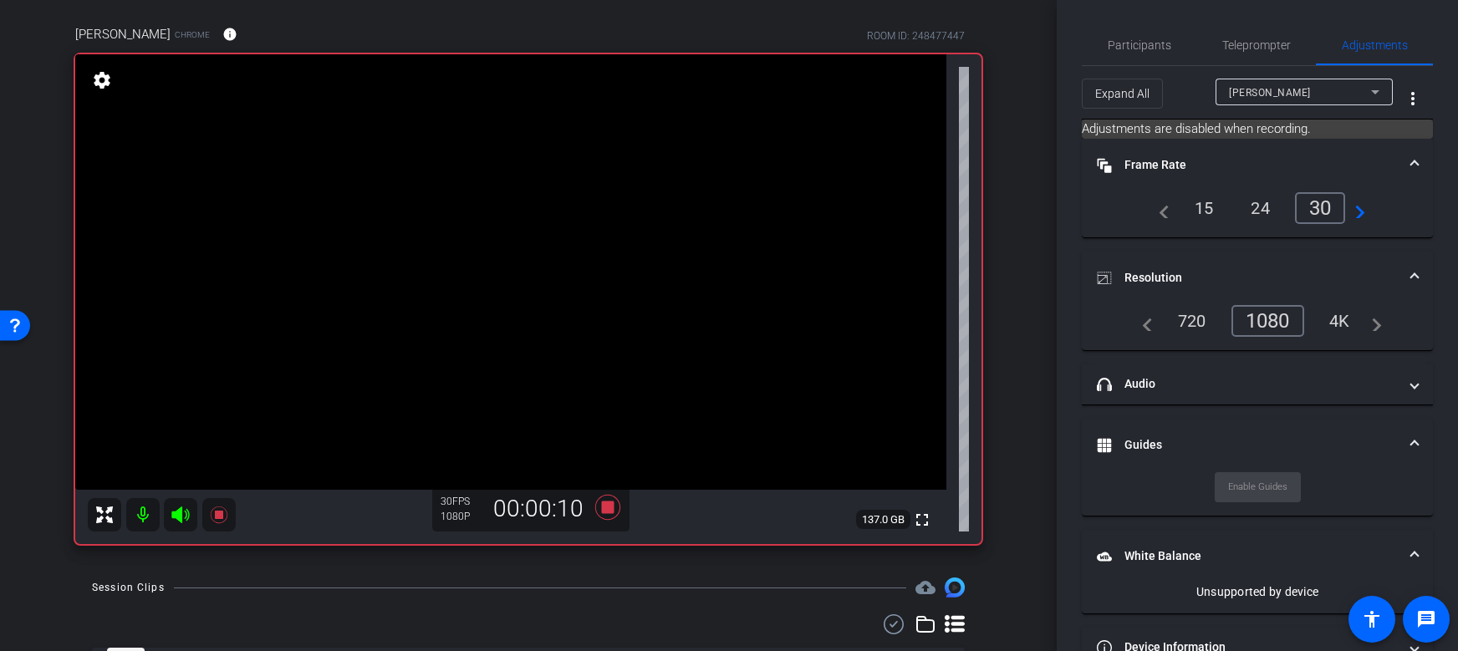
scroll to position [43, 0]
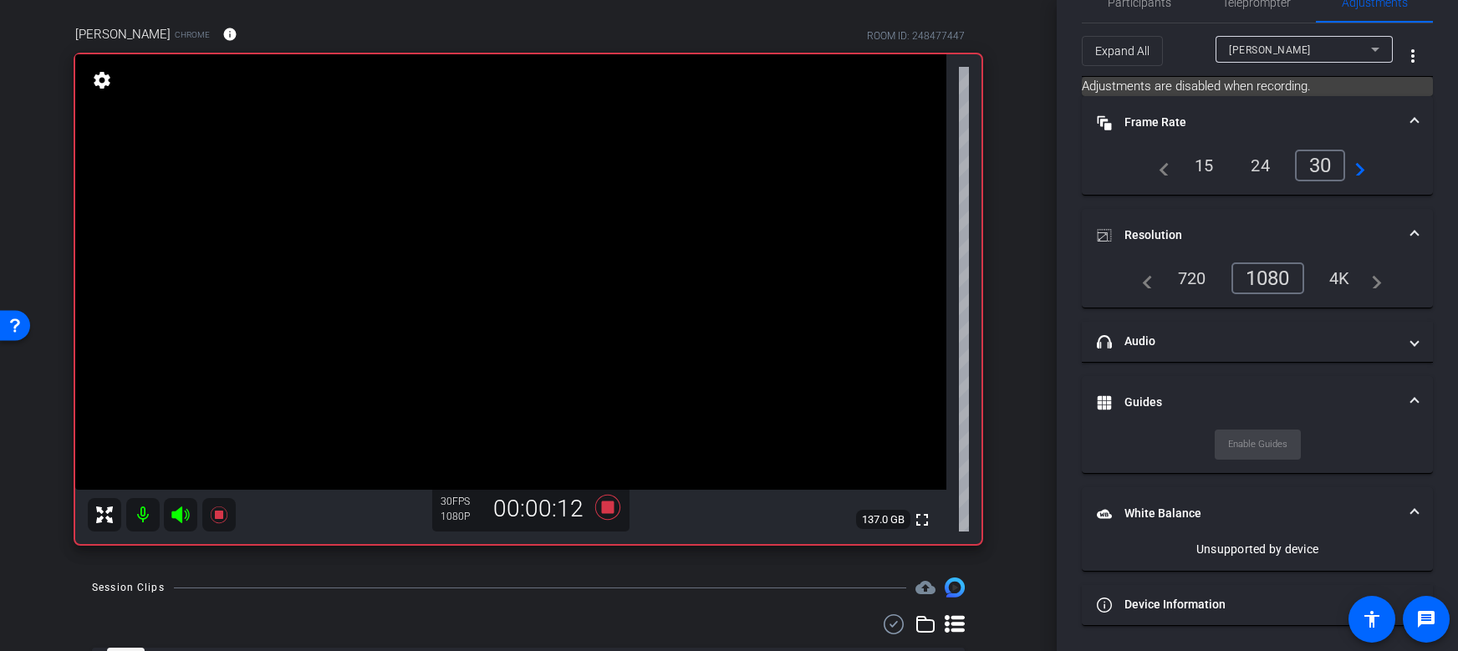
click at [1212, 518] on mat-panel-title "White Balance White Balance" at bounding box center [1247, 514] width 301 height 18
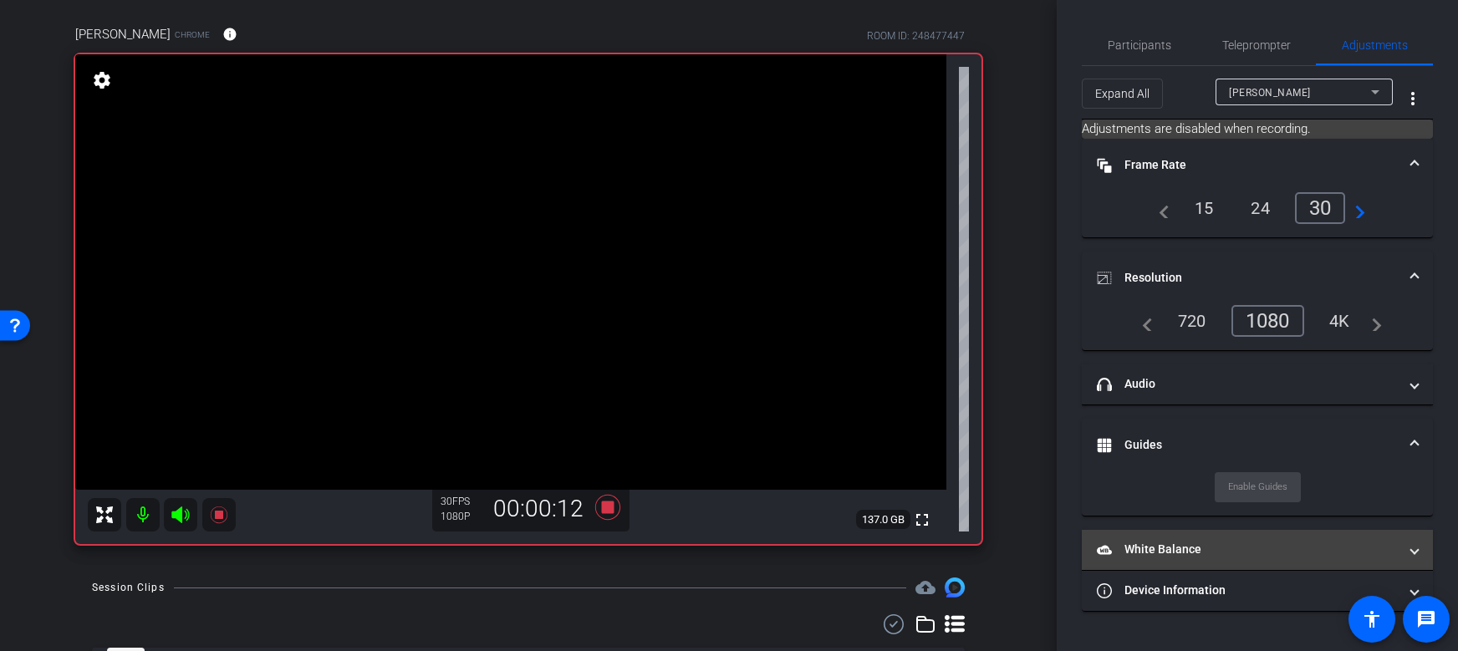
scroll to position [0, 0]
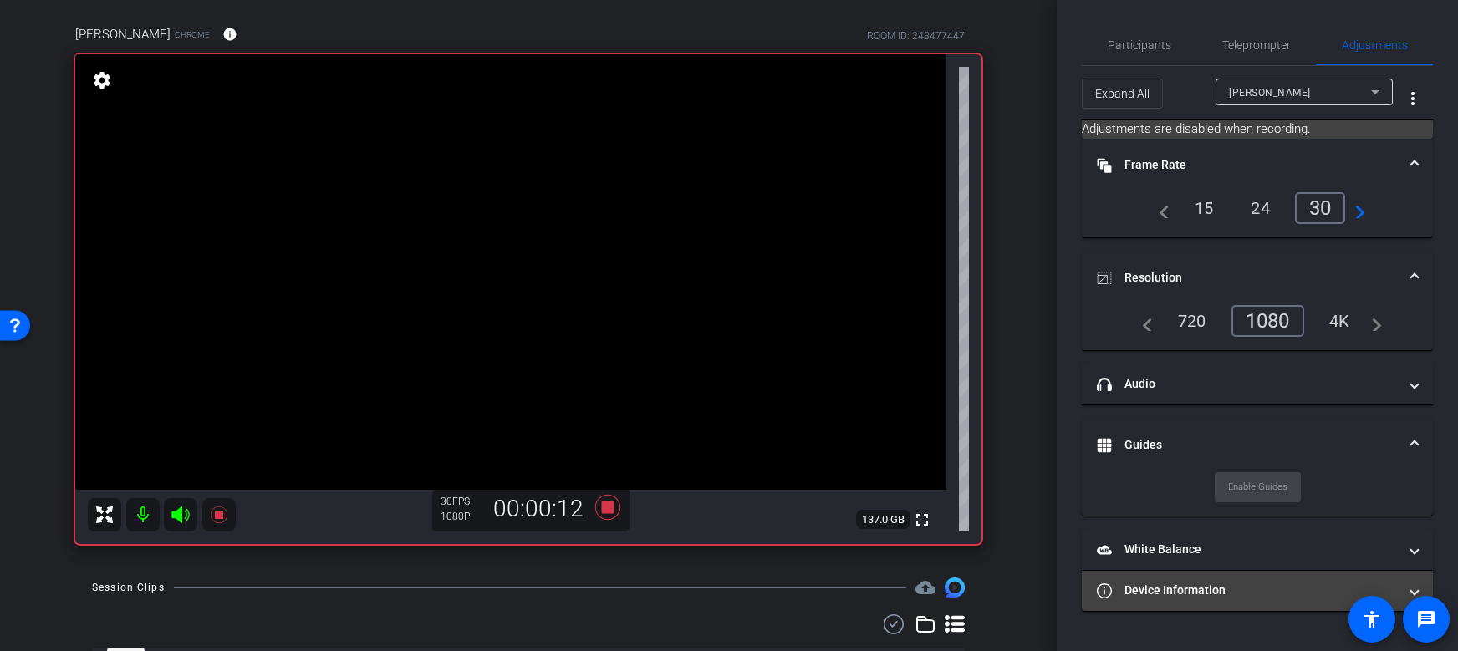
click at [1225, 576] on mat-expansion-panel-header "Device Information" at bounding box center [1257, 591] width 351 height 40
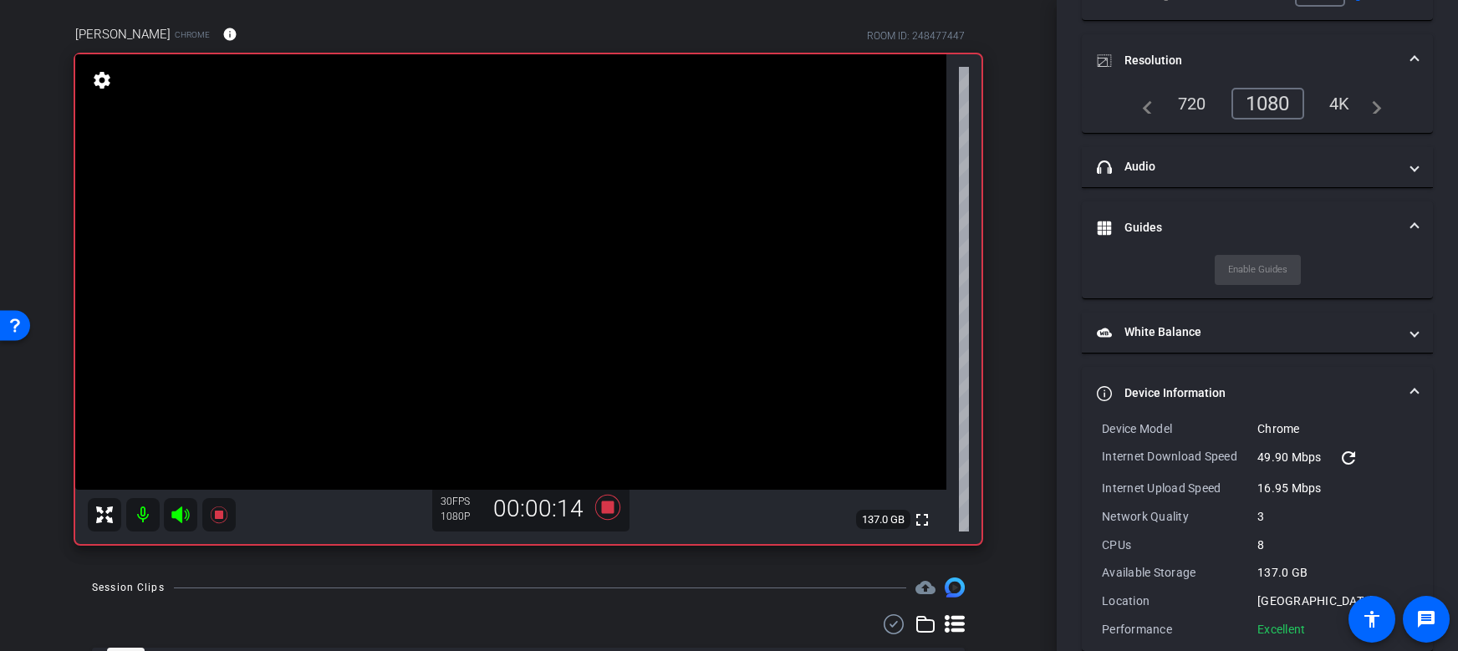
scroll to position [243, 0]
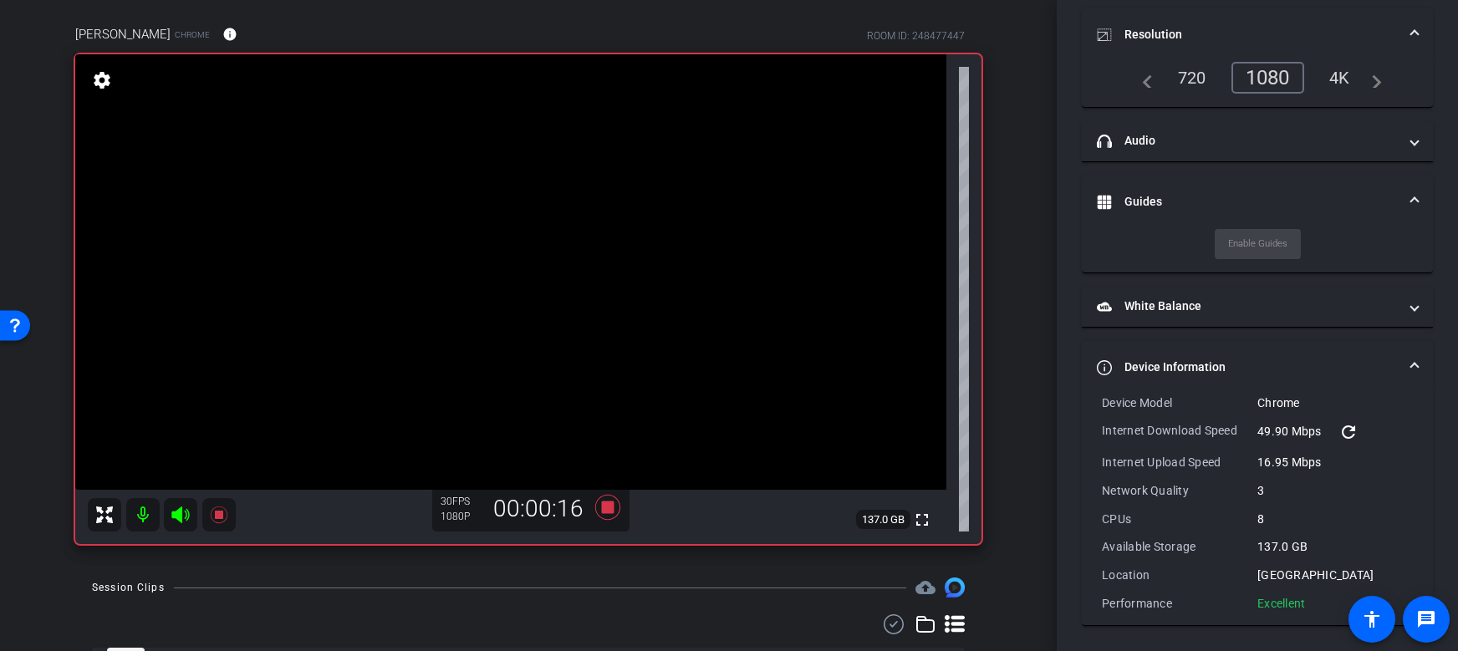
click at [1172, 368] on mat-panel-title "Device Information" at bounding box center [1247, 368] width 301 height 18
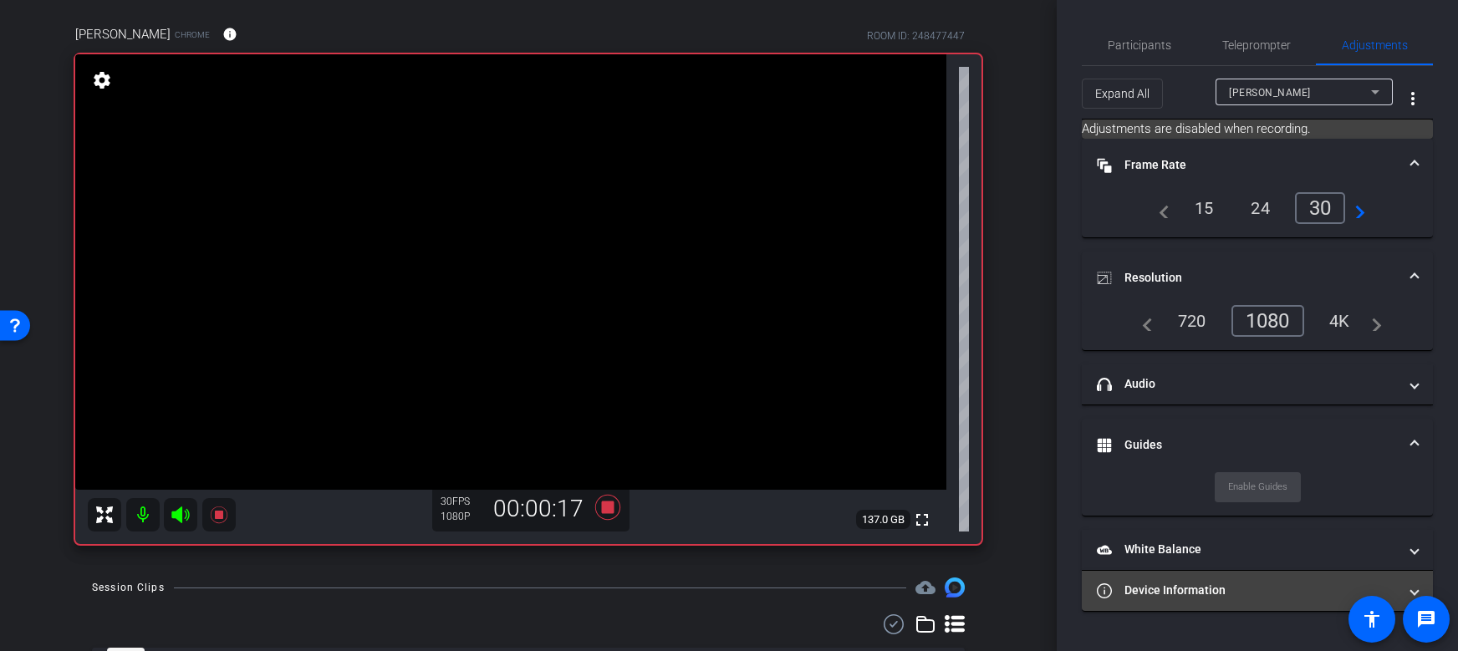
scroll to position [0, 0]
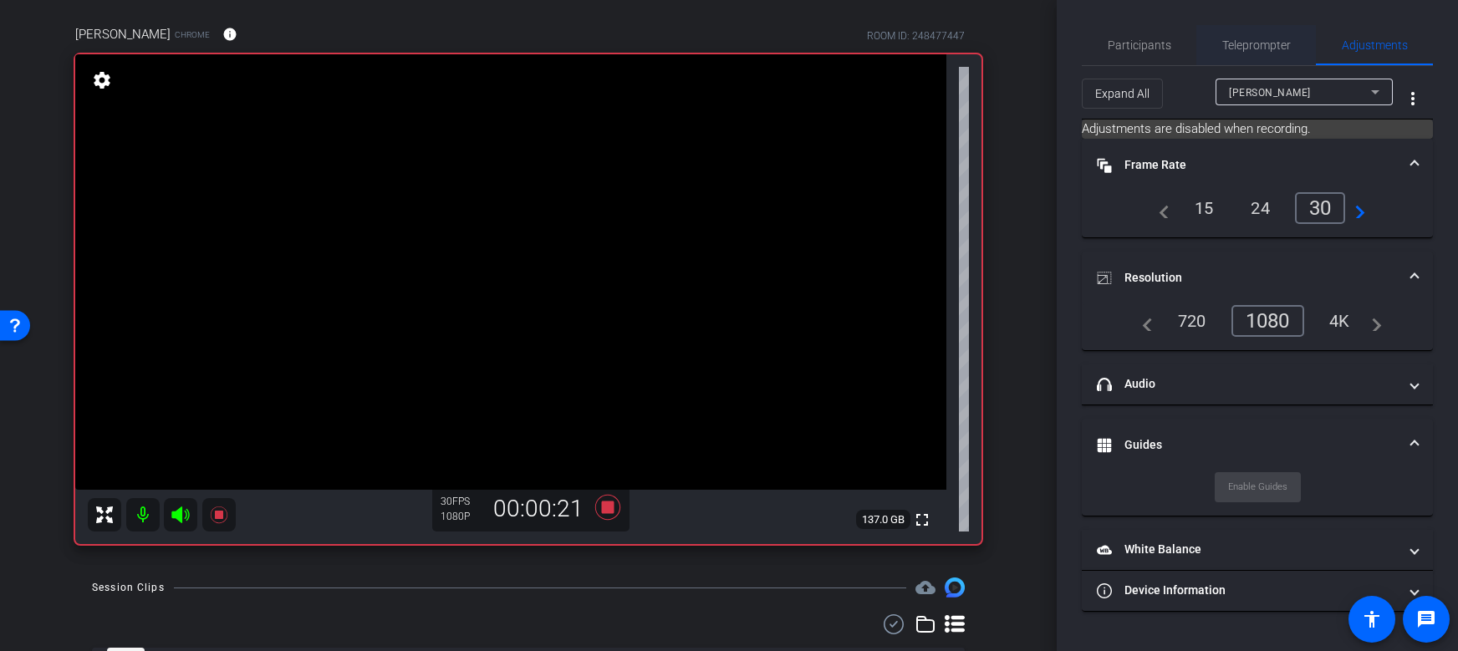
click at [1282, 41] on span "Teleprompter" at bounding box center [1257, 45] width 69 height 12
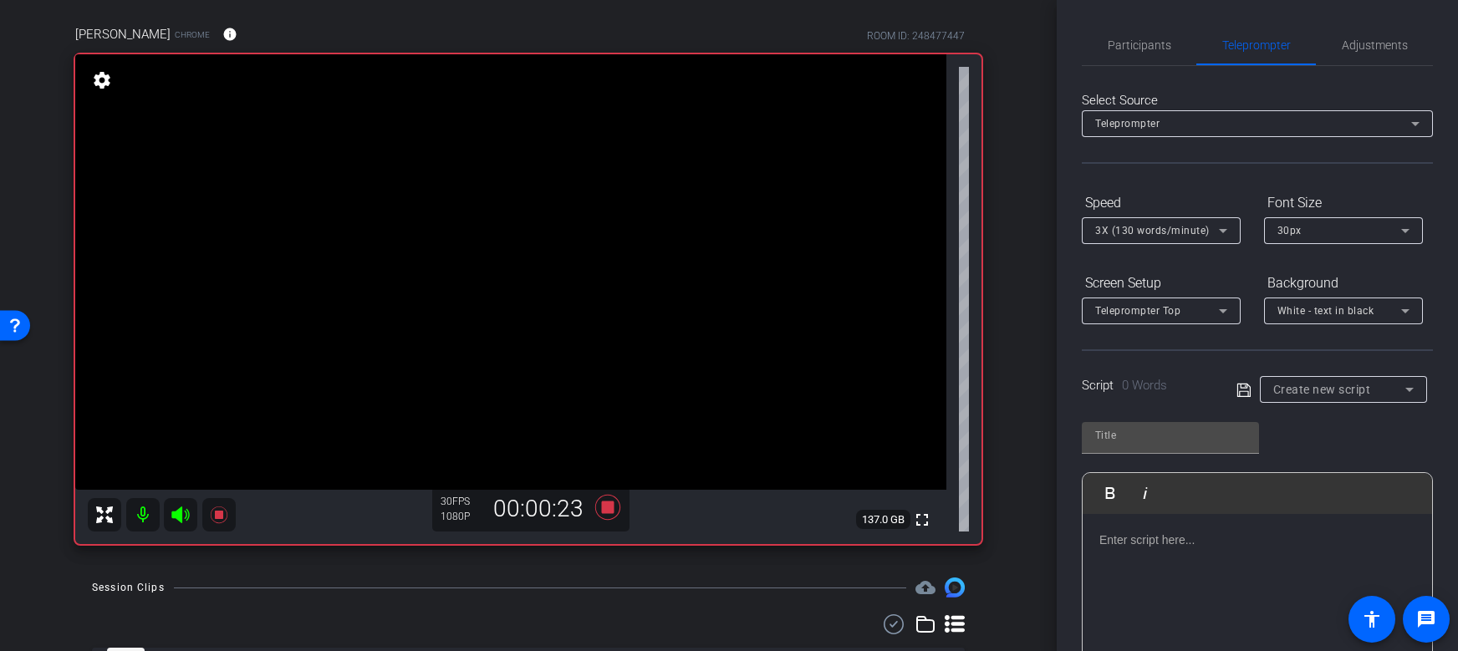
click at [1144, 125] on span "Teleprompter" at bounding box center [1127, 124] width 64 height 12
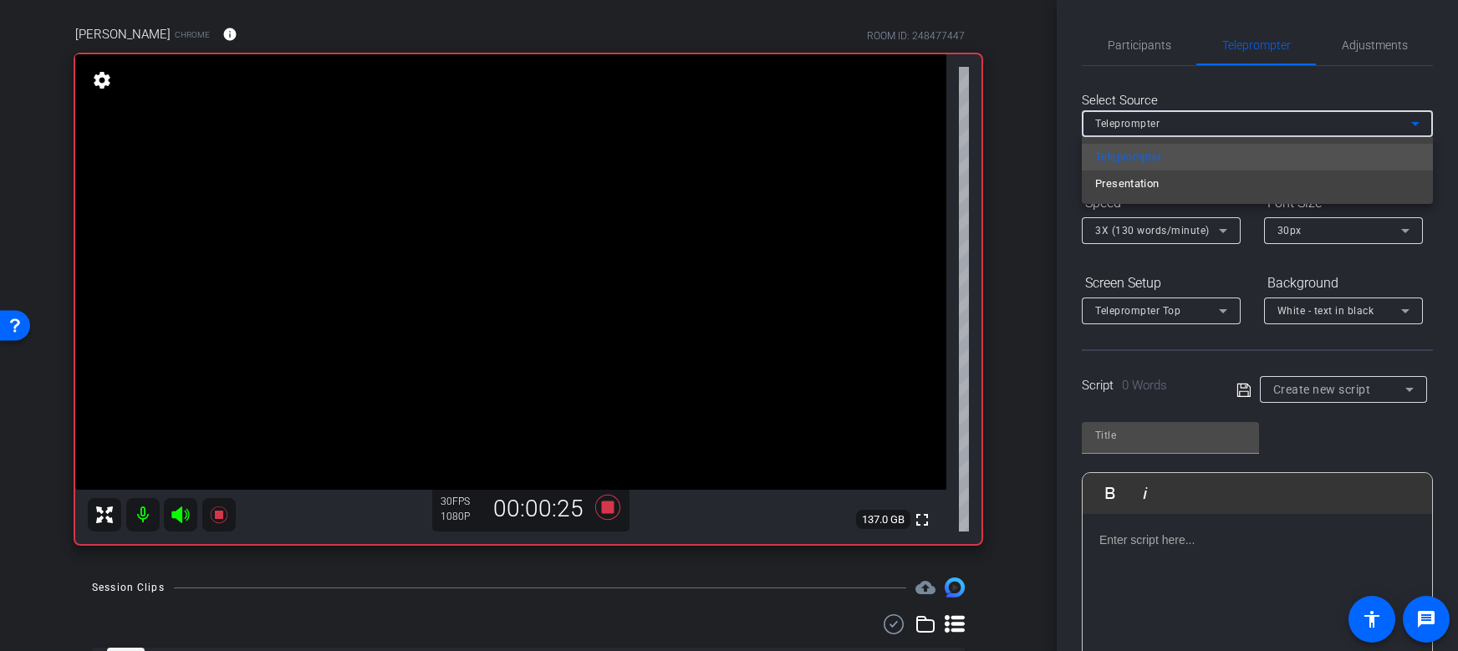
click at [1144, 125] on div at bounding box center [729, 325] width 1458 height 651
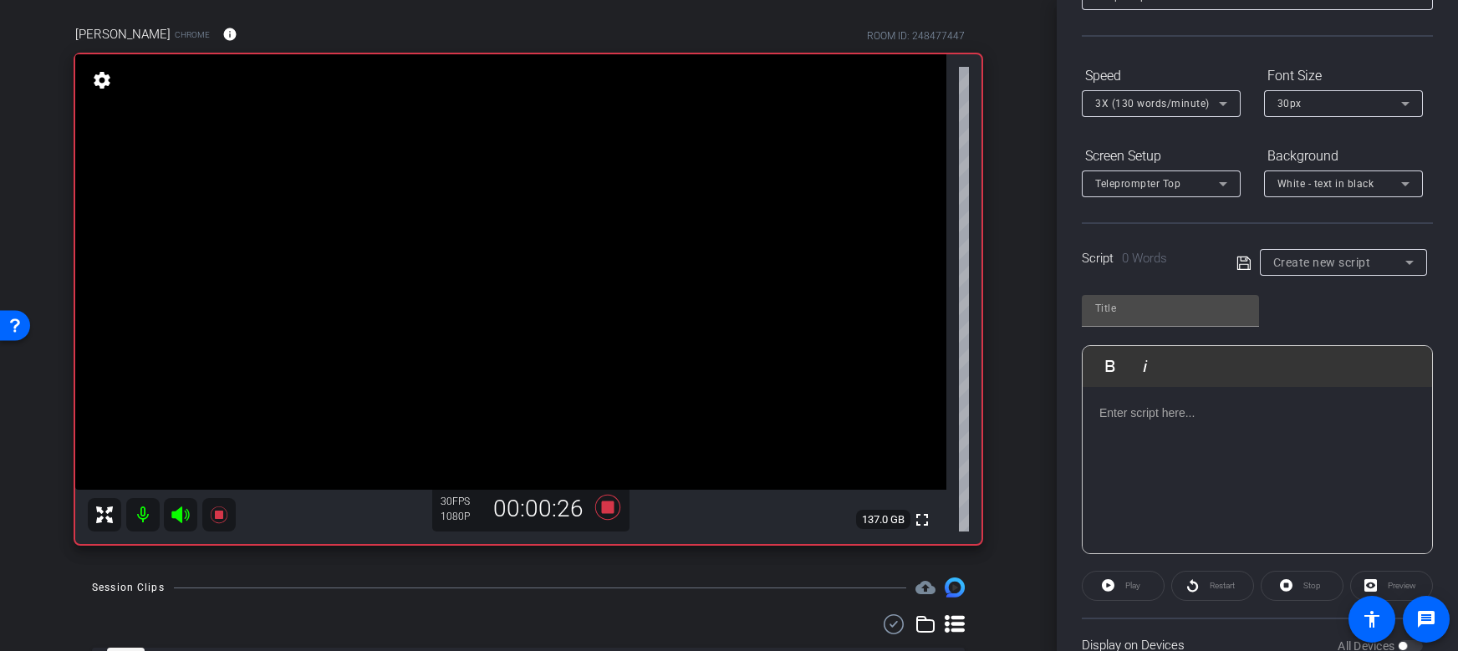
scroll to position [130, 0]
click at [1201, 411] on p at bounding box center [1258, 410] width 316 height 18
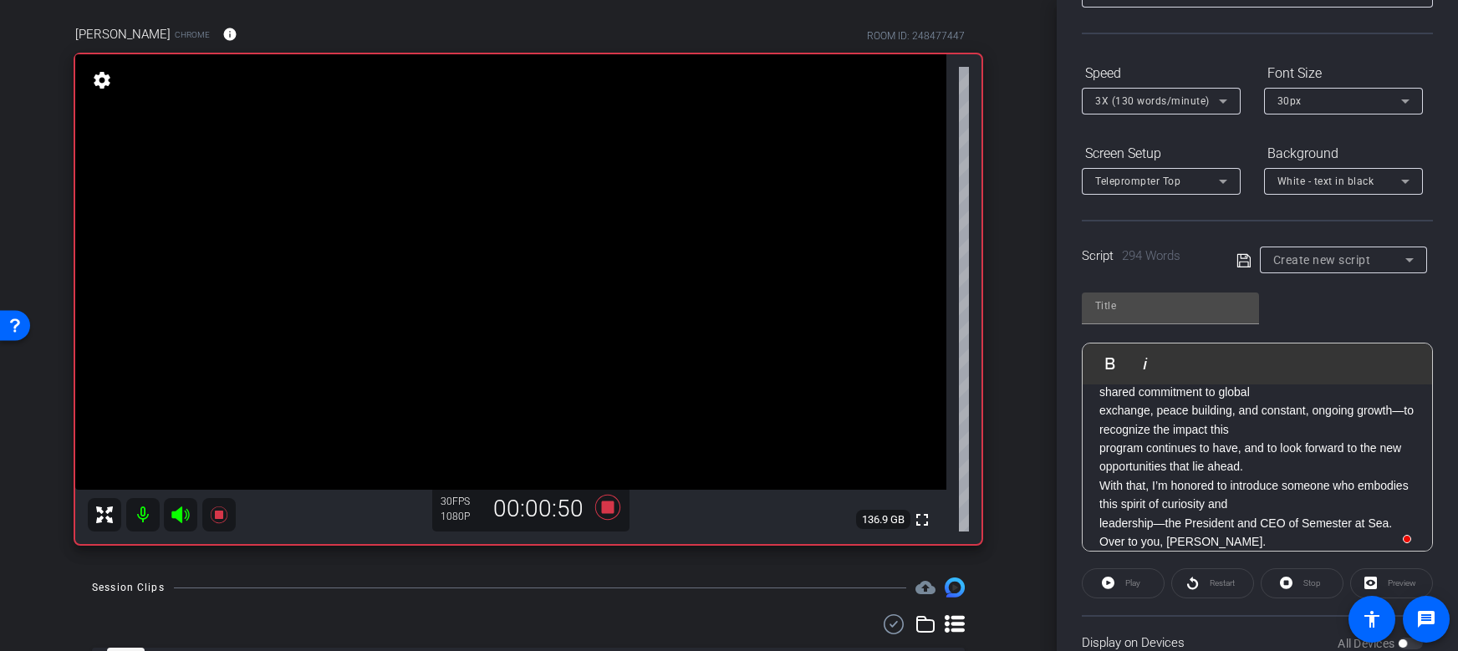
scroll to position [671, 0]
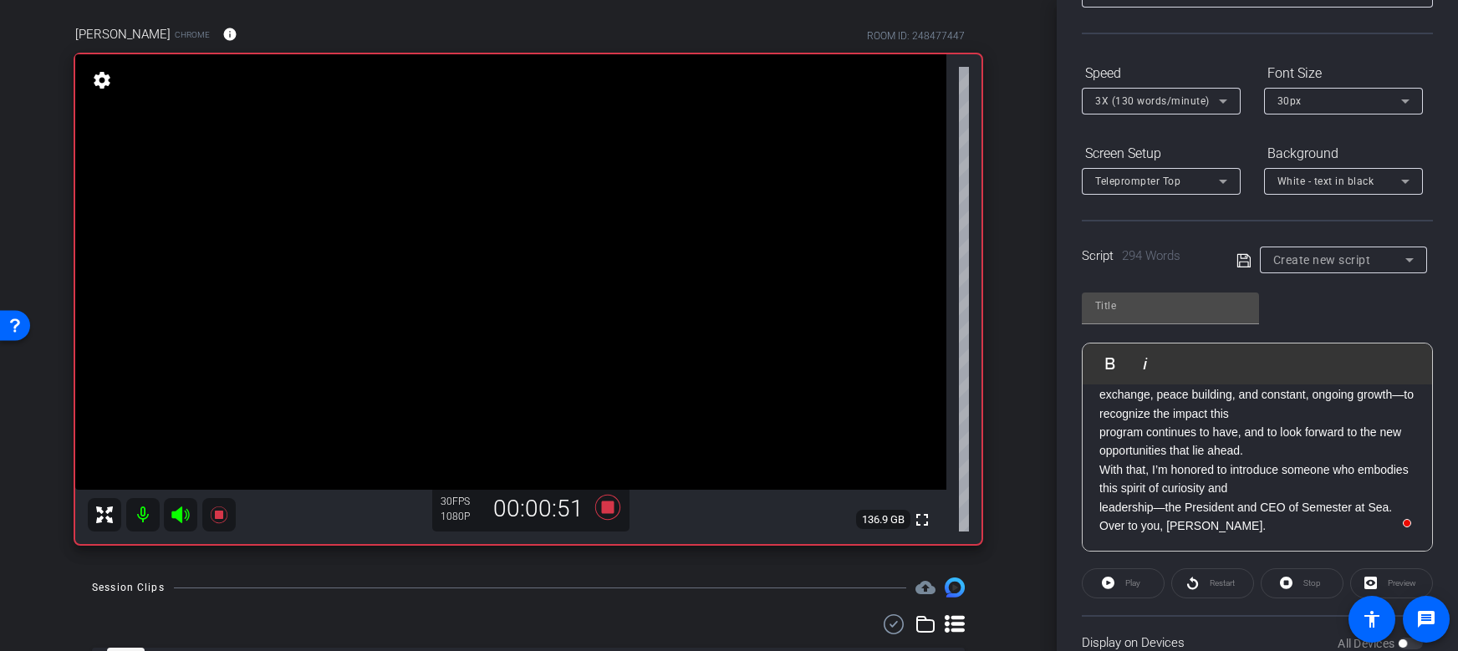
click at [1112, 581] on div "Play" at bounding box center [1123, 584] width 83 height 30
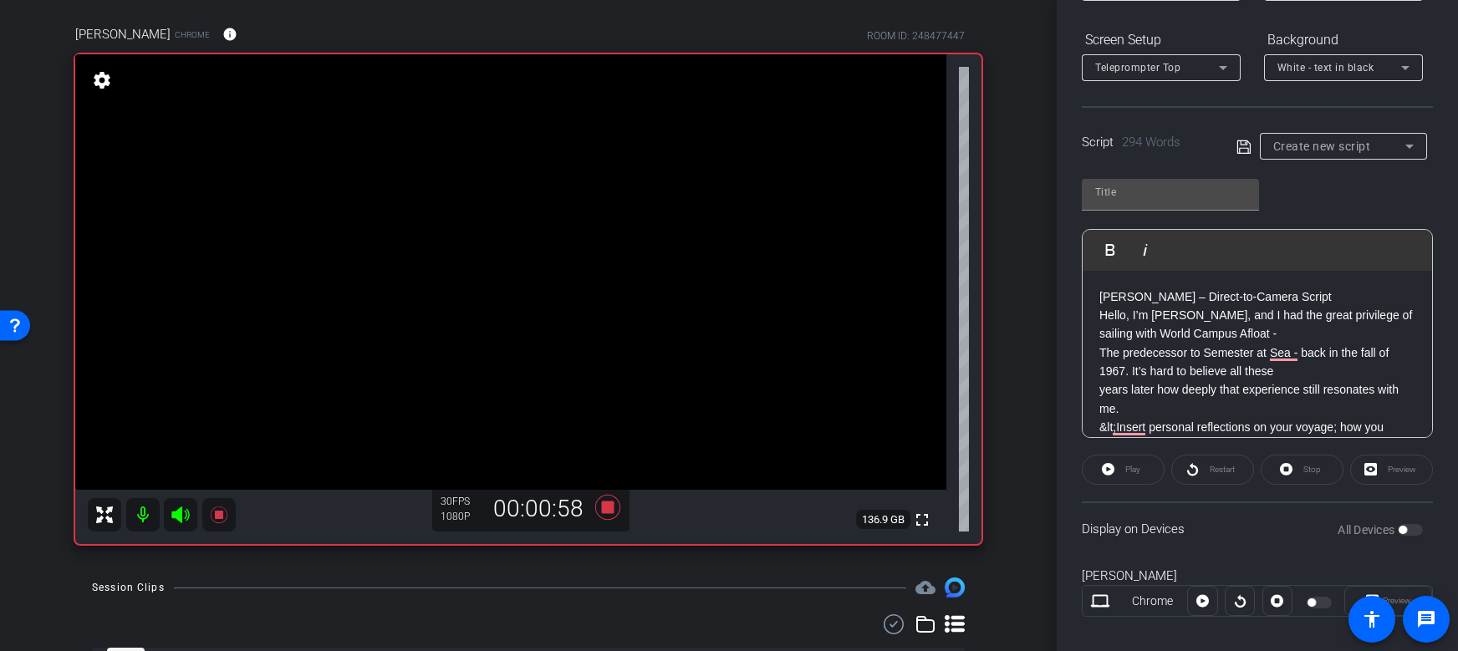
scroll to position [263, 0]
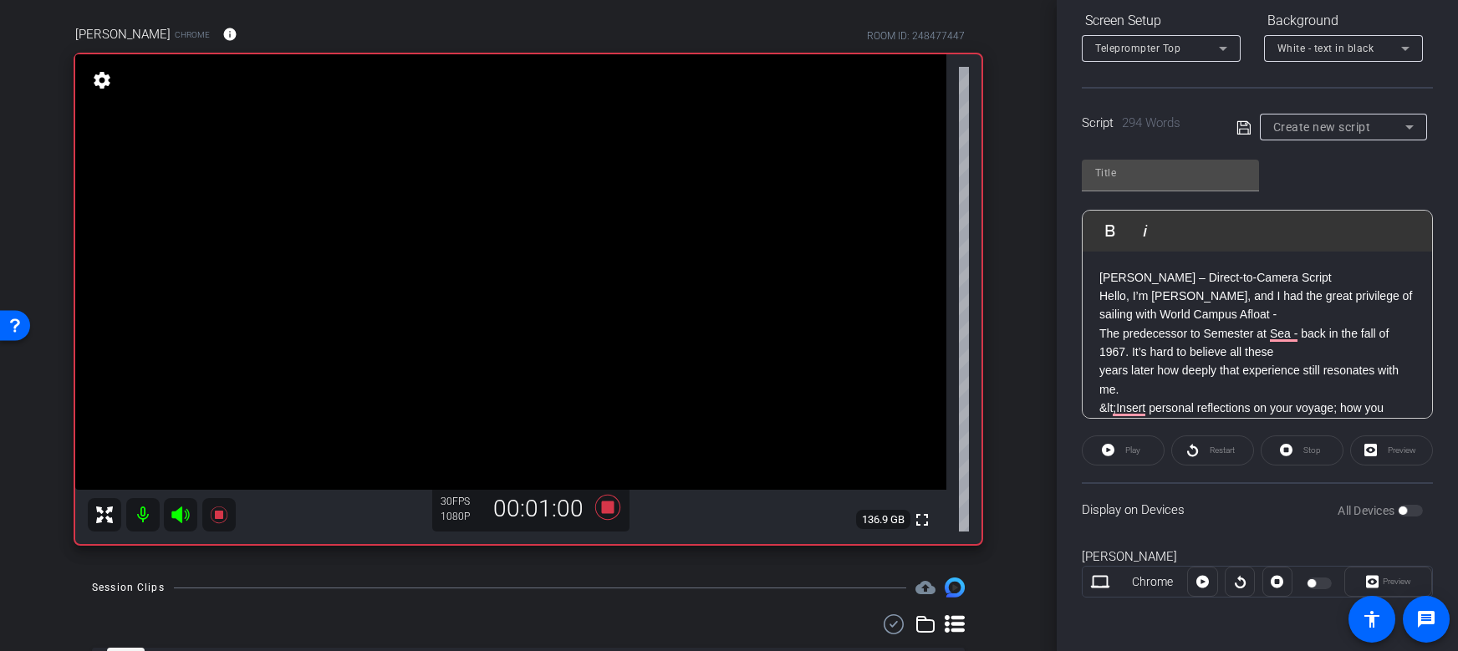
click at [1204, 579] on div at bounding box center [1202, 582] width 30 height 30
click at [1203, 585] on div at bounding box center [1202, 582] width 30 height 30
click at [1108, 580] on icon at bounding box center [1100, 582] width 20 height 20
click at [1114, 447] on div "Play" at bounding box center [1123, 451] width 83 height 30
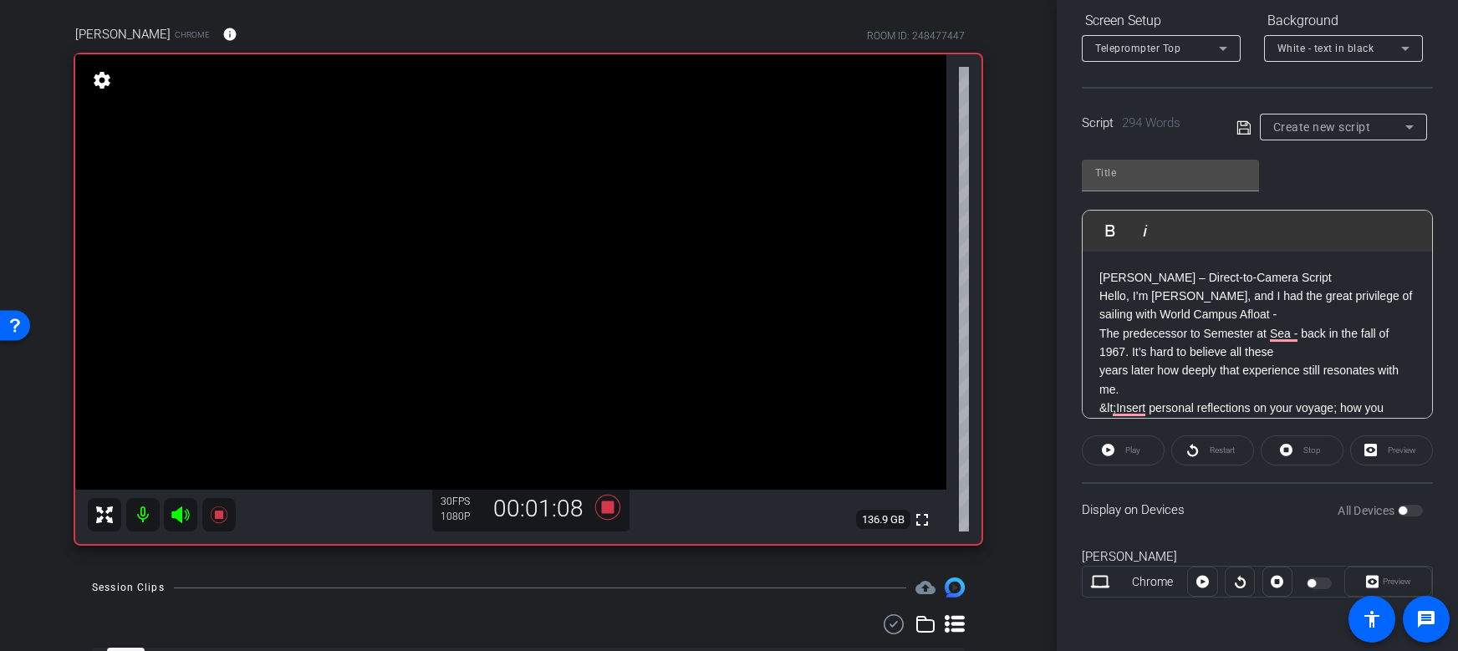
click at [1110, 447] on div "Play" at bounding box center [1123, 451] width 83 height 30
click at [1312, 454] on div "Stop" at bounding box center [1302, 451] width 83 height 30
click at [1413, 452] on div "Preview" at bounding box center [1392, 451] width 83 height 30
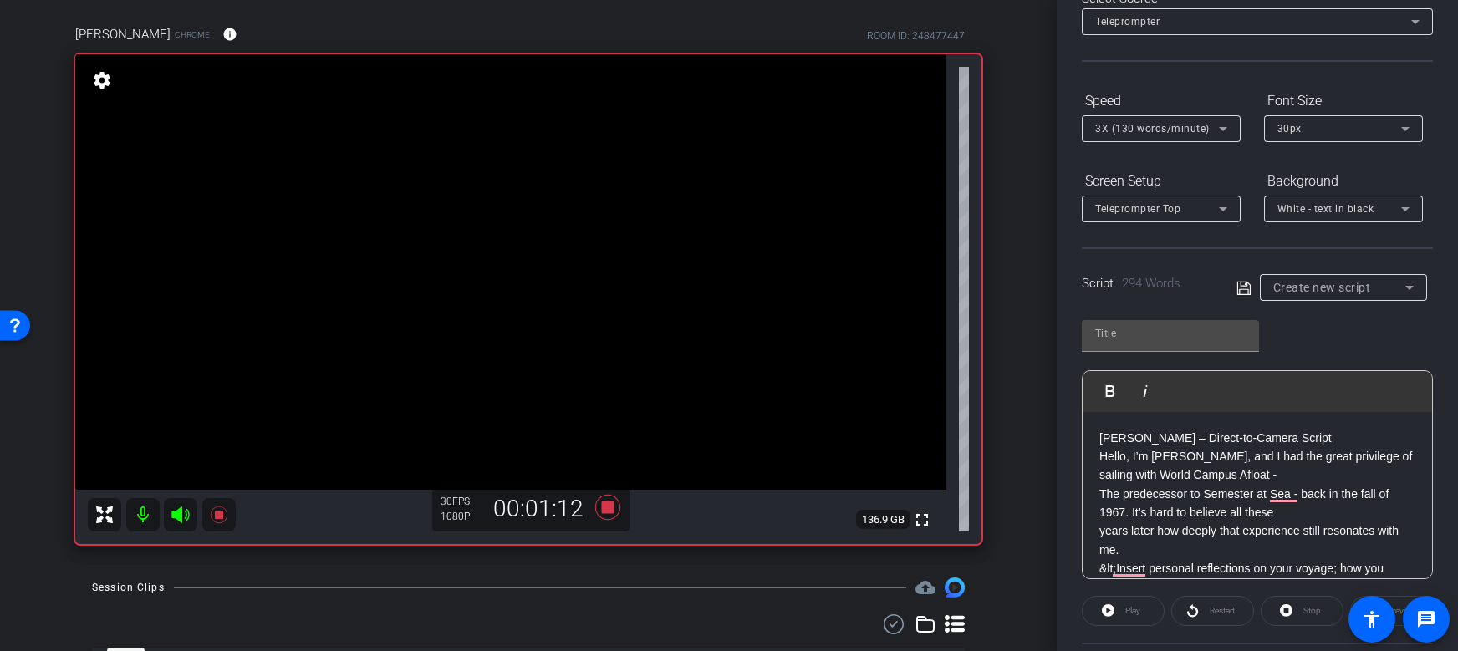
click at [1244, 291] on icon at bounding box center [1244, 288] width 15 height 20
type input "Default title 5023"
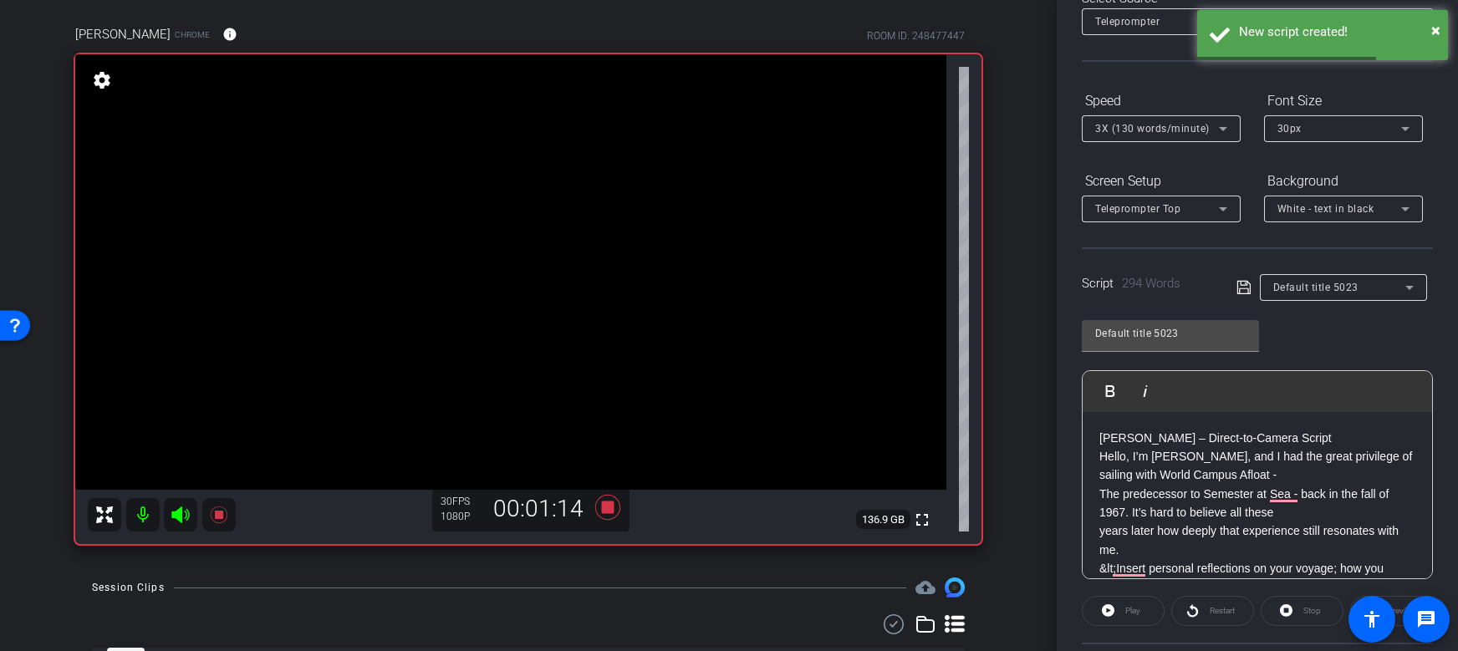
scroll to position [138, 0]
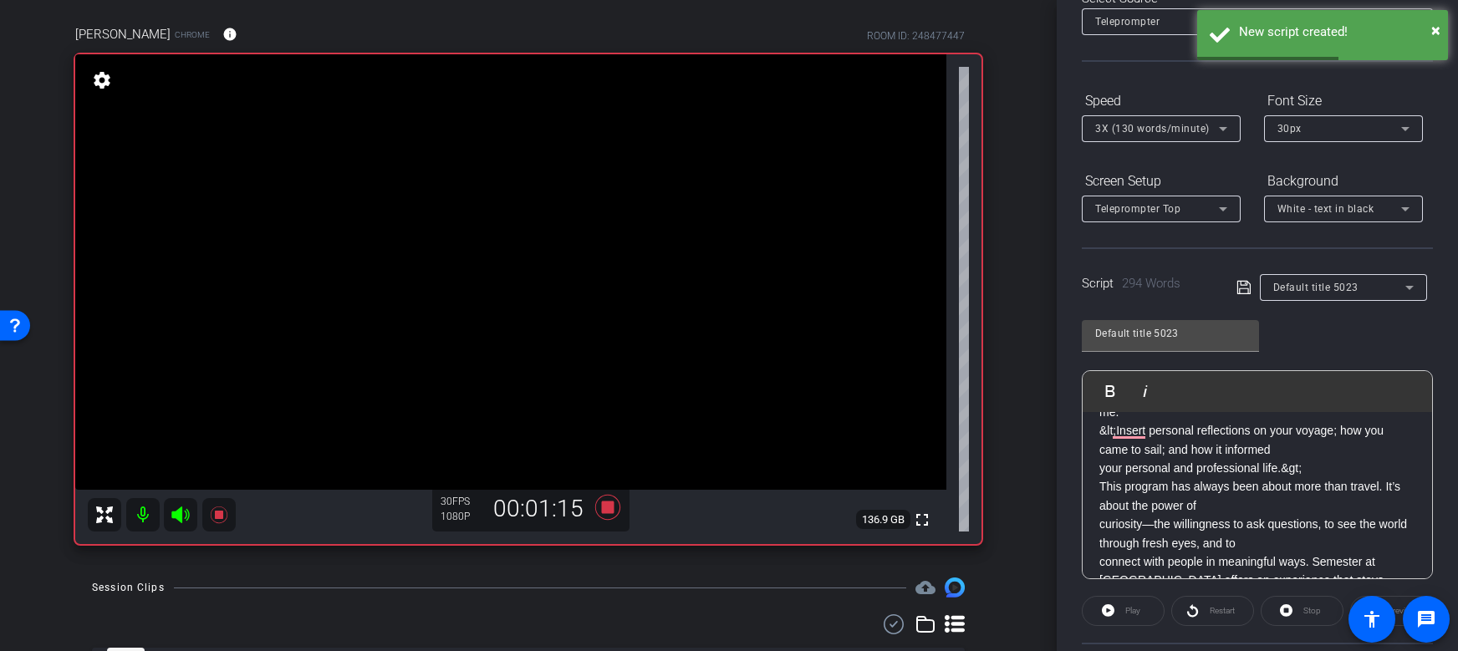
drag, startPoint x: 1126, startPoint y: 610, endPoint x: 1114, endPoint y: 611, distance: 12.6
click at [1126, 610] on div "Play" at bounding box center [1123, 611] width 83 height 30
click at [1106, 612] on div "Play" at bounding box center [1123, 611] width 83 height 30
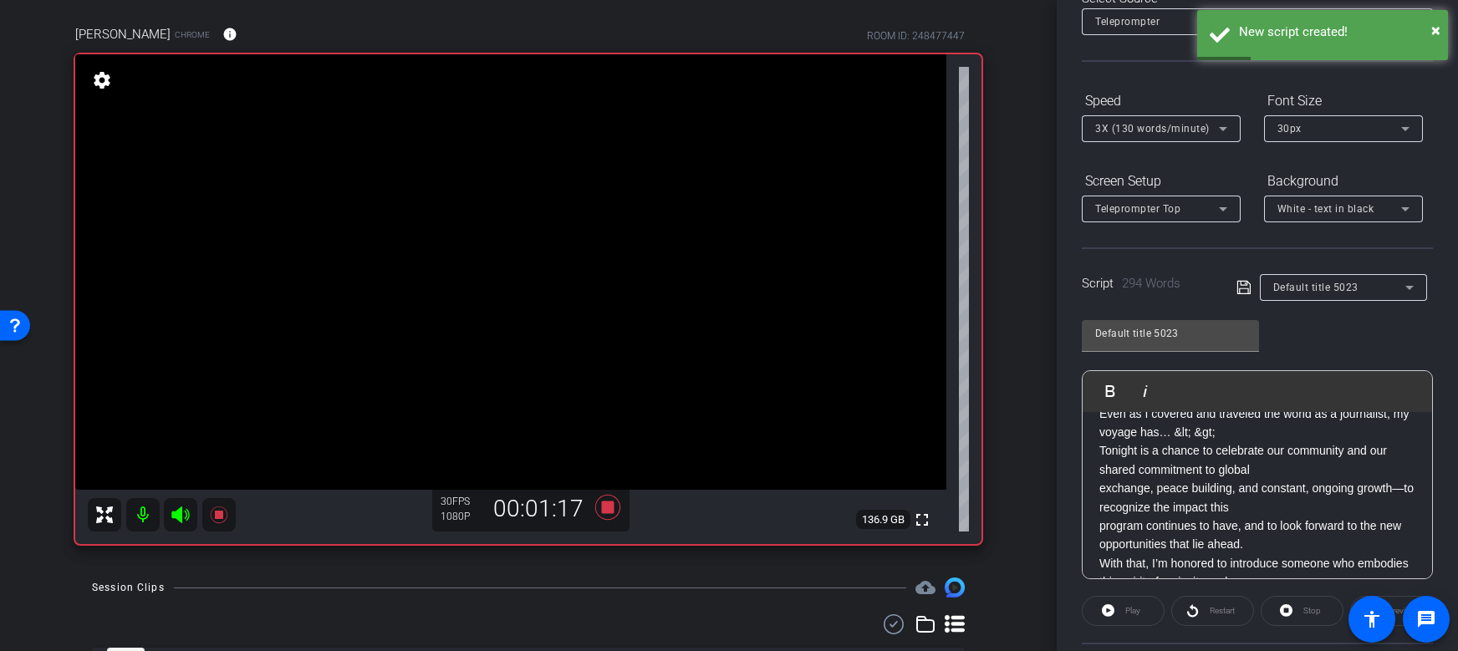
scroll to position [671, 0]
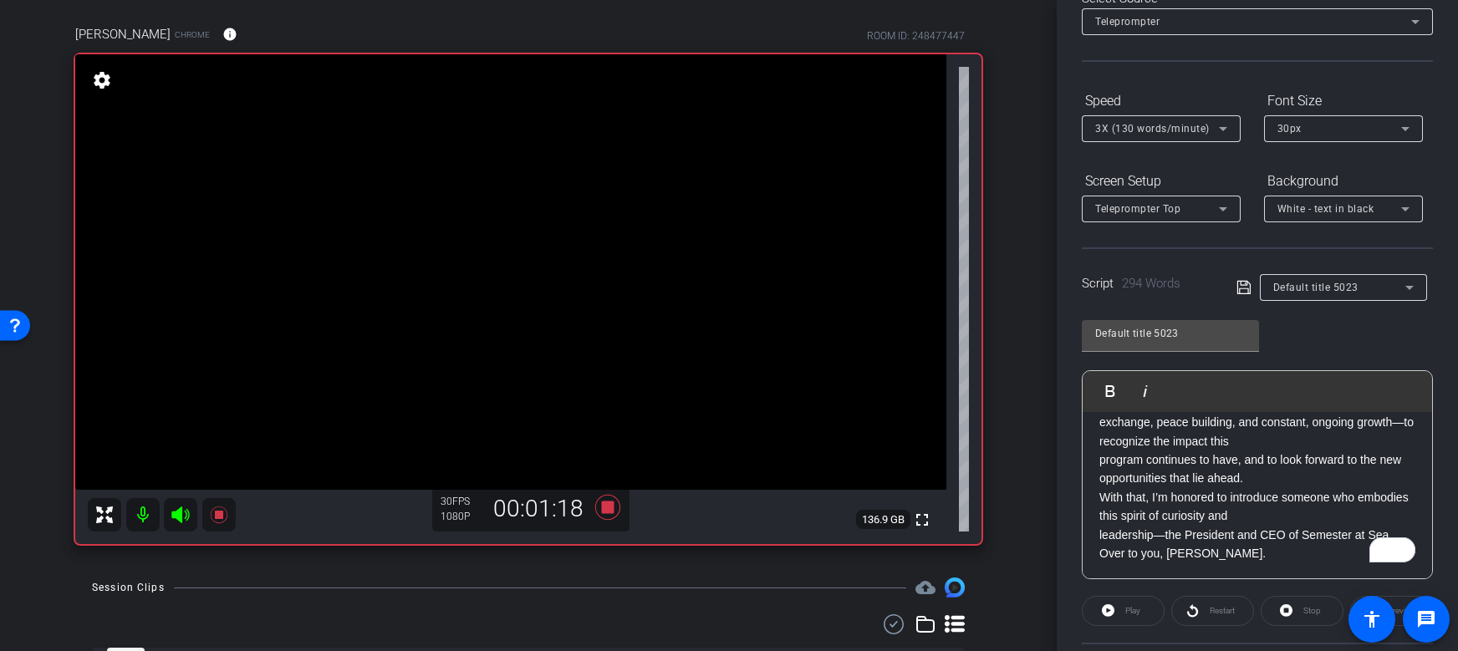
click at [1206, 608] on div "Restart" at bounding box center [1213, 611] width 83 height 30
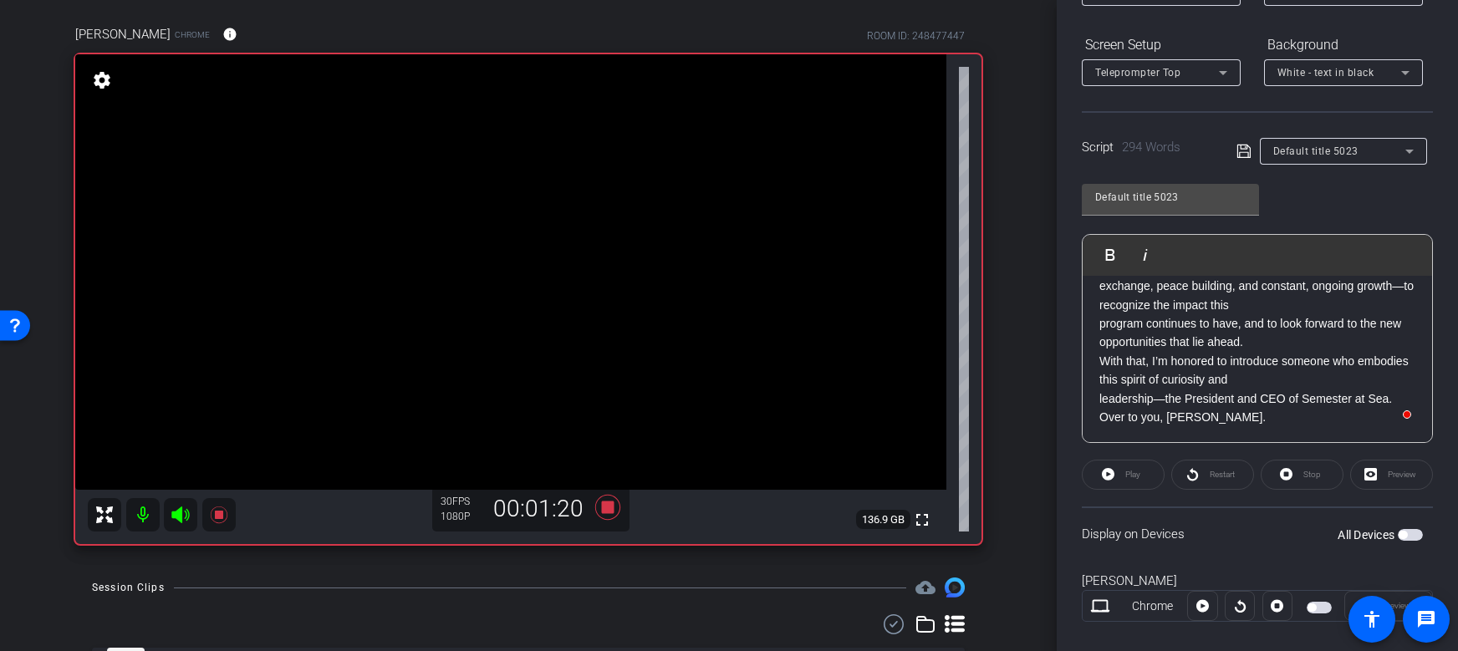
scroll to position [0, 0]
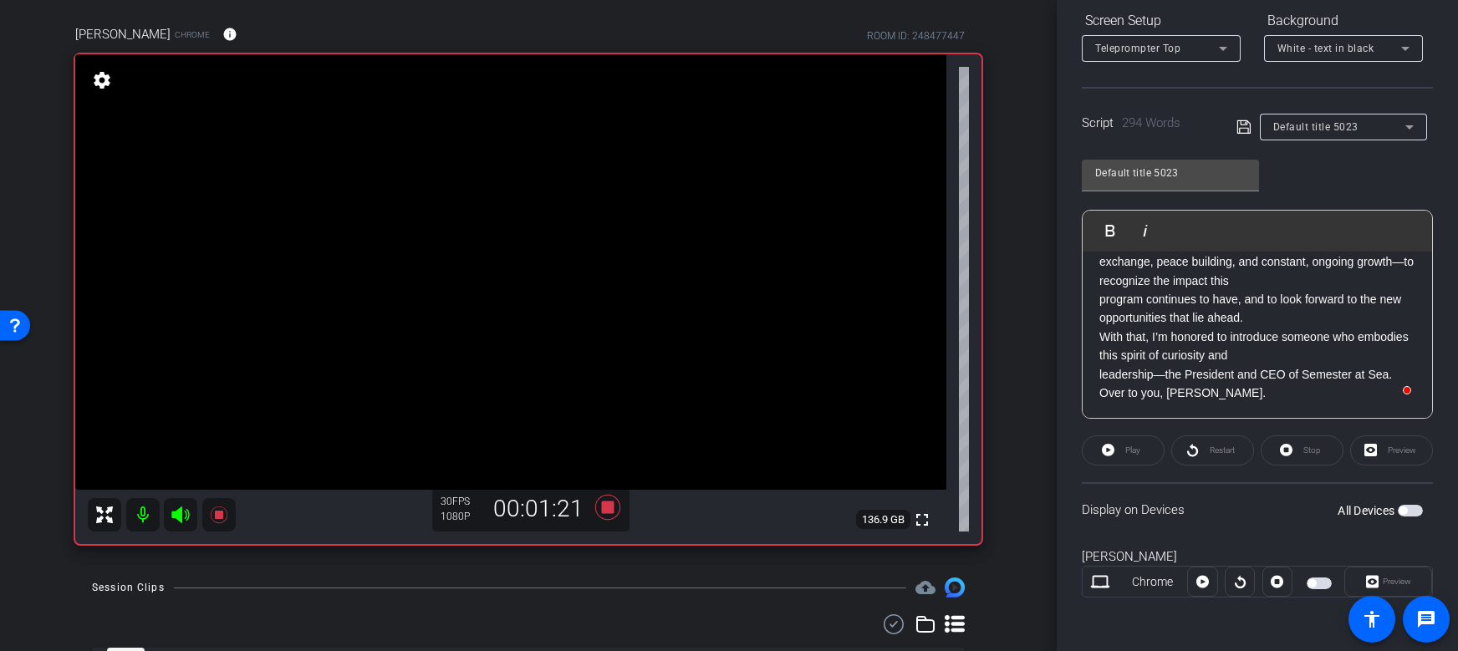
click at [1206, 579] on div at bounding box center [1202, 582] width 30 height 30
click at [1404, 514] on span "button" at bounding box center [1410, 511] width 25 height 12
click at [1193, 585] on span at bounding box center [1202, 582] width 28 height 40
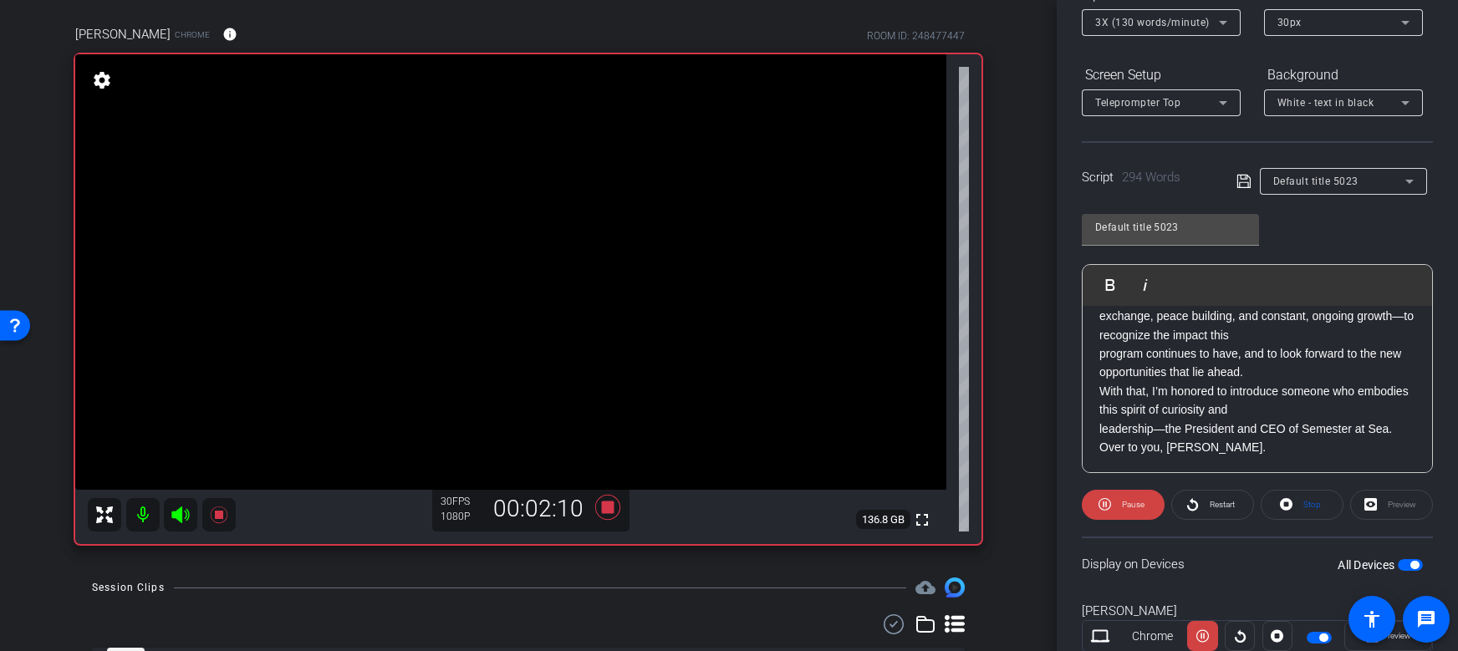
scroll to position [207, 0]
click at [1355, 180] on span "Default title 5023" at bounding box center [1316, 182] width 85 height 12
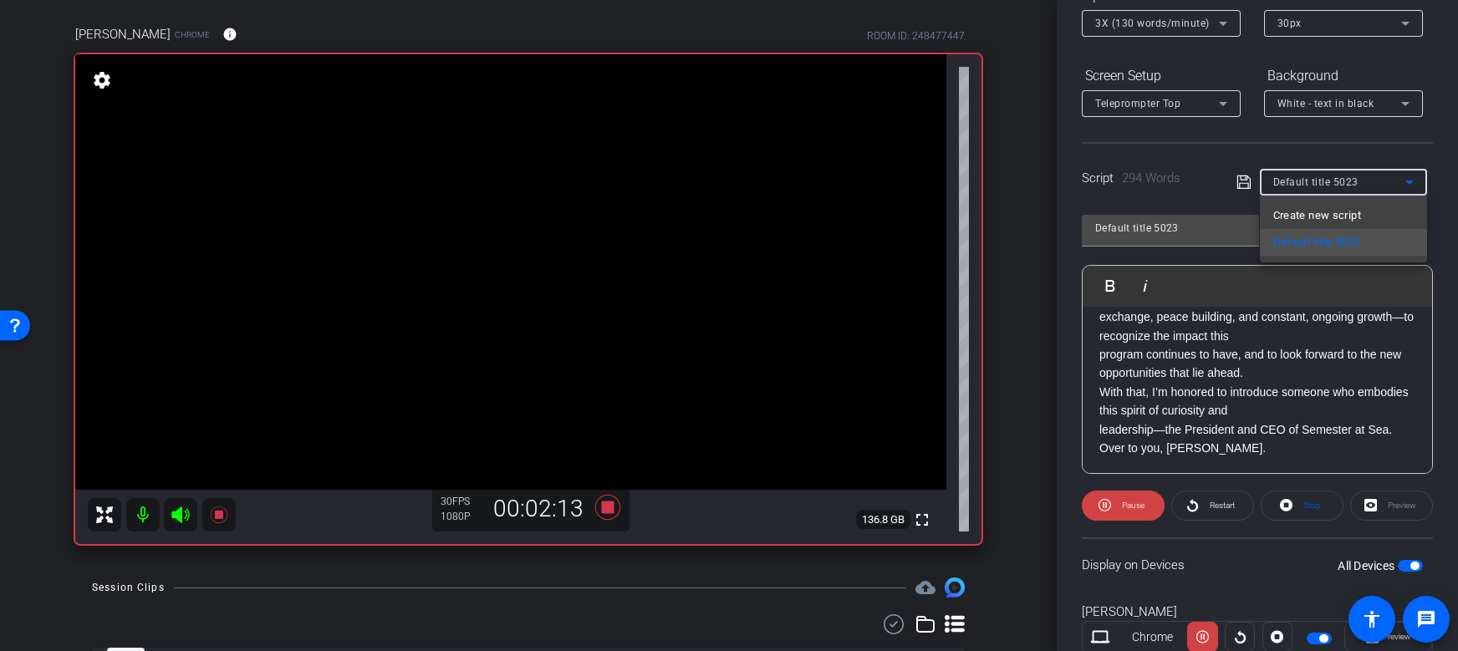
click at [1355, 180] on div at bounding box center [729, 325] width 1458 height 651
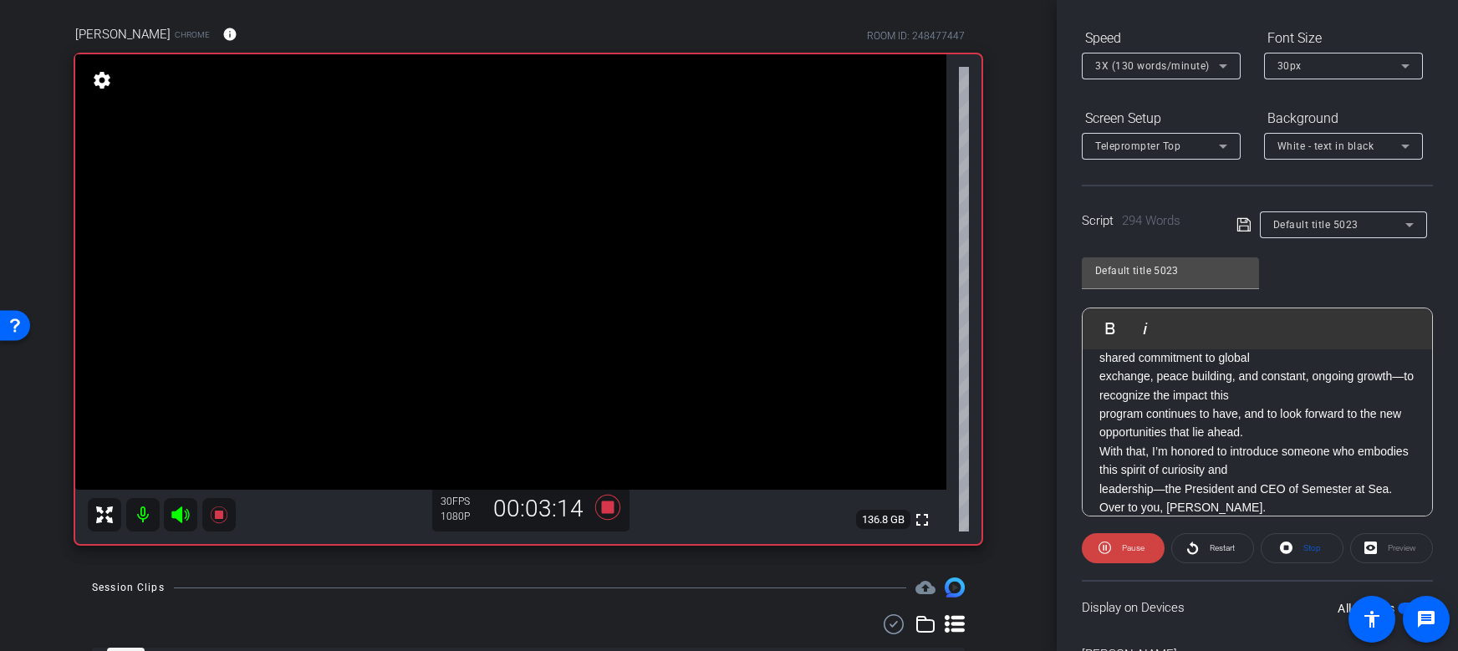
scroll to position [671, 0]
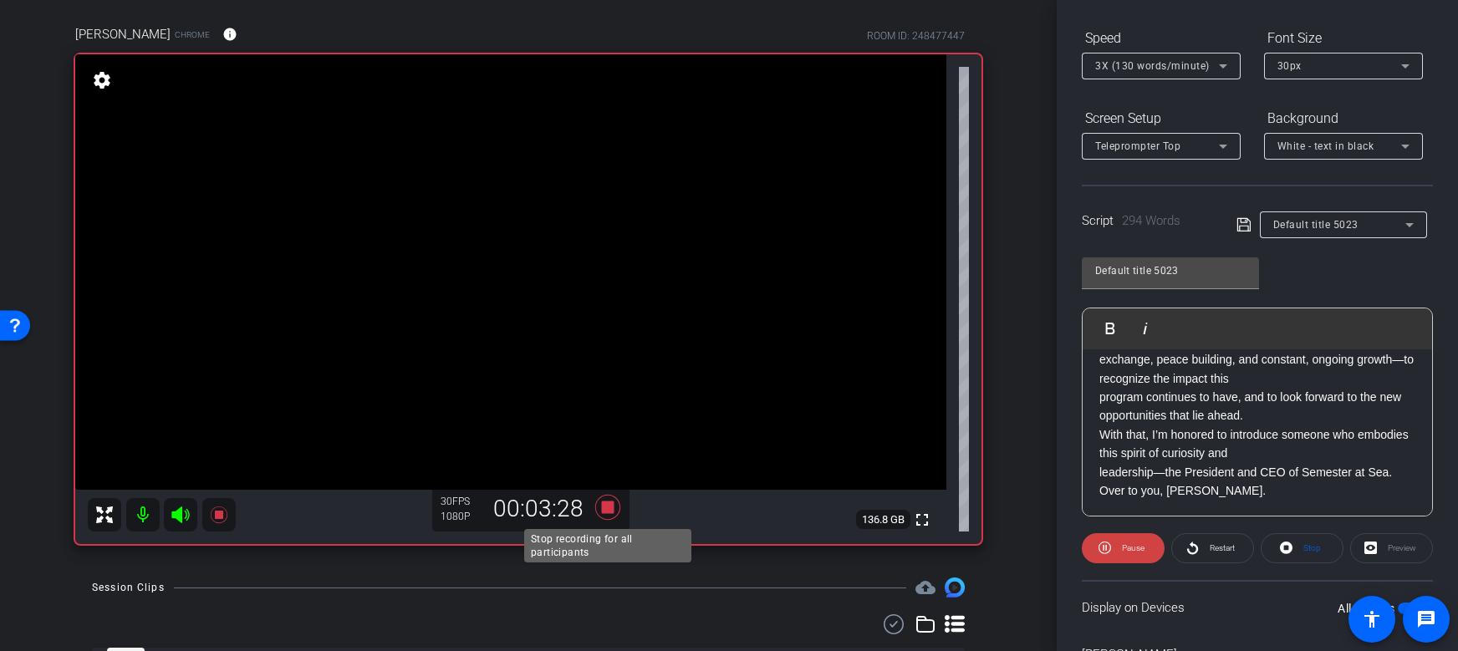
click at [610, 508] on icon at bounding box center [607, 507] width 25 height 25
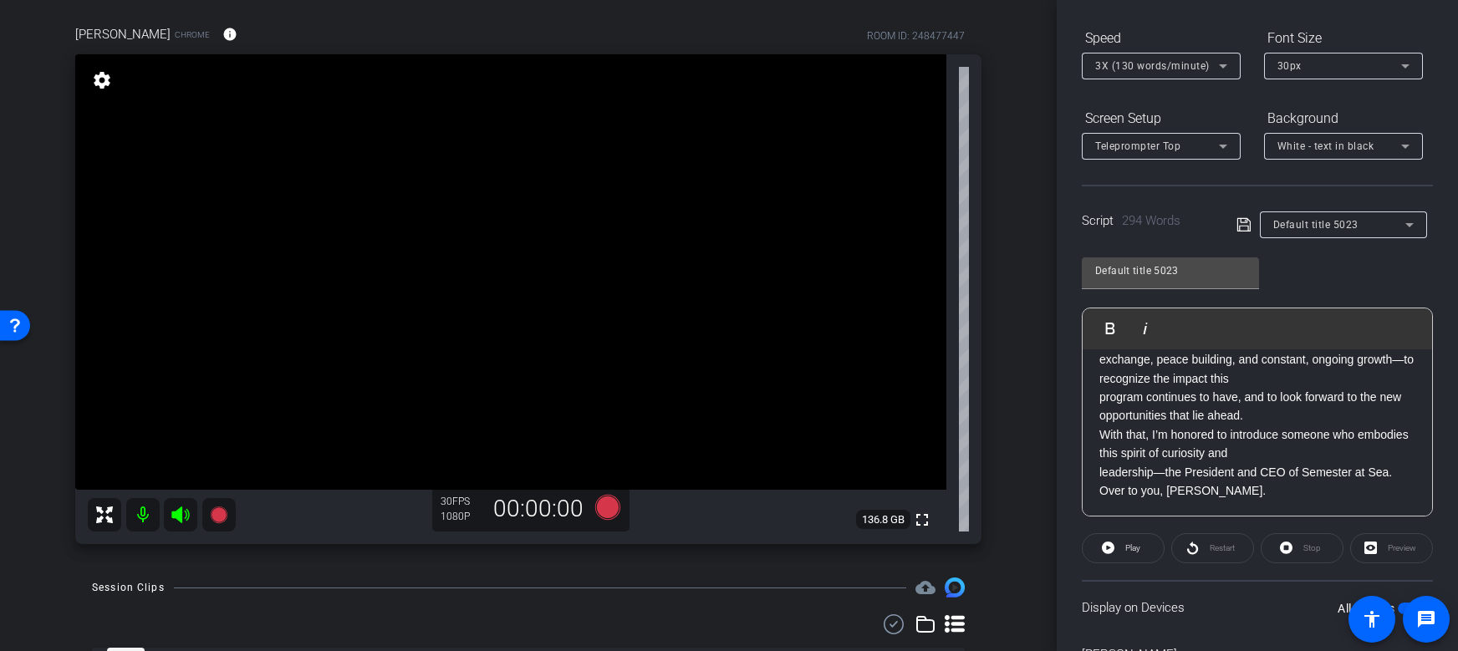
scroll to position [0, 0]
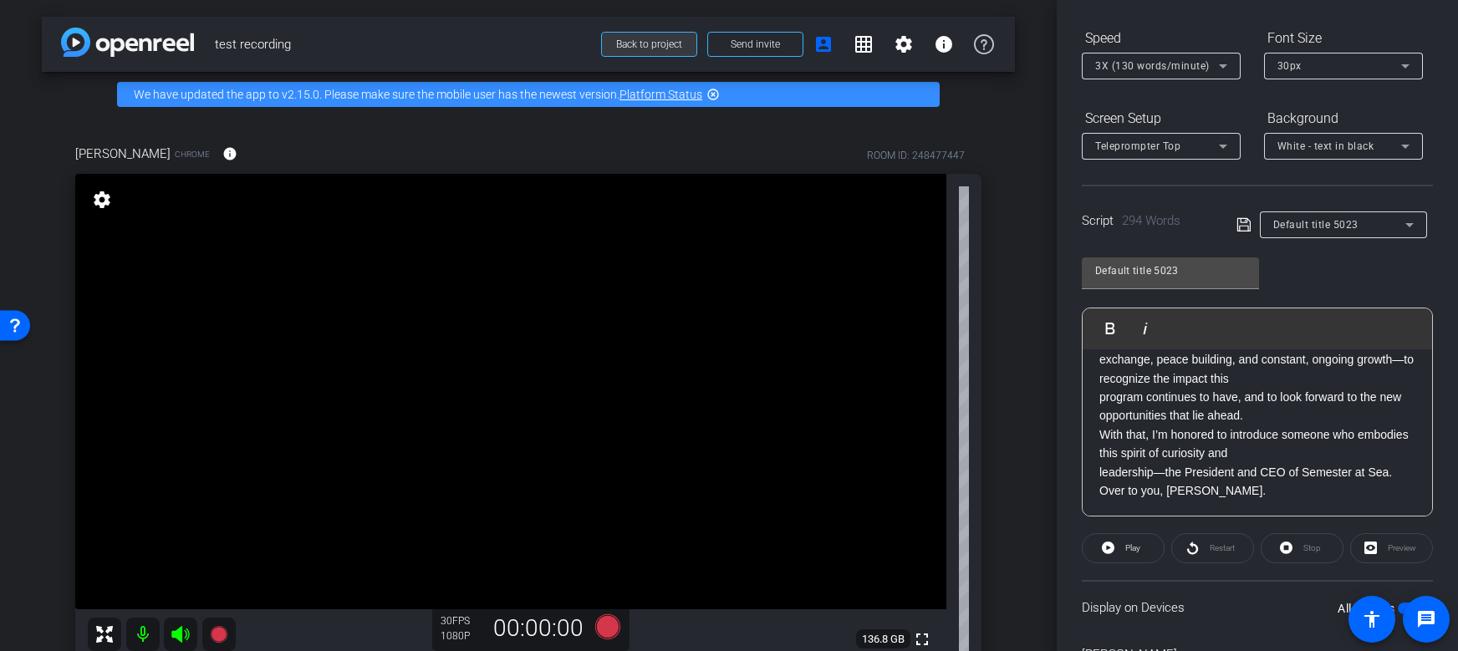
click at [649, 43] on span "Back to project" at bounding box center [649, 44] width 66 height 12
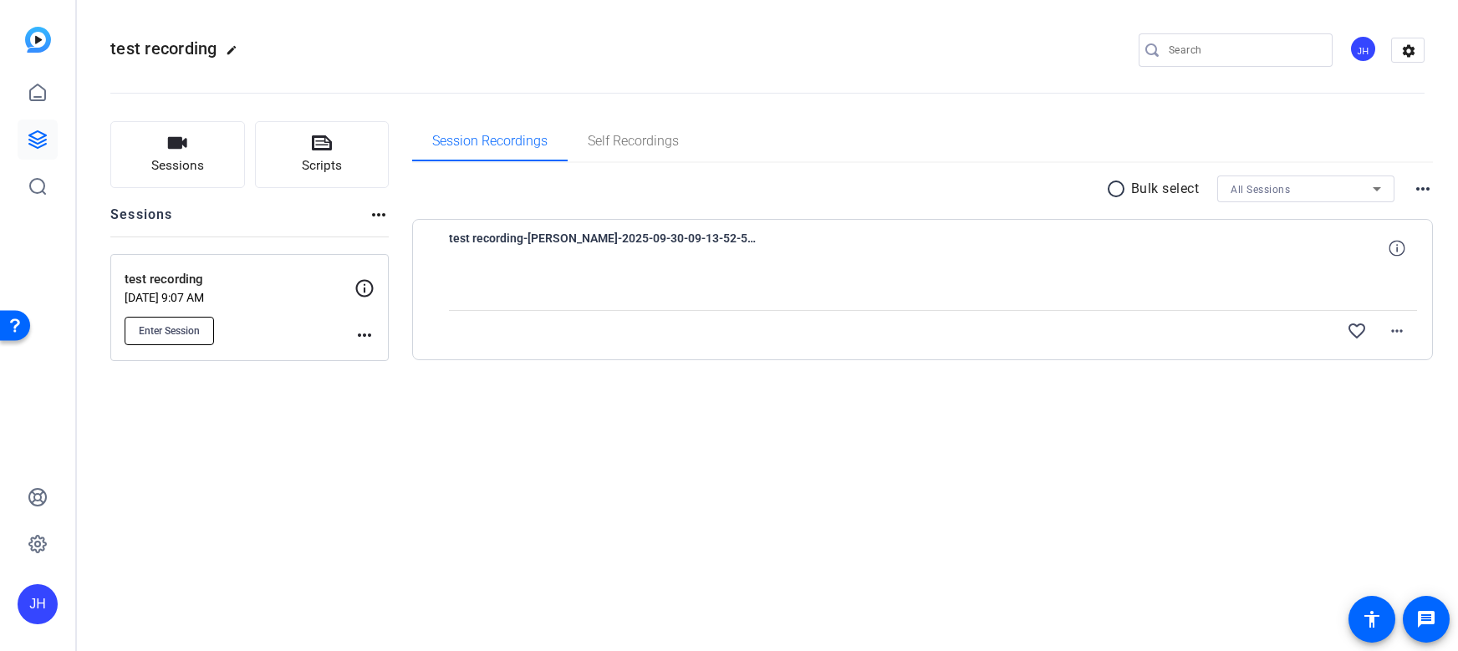
click at [176, 335] on span "Enter Session" at bounding box center [169, 330] width 61 height 13
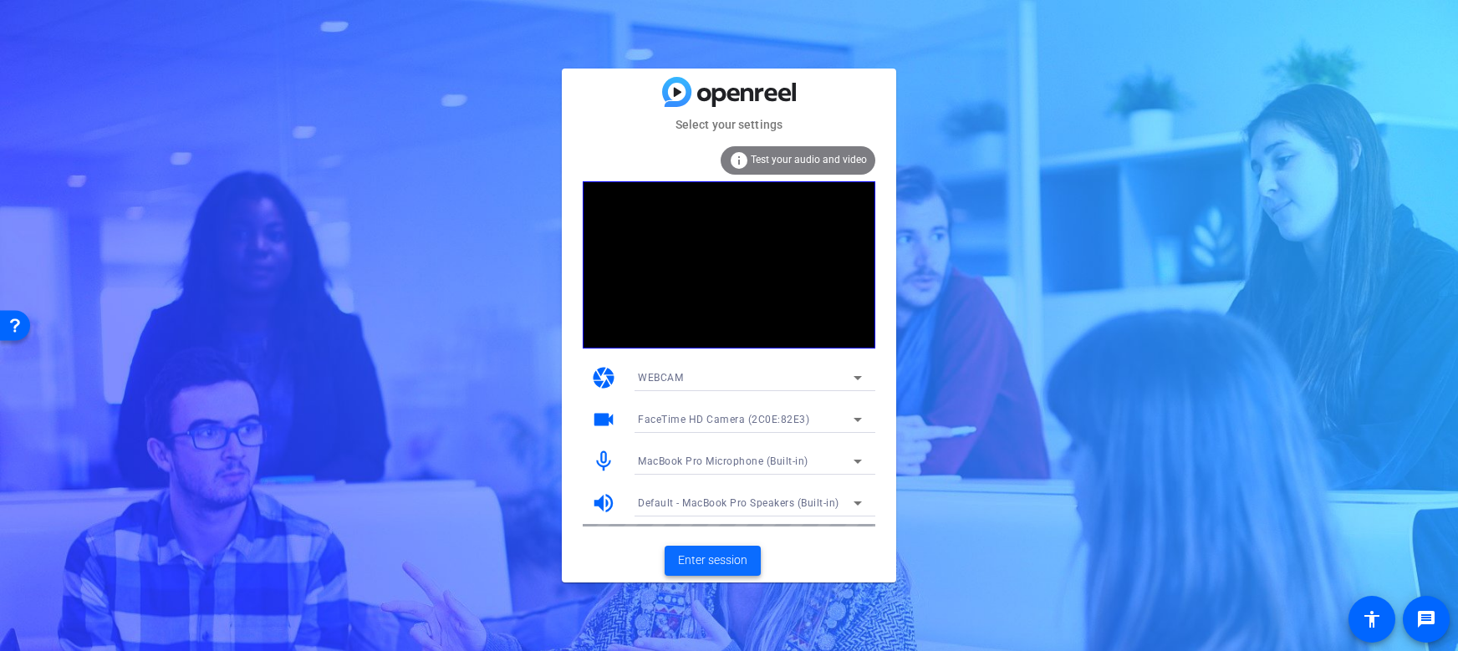
click at [742, 565] on span "Enter session" at bounding box center [712, 561] width 69 height 18
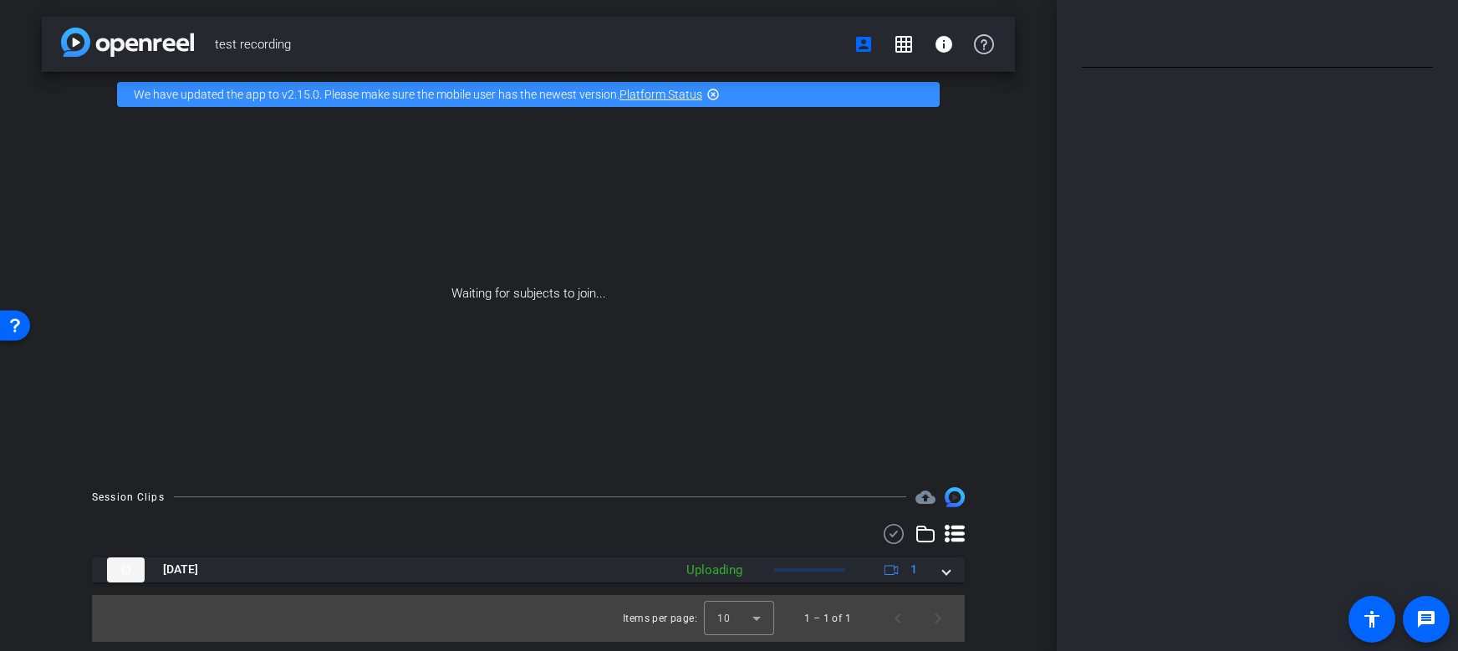
type input "Default title 5023"
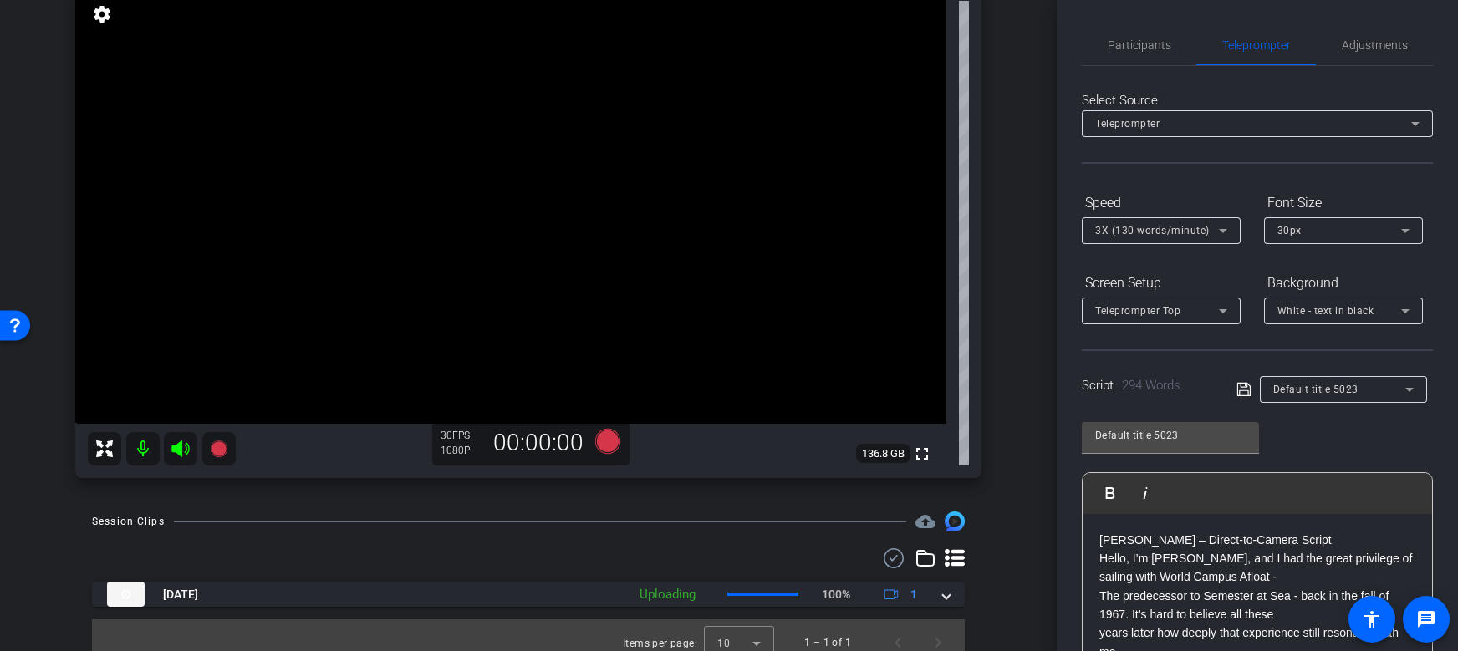
scroll to position [201, 0]
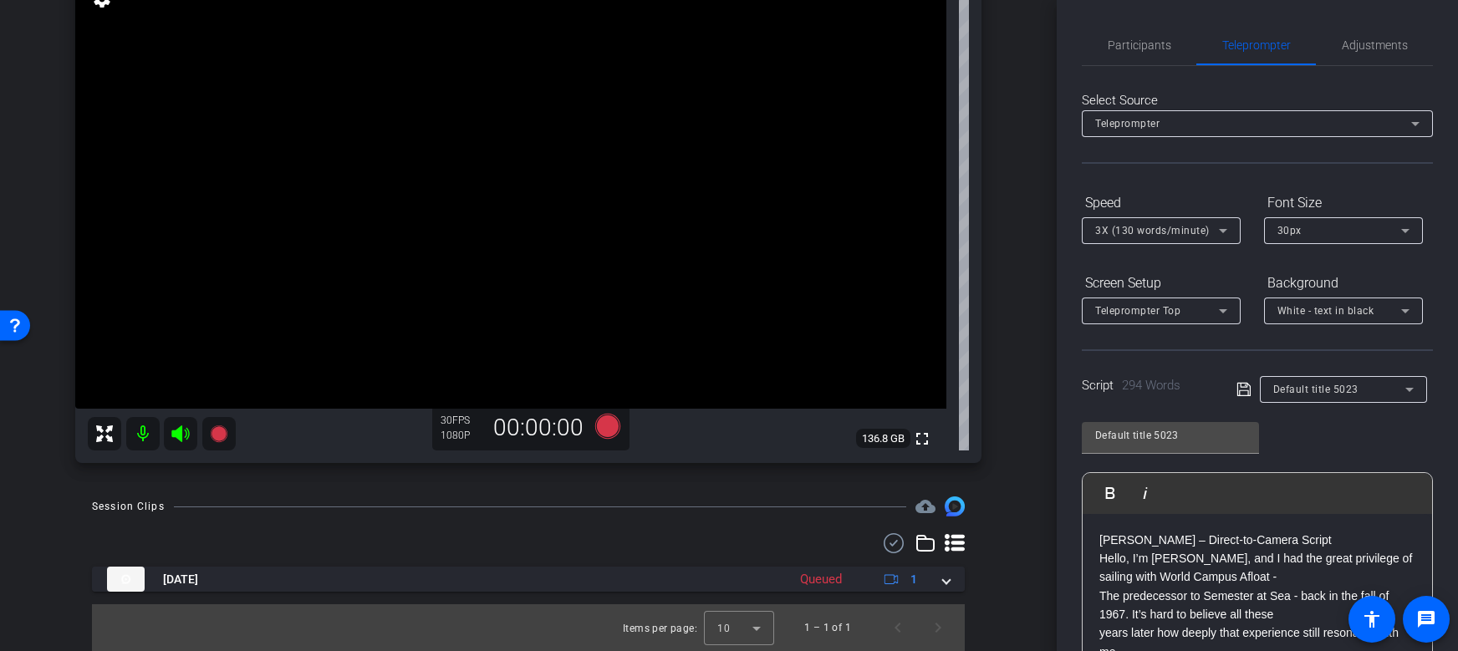
click at [101, 425] on icon at bounding box center [104, 434] width 20 height 20
click at [101, 428] on icon at bounding box center [104, 434] width 20 height 20
click at [136, 431] on mat-icon at bounding box center [142, 433] width 33 height 33
click at [186, 436] on icon at bounding box center [180, 434] width 18 height 17
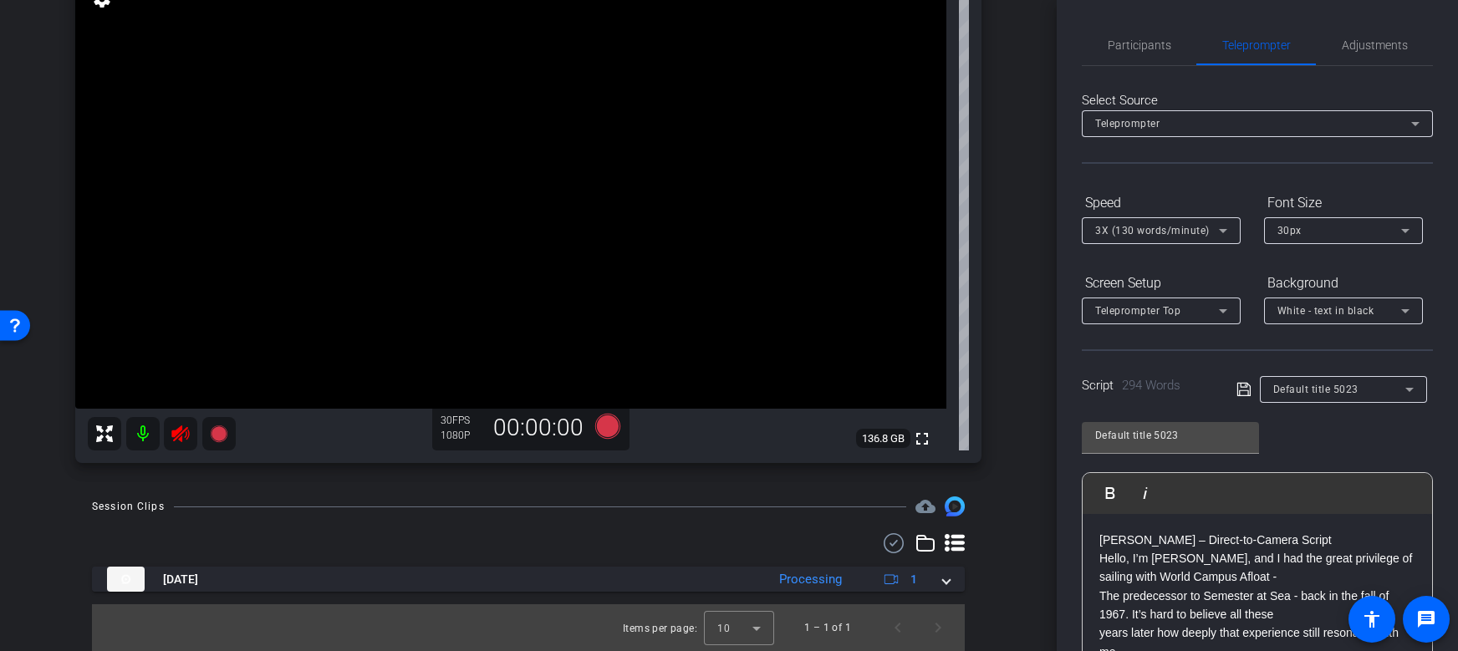
click at [186, 436] on icon at bounding box center [180, 434] width 18 height 17
click at [140, 434] on mat-icon at bounding box center [142, 433] width 33 height 33
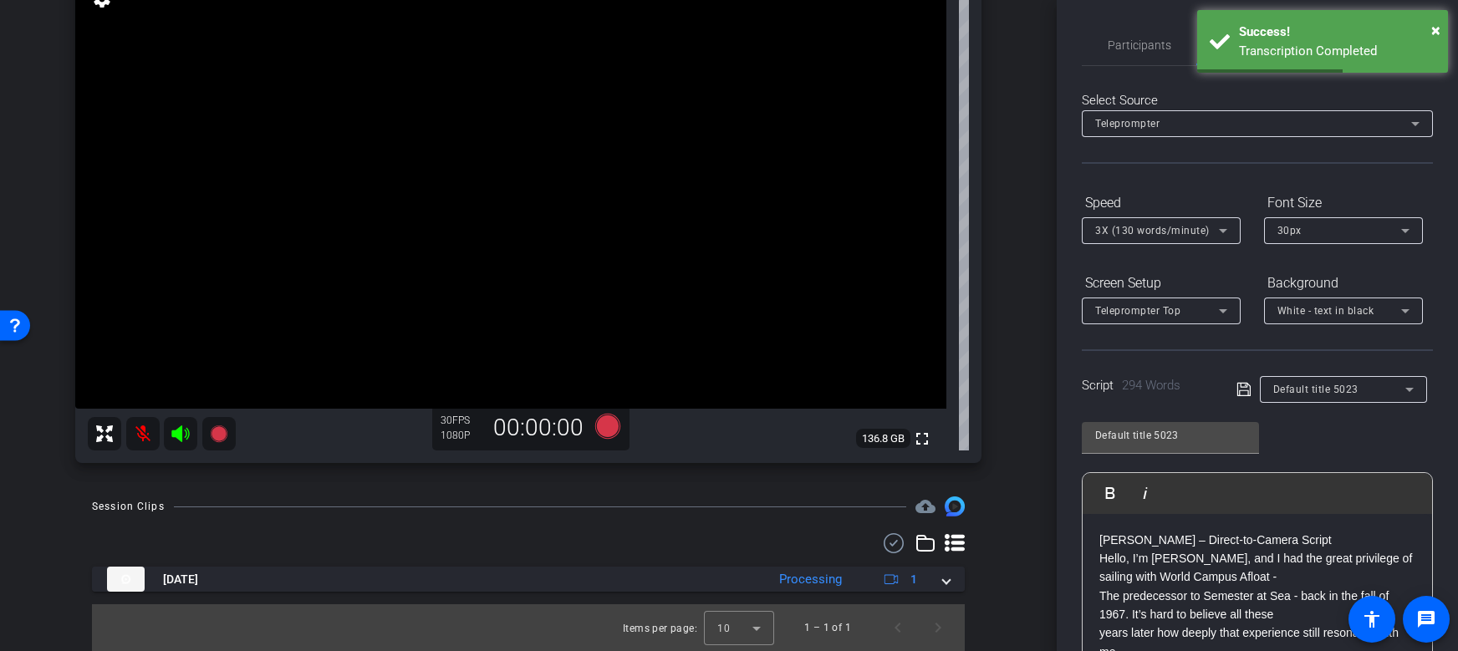
click at [140, 434] on mat-icon at bounding box center [142, 433] width 33 height 33
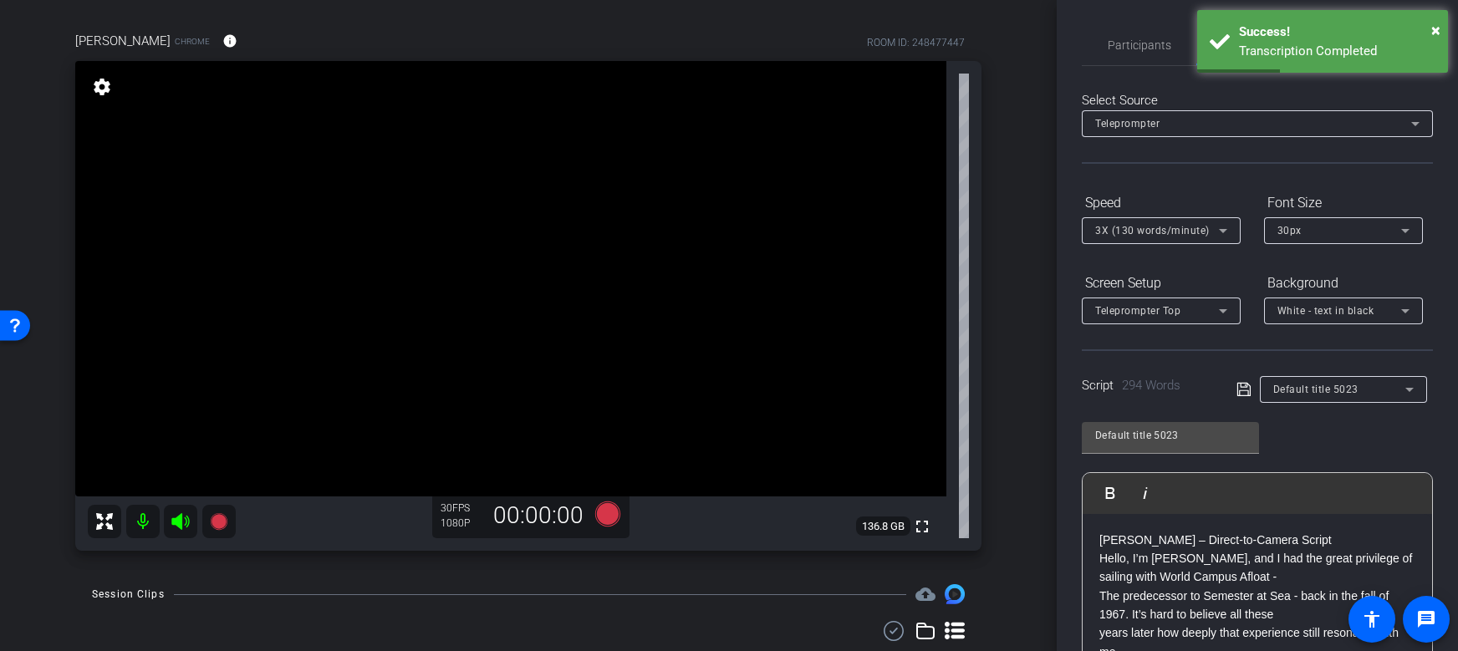
scroll to position [0, 0]
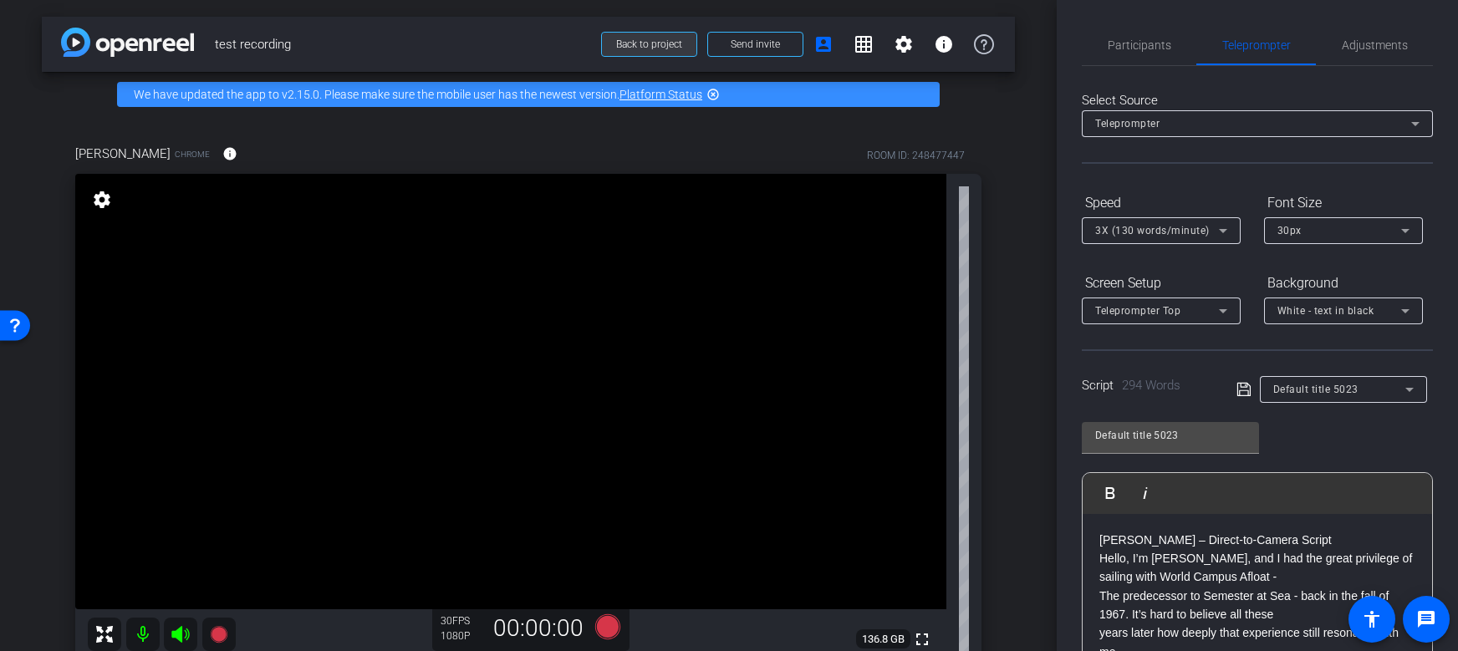
drag, startPoint x: 710, startPoint y: 90, endPoint x: 658, endPoint y: 44, distance: 69.3
click at [710, 90] on mat-icon "highlight_off" at bounding box center [713, 94] width 13 height 13
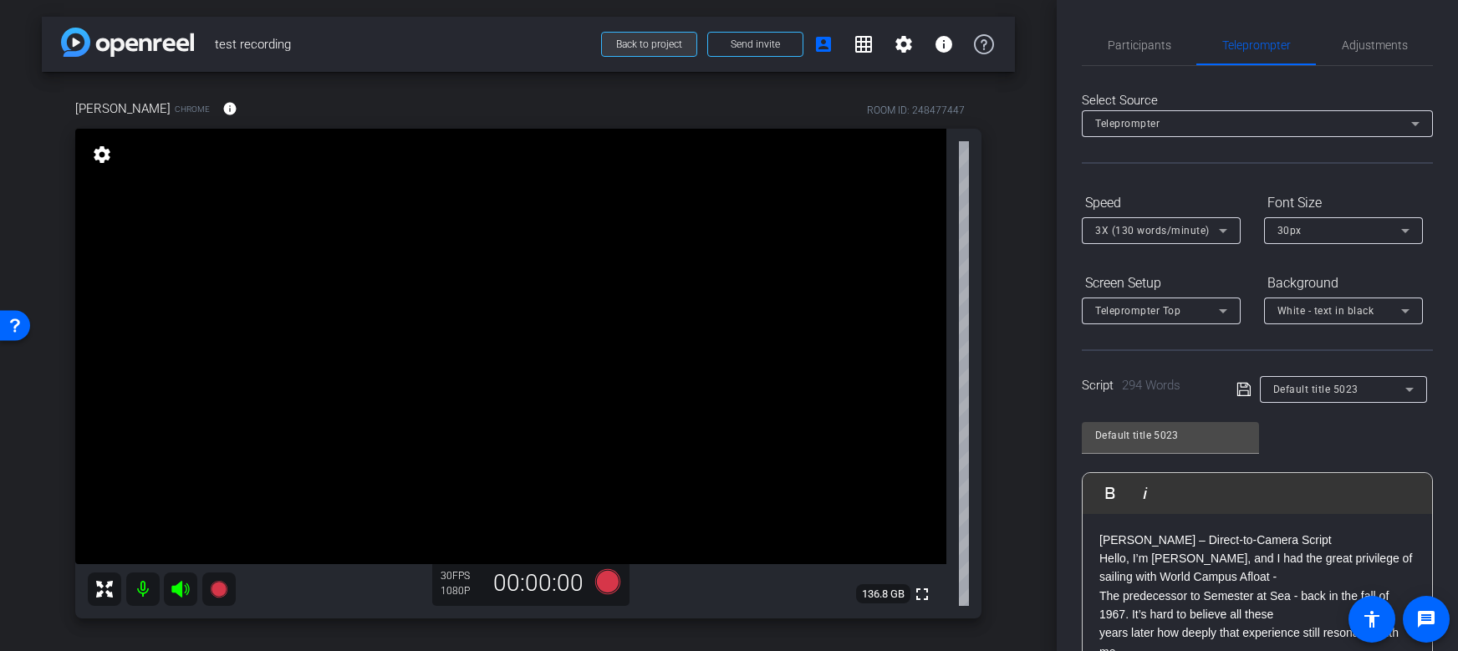
click at [649, 33] on span at bounding box center [649, 44] width 94 height 40
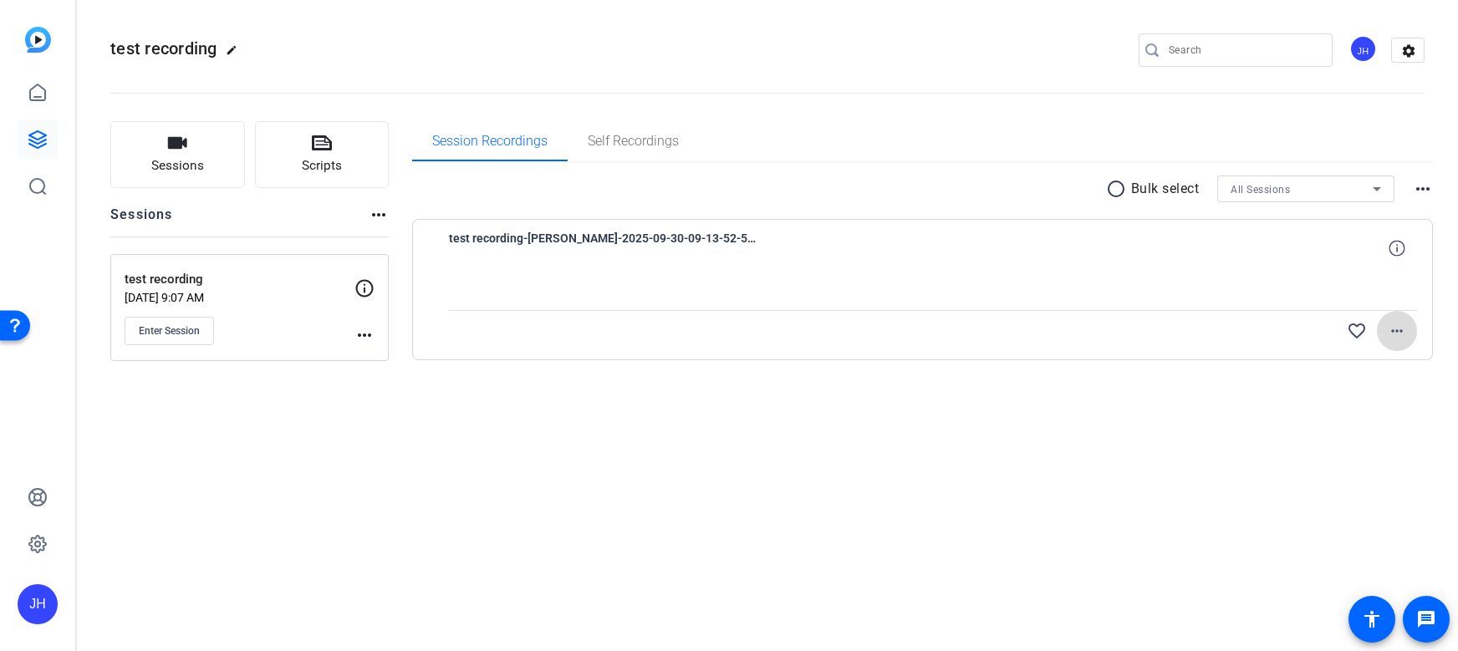
click at [1408, 329] on span at bounding box center [1397, 331] width 40 height 40
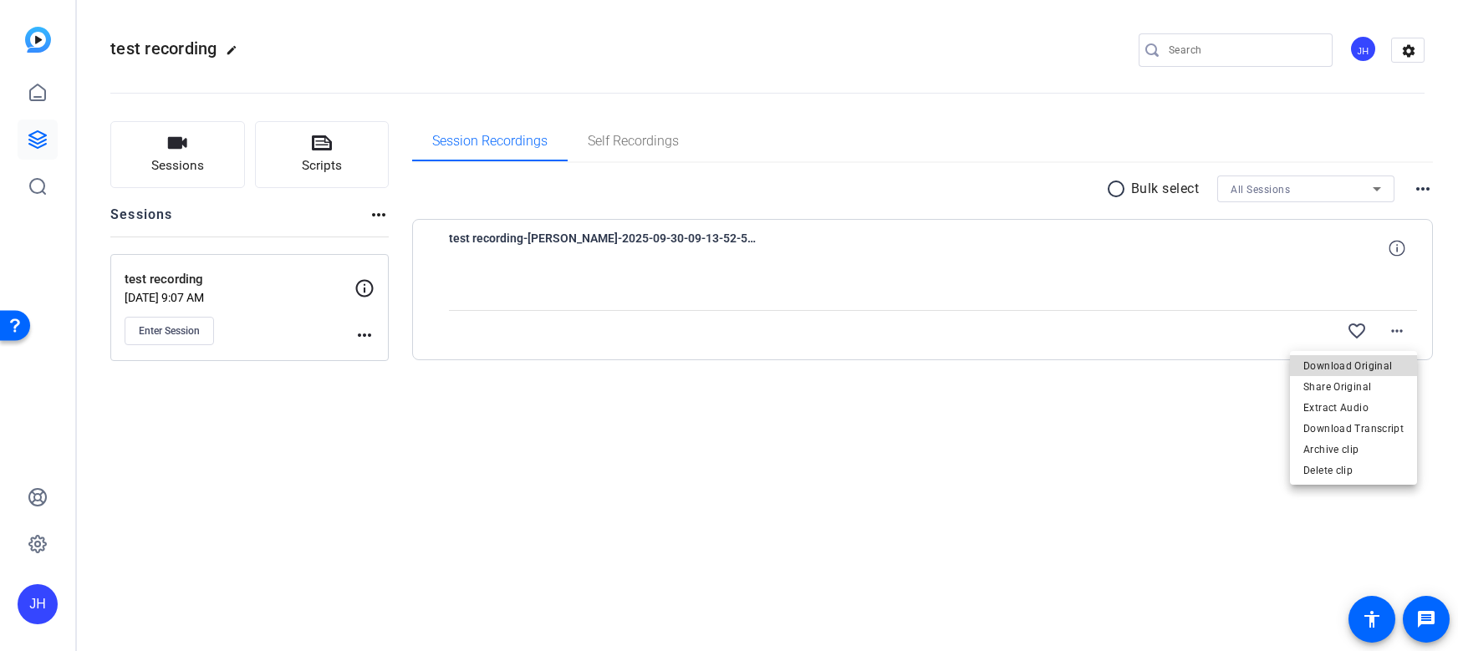
click at [1367, 366] on span "Download Original" at bounding box center [1354, 366] width 100 height 20
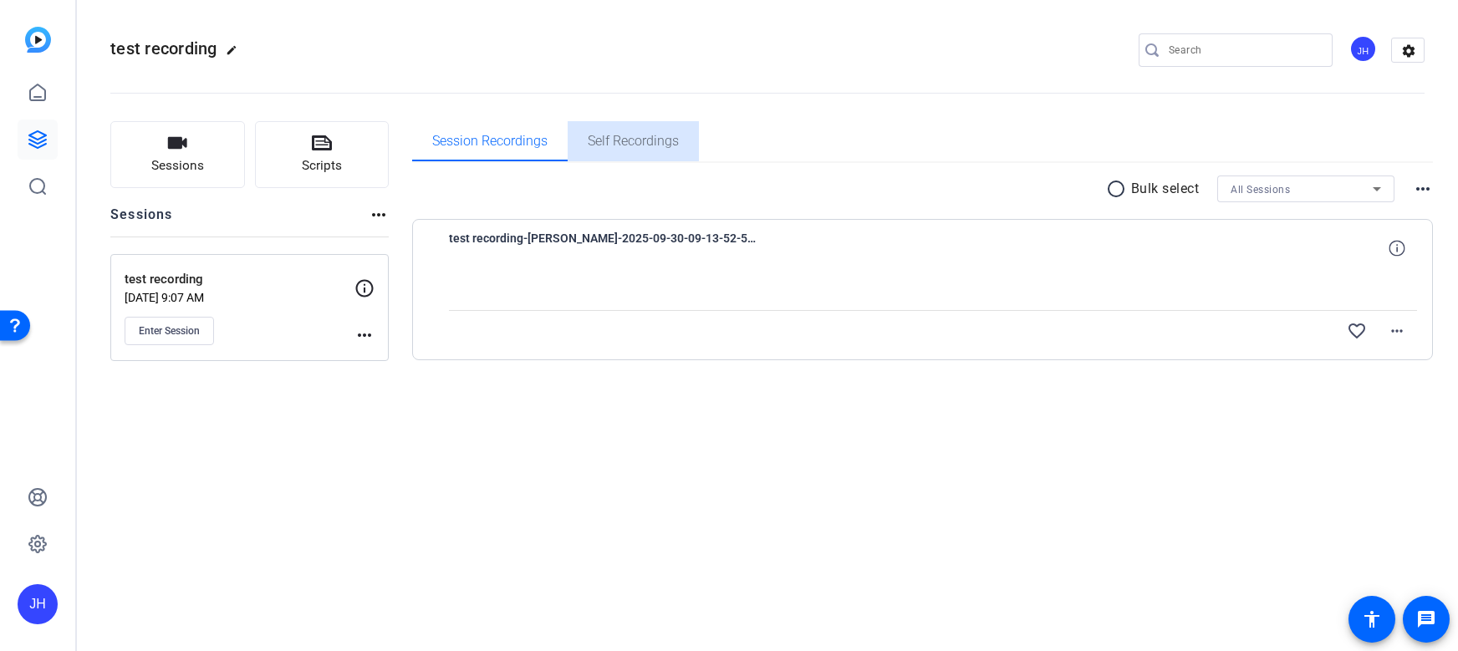
click at [626, 144] on span "Self Recordings" at bounding box center [633, 141] width 91 height 13
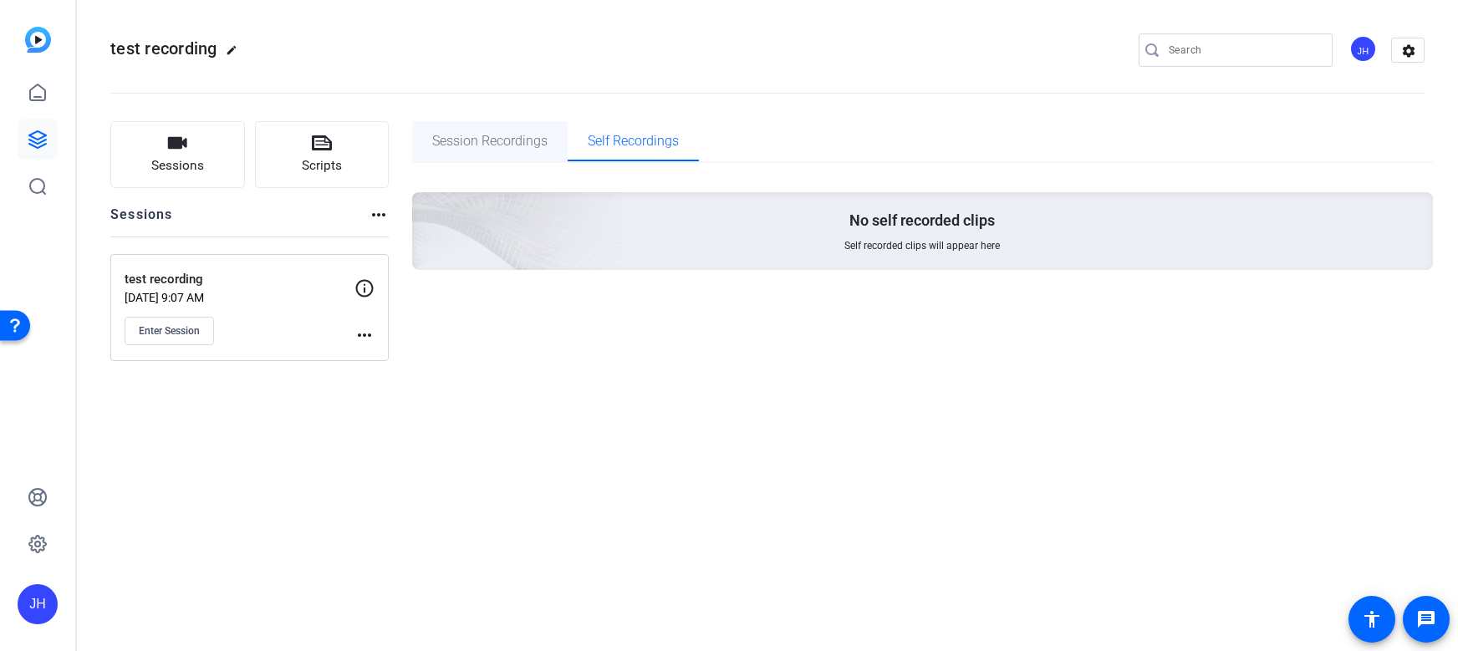
click at [482, 144] on span "Session Recordings" at bounding box center [489, 141] width 115 height 13
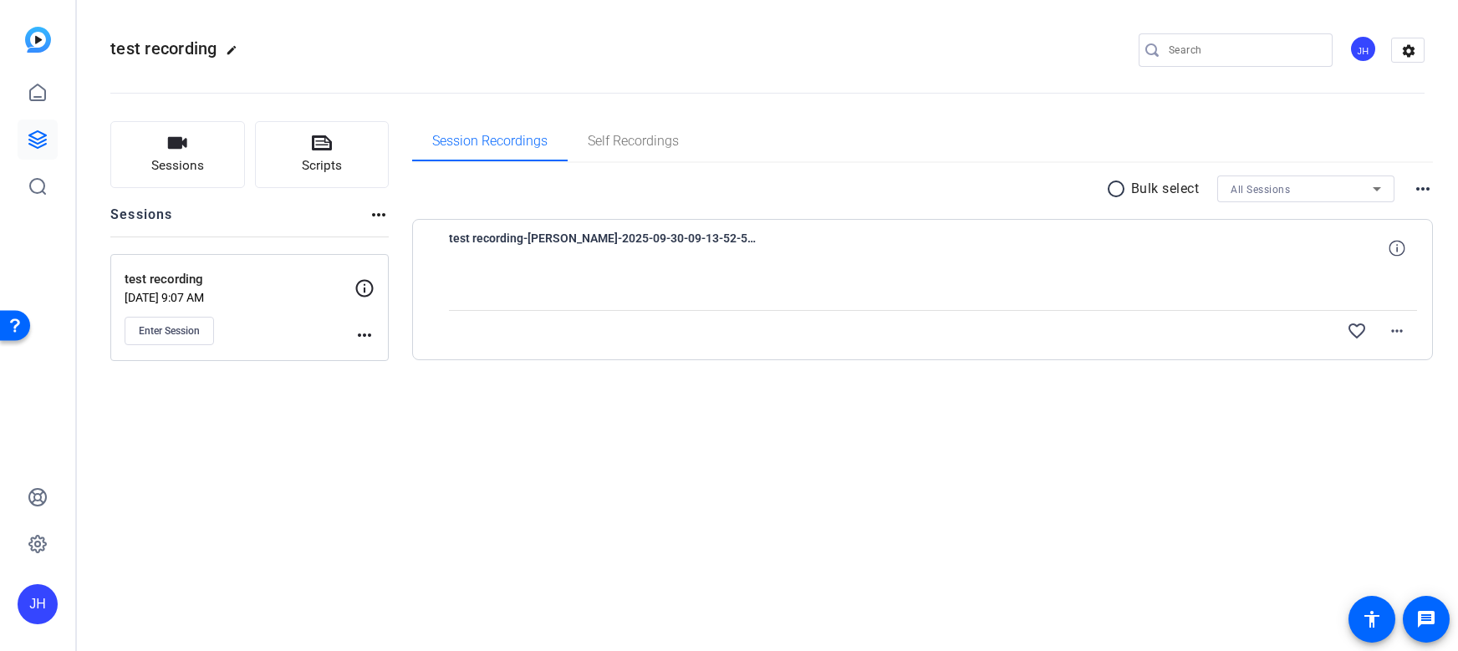
click at [548, 251] on span "test recording-Kay Qi-2025-09-30-09-13-52-529-0" at bounding box center [603, 248] width 309 height 40
click at [1405, 323] on mat-icon "more_horiz" at bounding box center [1397, 331] width 20 height 20
click at [479, 259] on img at bounding box center [499, 271] width 142 height 87
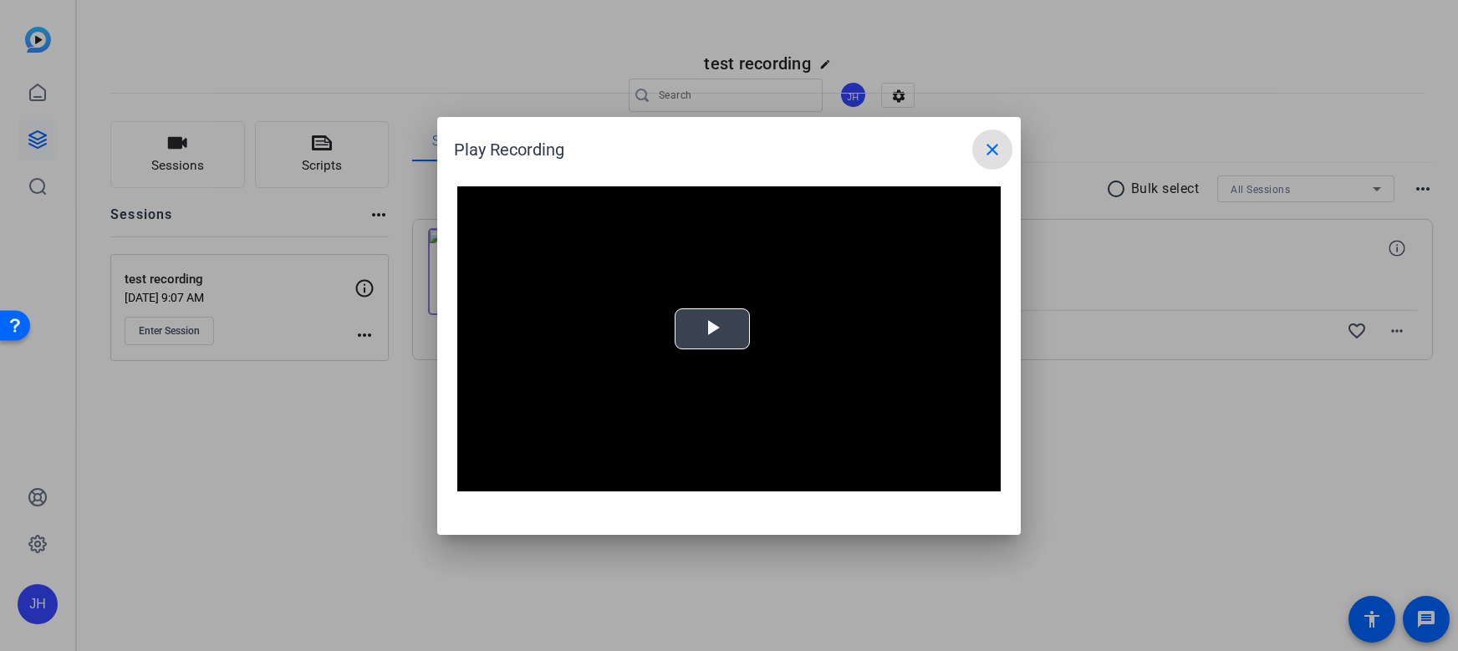
click at [712, 329] on span "Video Player" at bounding box center [712, 329] width 0 height 0
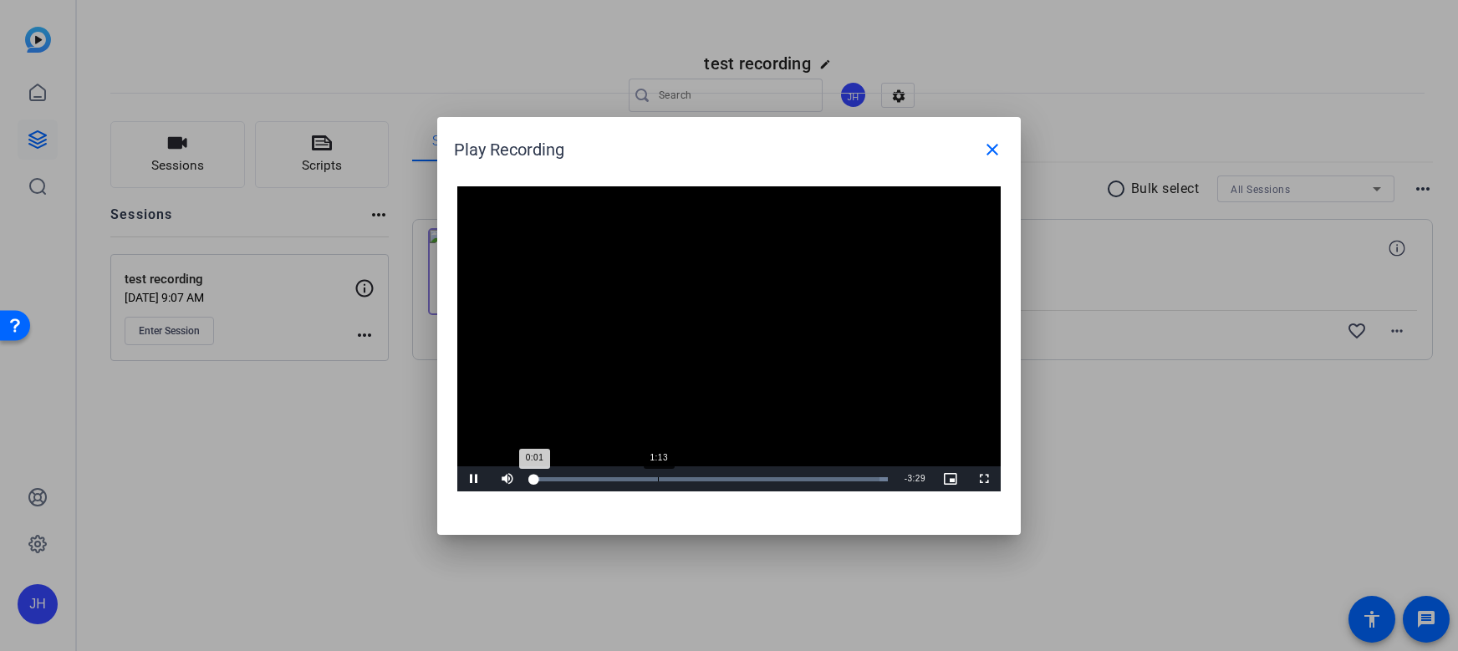
click at [657, 487] on div "Loaded : 100.00% 1:13 0:01" at bounding box center [710, 479] width 372 height 25
click at [776, 486] on div "Loaded : 100.00% 2:23 1:14" at bounding box center [710, 479] width 372 height 25
click at [813, 488] on div "Loaded : 100.00% 2:44 2:24" at bounding box center [710, 479] width 372 height 25
click at [835, 487] on div "Loaded : 100.00% 2:58 2:58" at bounding box center [710, 479] width 372 height 25
click at [860, 490] on div "Loaded : 100.00% 3:13 3:13" at bounding box center [710, 479] width 372 height 25
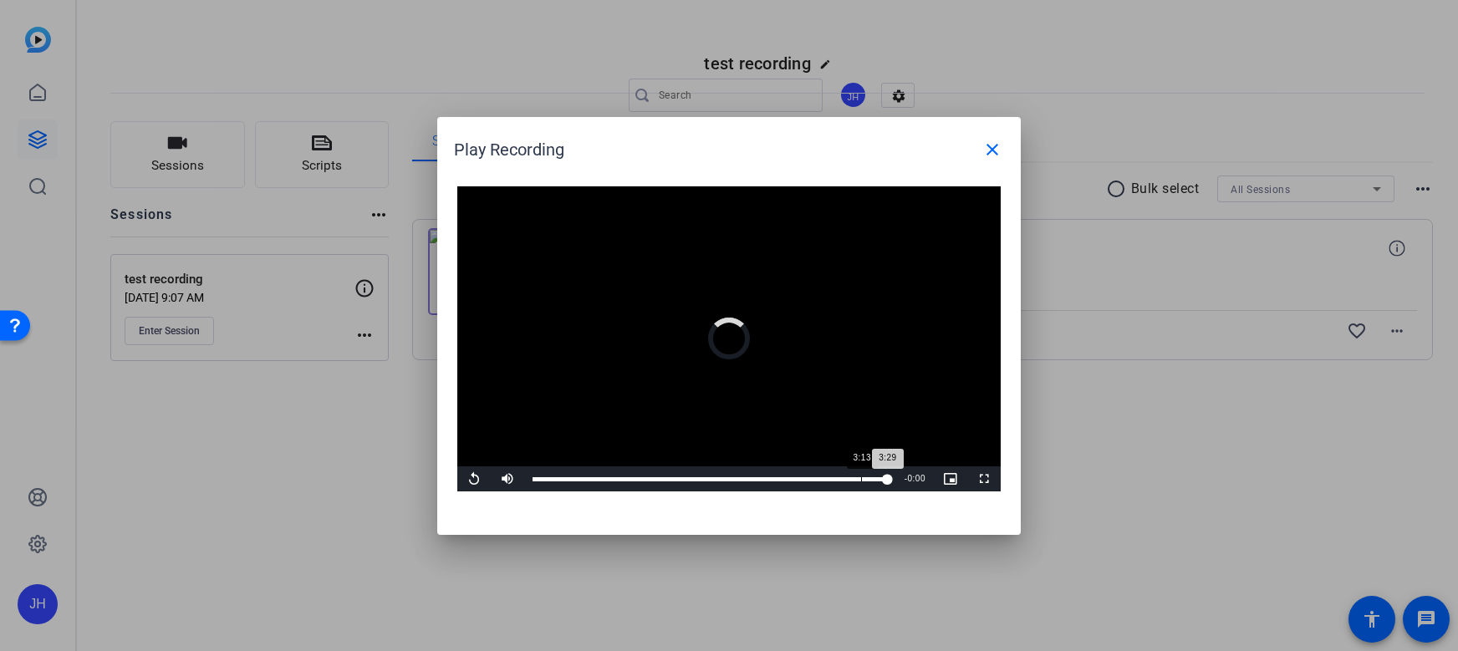
click at [860, 490] on div "Loaded : 100.00% 3:13 3:29" at bounding box center [710, 479] width 372 height 25
click at [778, 471] on div "Loaded : 100.00% 2:24 3:13" at bounding box center [710, 479] width 372 height 25
drag, startPoint x: 750, startPoint y: 475, endPoint x: 816, endPoint y: 491, distance: 67.9
click at [816, 491] on div "Loaded : 100.00% 2:46 2:46" at bounding box center [710, 479] width 372 height 25
click at [994, 147] on mat-icon "close" at bounding box center [993, 150] width 20 height 20
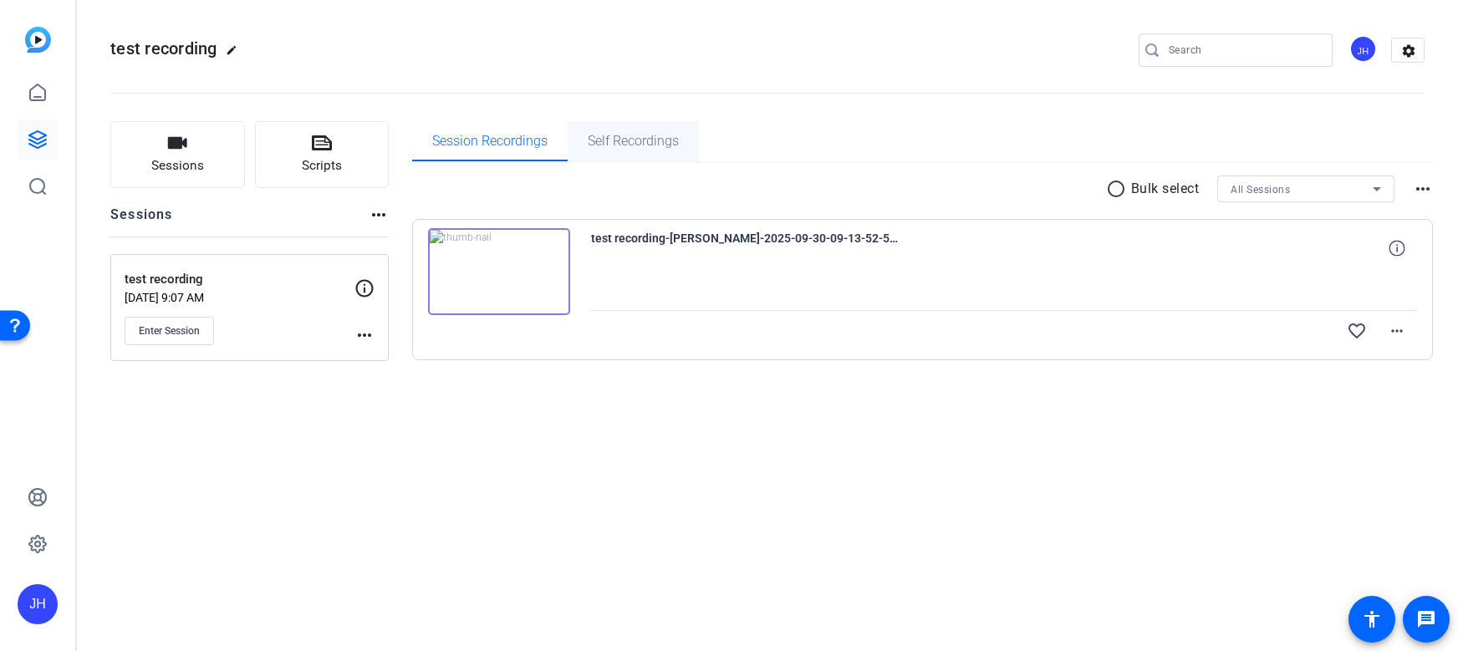
click at [626, 151] on span "Self Recordings" at bounding box center [633, 141] width 91 height 40
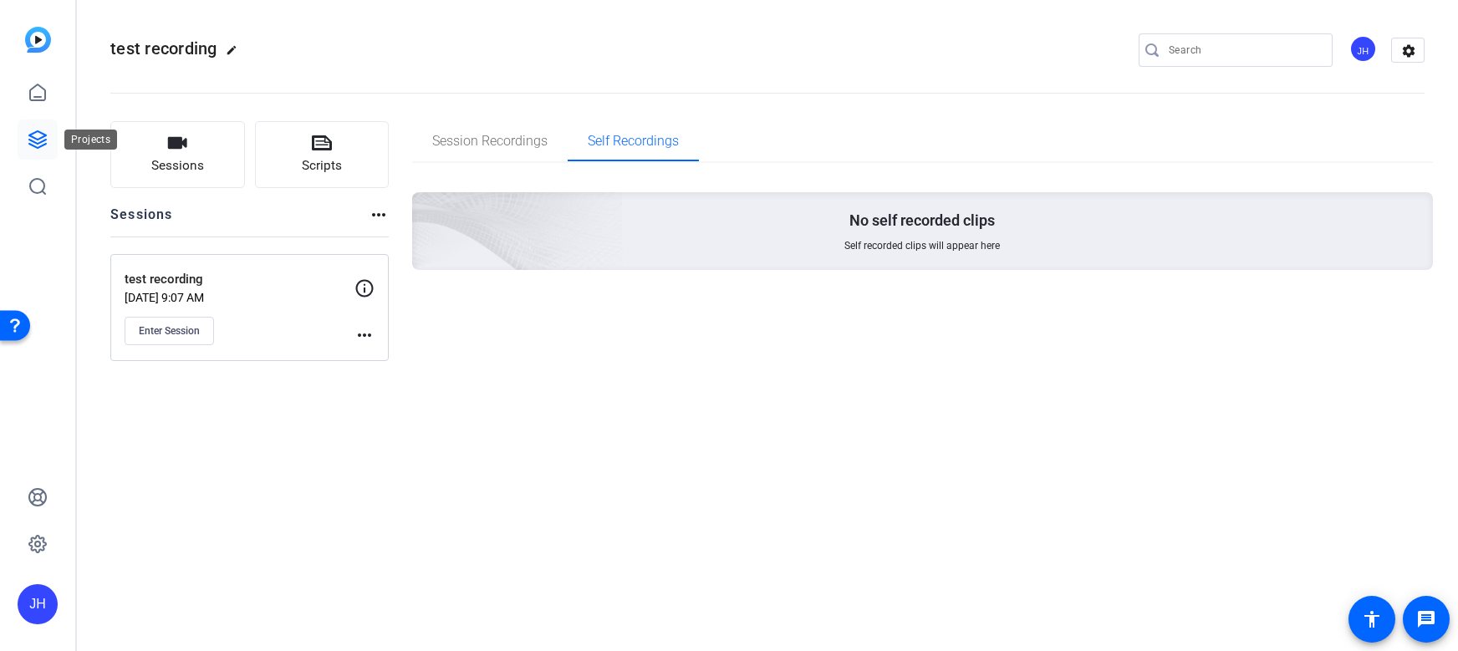
click at [19, 140] on link at bounding box center [38, 140] width 40 height 40
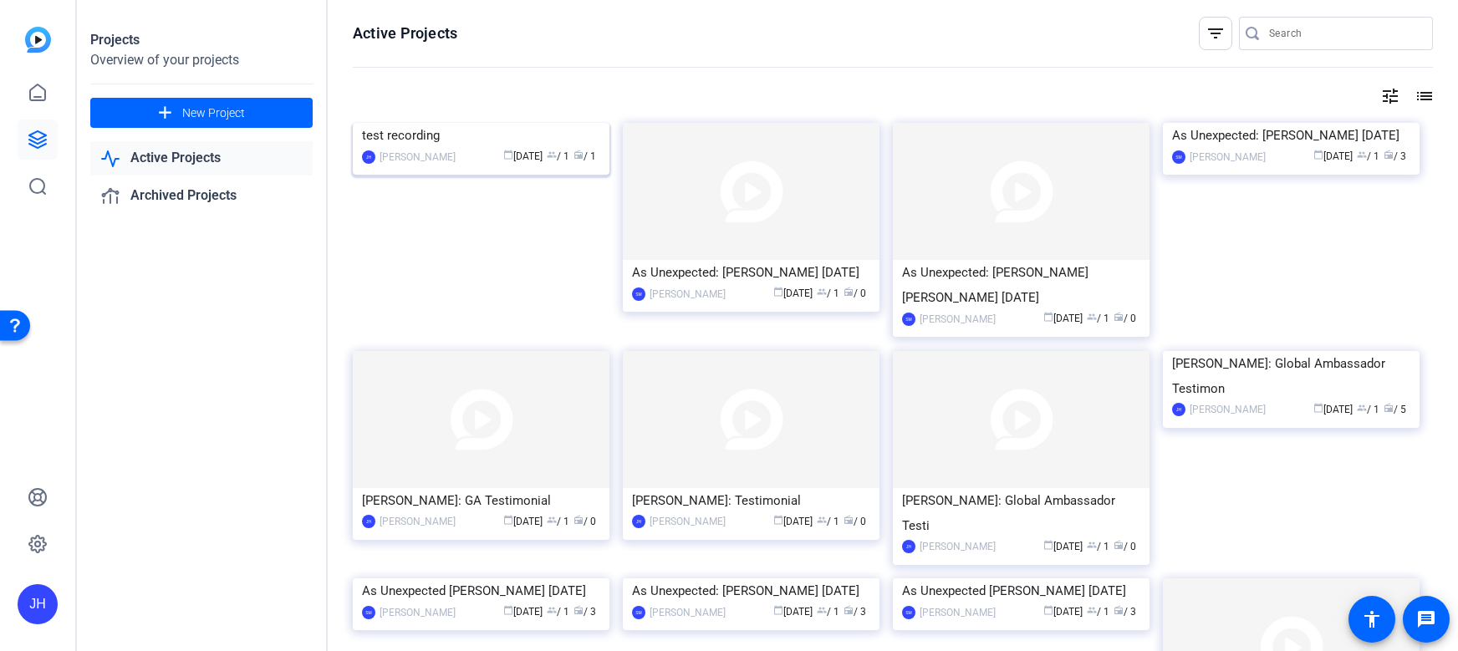
click at [510, 148] on div "test recording" at bounding box center [481, 135] width 238 height 25
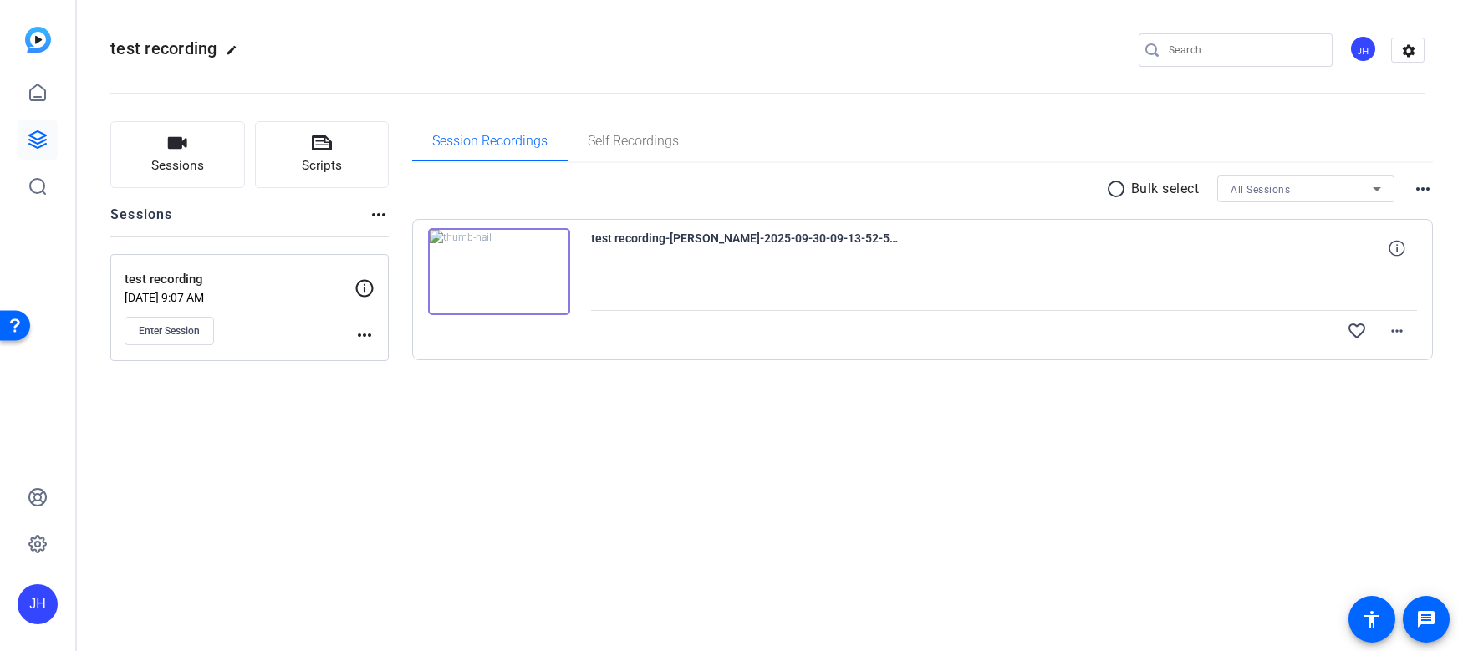
click at [1413, 196] on mat-icon "more_horiz" at bounding box center [1423, 189] width 20 height 20
click at [1413, 197] on div "View Archived Clips" at bounding box center [1372, 211] width 121 height 29
click at [379, 216] on div at bounding box center [729, 325] width 1458 height 651
click at [379, 216] on mat-icon "more_horiz" at bounding box center [379, 215] width 20 height 20
click at [379, 216] on div at bounding box center [729, 325] width 1458 height 651
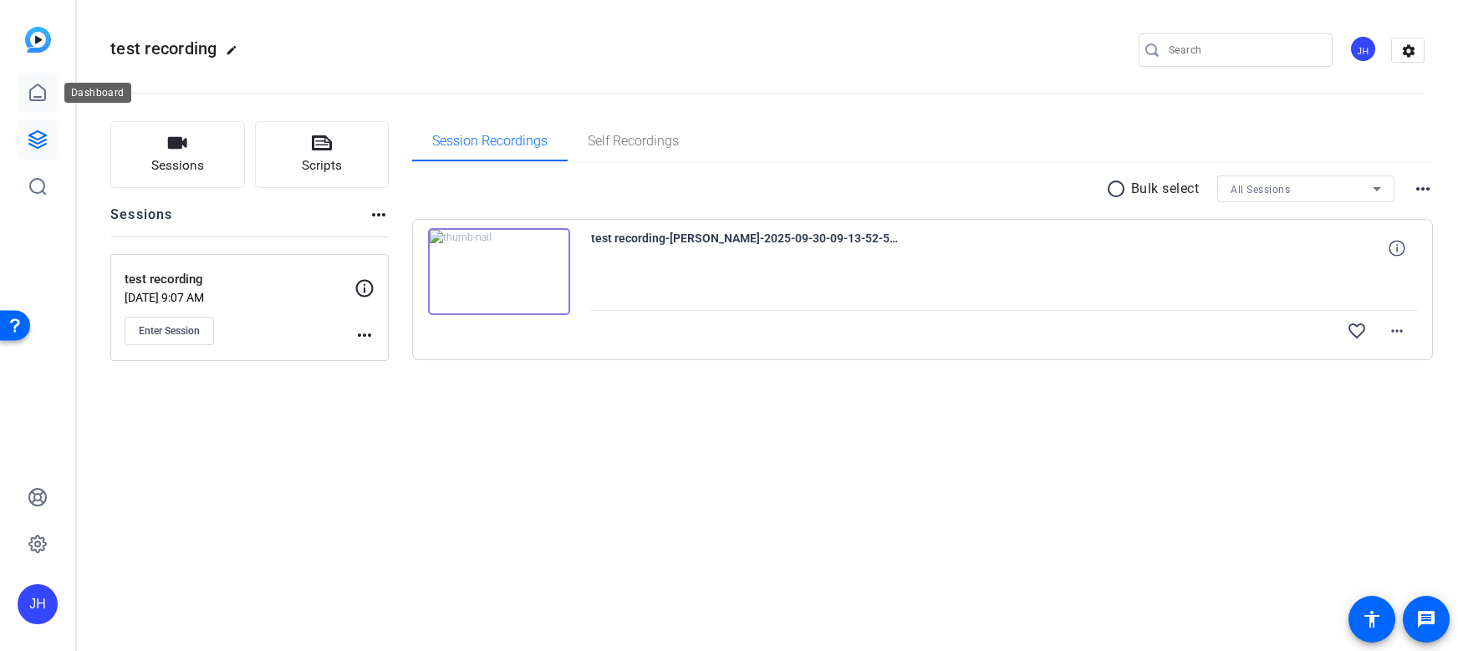
click at [49, 89] on link at bounding box center [38, 93] width 40 height 40
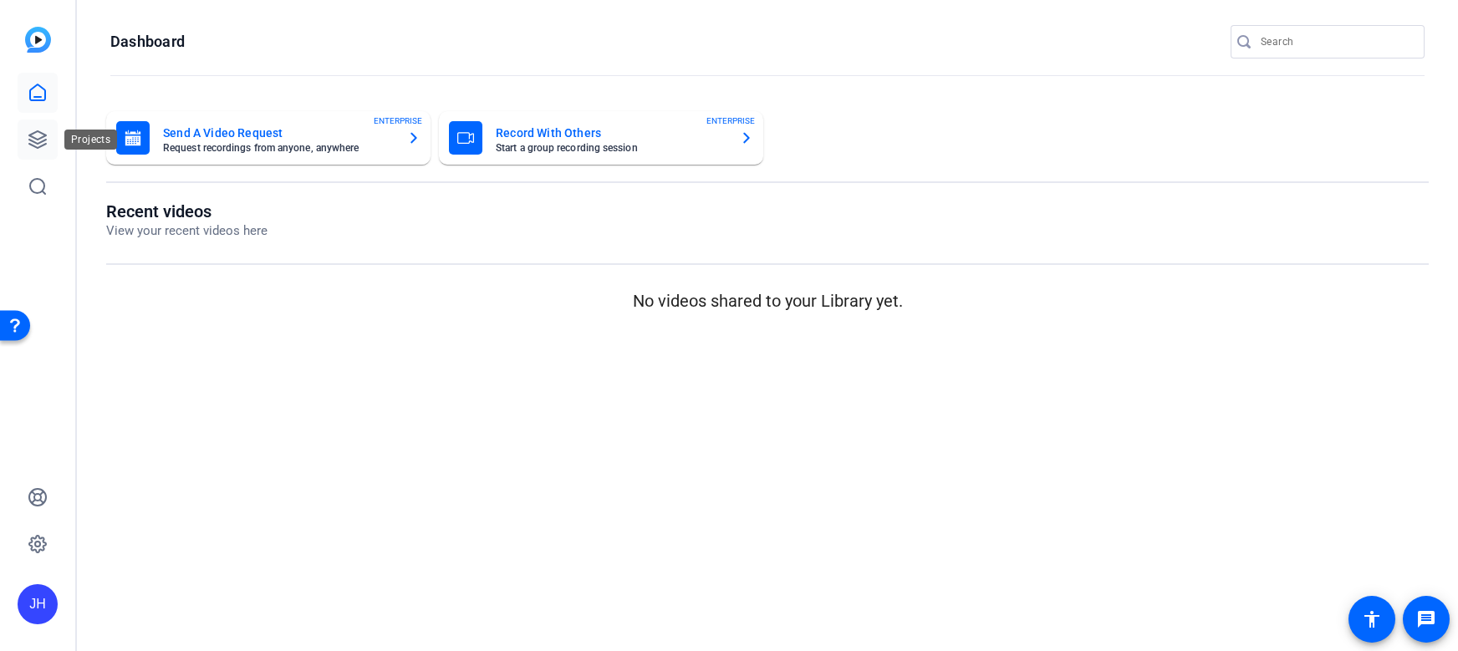
click at [28, 143] on icon at bounding box center [38, 140] width 20 height 20
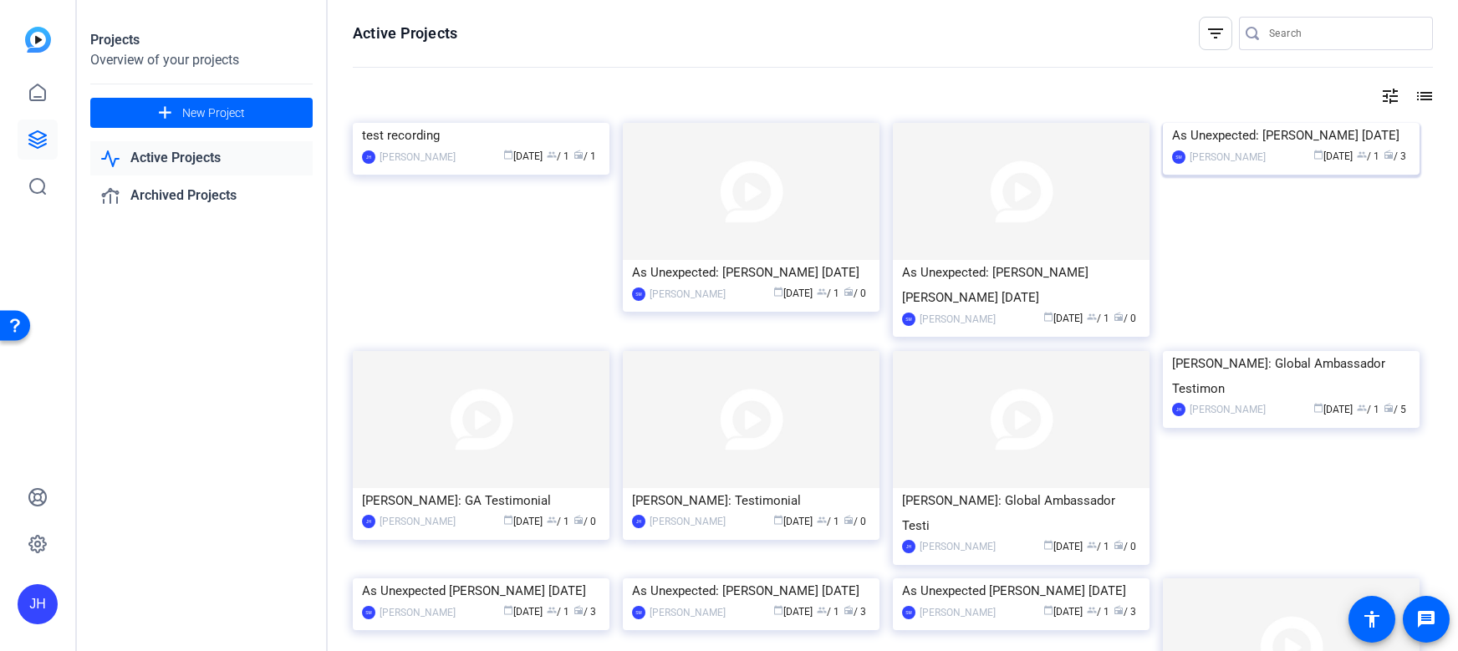
click at [1281, 123] on img at bounding box center [1291, 123] width 257 height 0
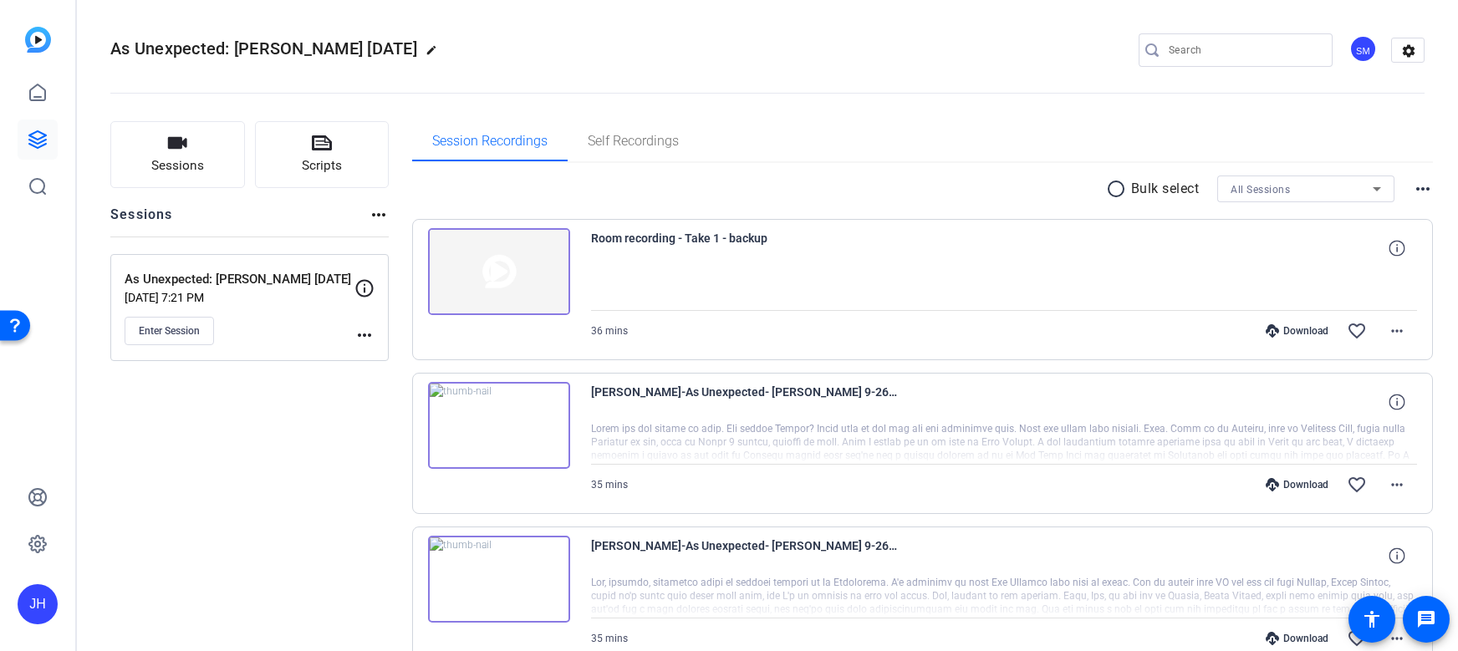
click at [497, 452] on img at bounding box center [499, 425] width 142 height 87
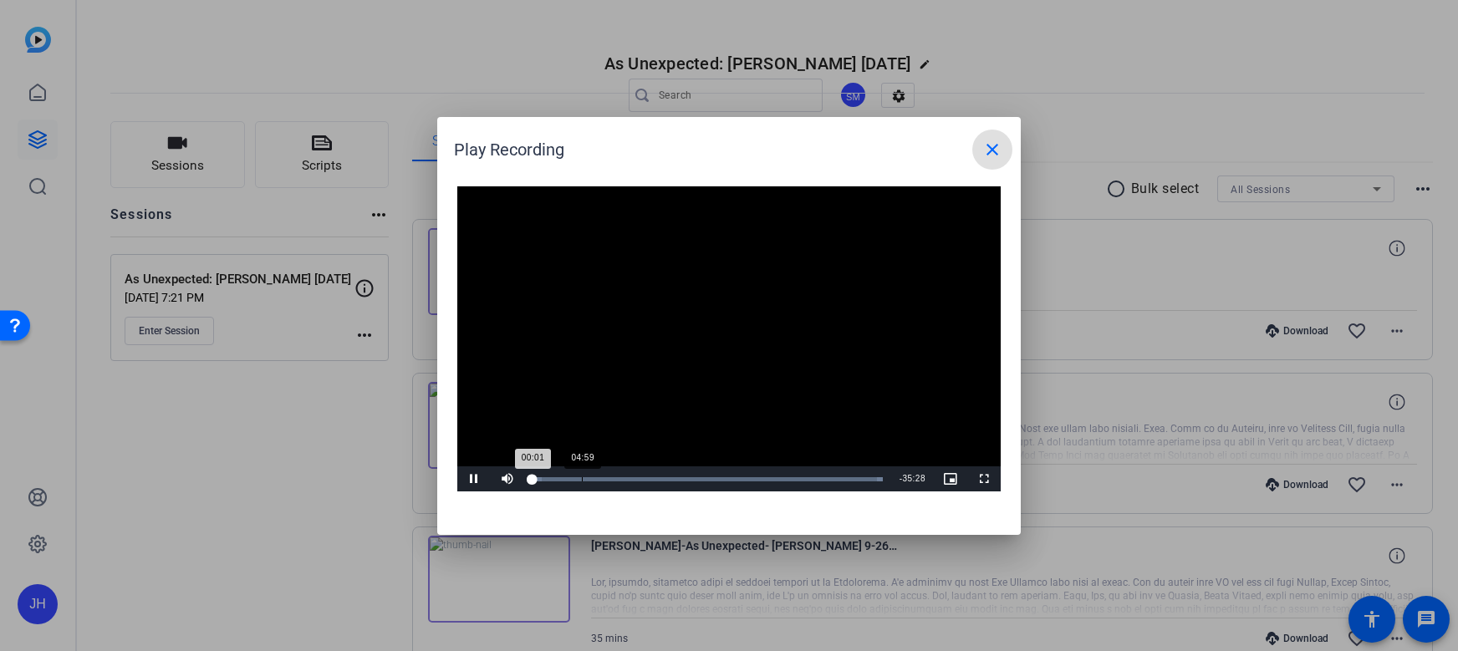
click at [582, 486] on div "Loaded : 100.00% 04:59 00:01" at bounding box center [707, 479] width 367 height 25
click at [672, 481] on div "Loaded : 100.00% 14:08 14:08" at bounding box center [708, 479] width 350 height 4
click at [755, 483] on div "Loaded : 100.00% 22:32 14:08" at bounding box center [707, 479] width 367 height 25
click at [992, 153] on mat-icon "close" at bounding box center [993, 150] width 20 height 20
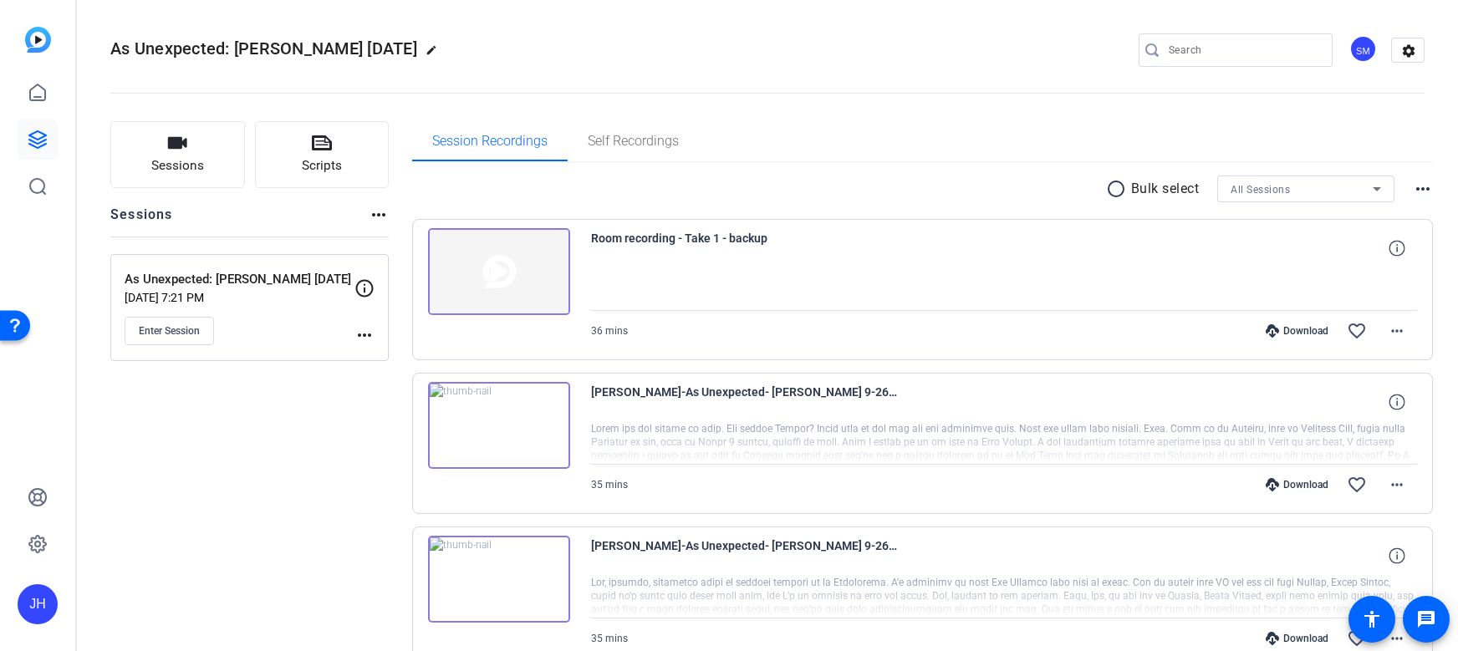
scroll to position [91, 0]
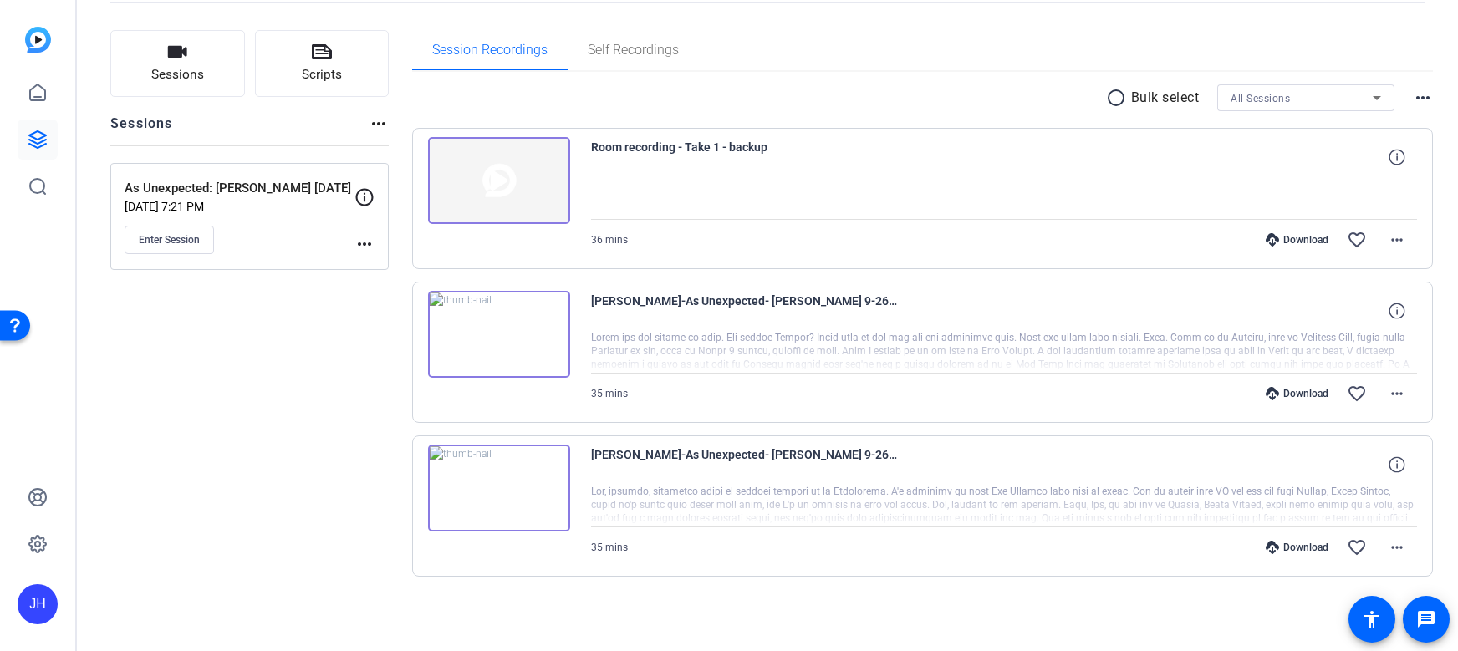
click at [498, 493] on img at bounding box center [499, 488] width 142 height 87
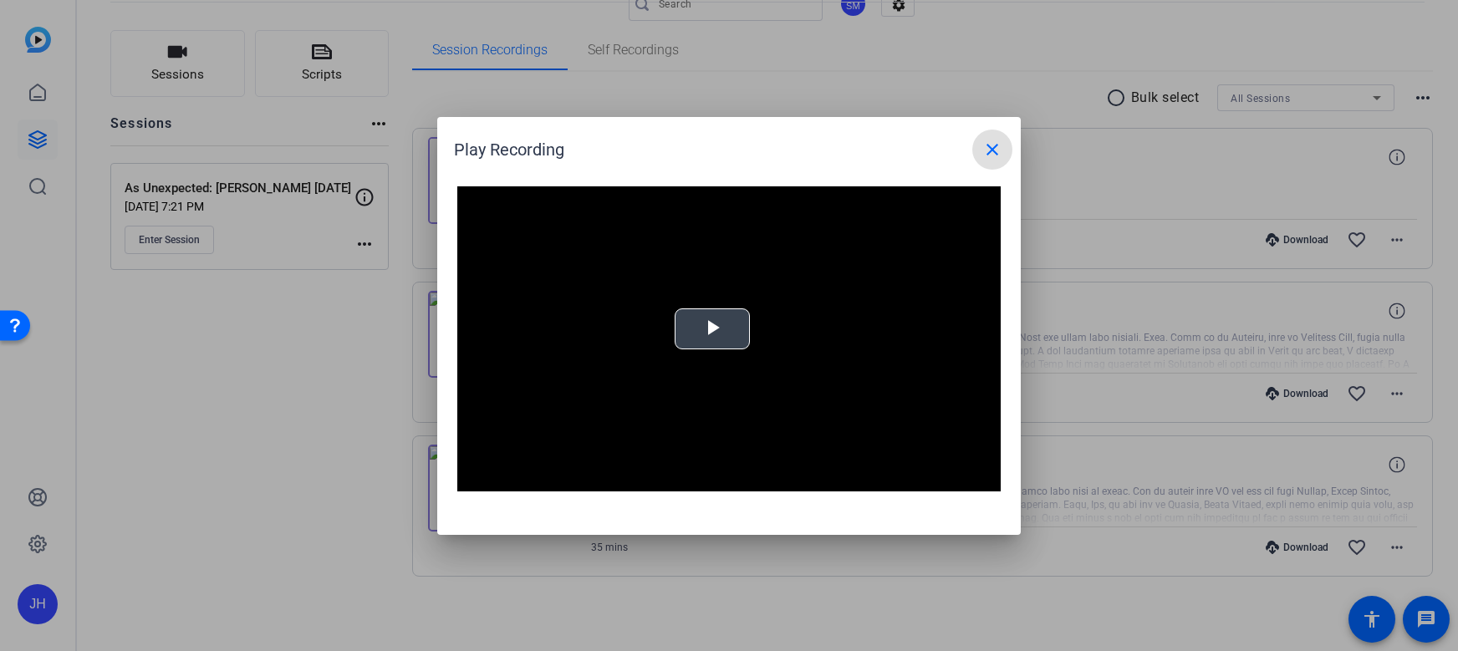
click at [712, 329] on span "Video Player" at bounding box center [712, 329] width 0 height 0
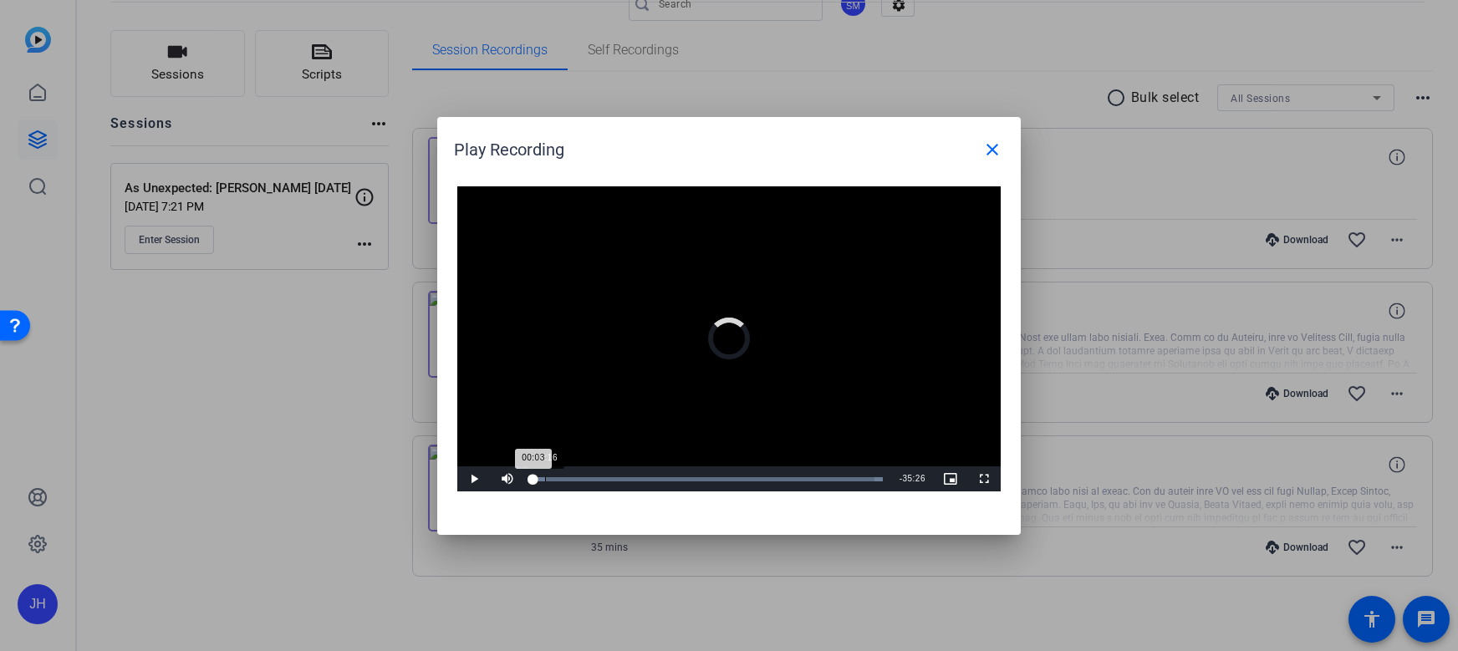
click at [544, 477] on div "Loaded : 100.00% 01:16 00:03" at bounding box center [708, 479] width 350 height 4
click at [545, 477] on div "01:16" at bounding box center [539, 479] width 13 height 4
click at [564, 478] on div "Loaded : 100.00% 03:08 01:31" at bounding box center [708, 479] width 350 height 4
click at [597, 483] on div "Loaded : 100.00% 06:26 06:31" at bounding box center [707, 479] width 367 height 25
click at [655, 487] on div "Loaded : 100.00% 12:22 12:22" at bounding box center [707, 479] width 367 height 25
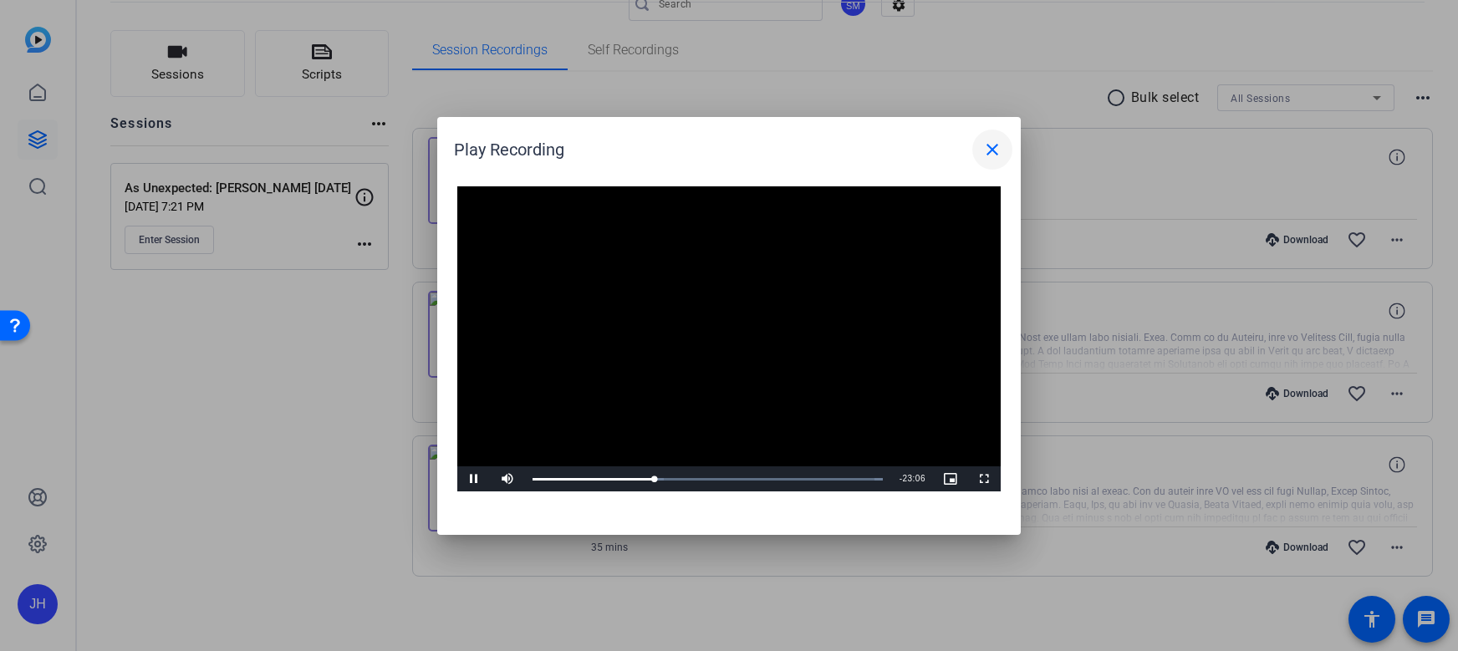
click at [978, 151] on span at bounding box center [993, 150] width 40 height 40
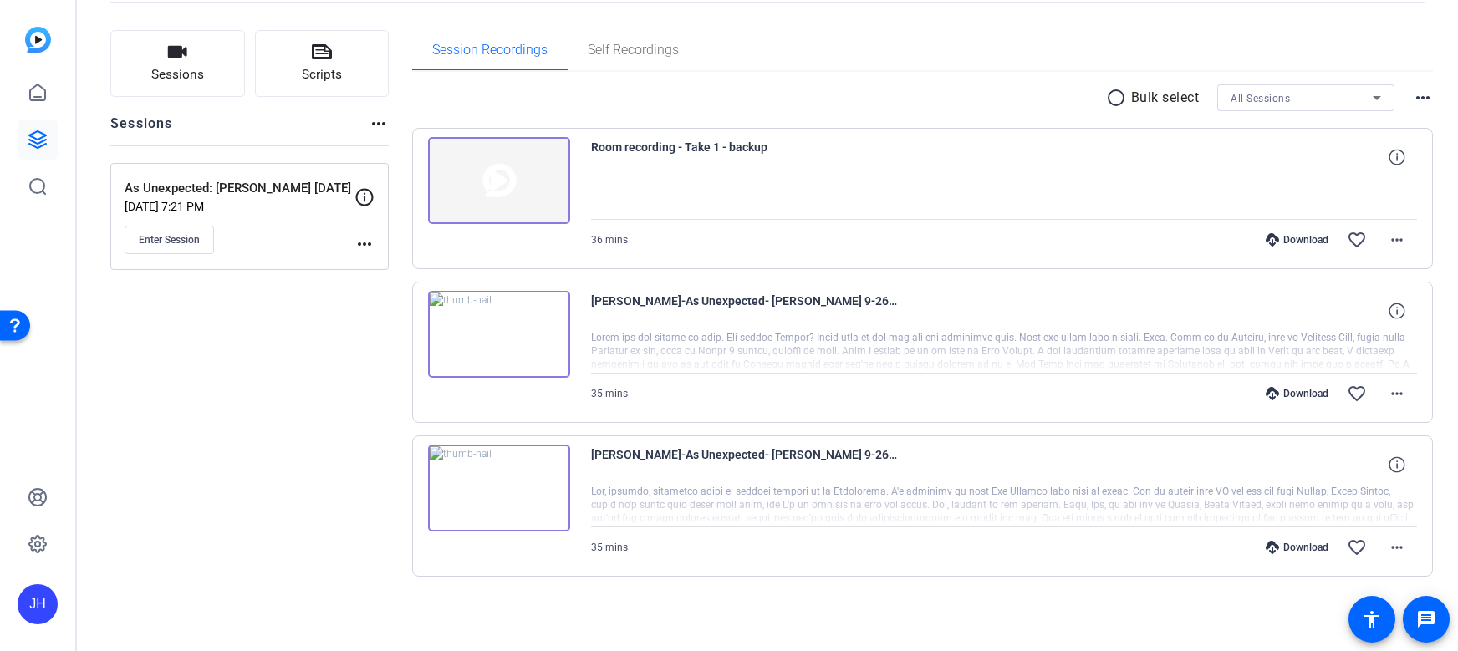
click at [893, 332] on div at bounding box center [1004, 352] width 827 height 42
click at [539, 345] on img at bounding box center [499, 334] width 142 height 87
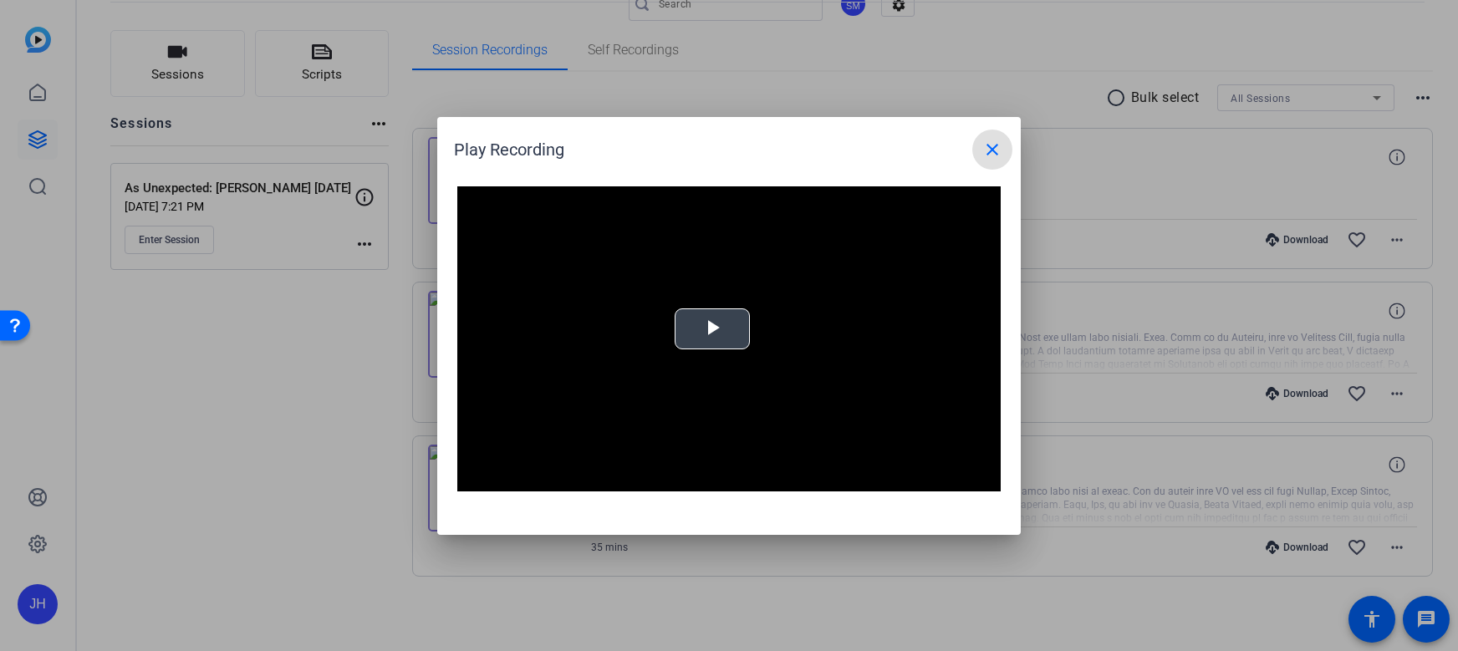
click at [712, 329] on span "Video Player" at bounding box center [712, 329] width 0 height 0
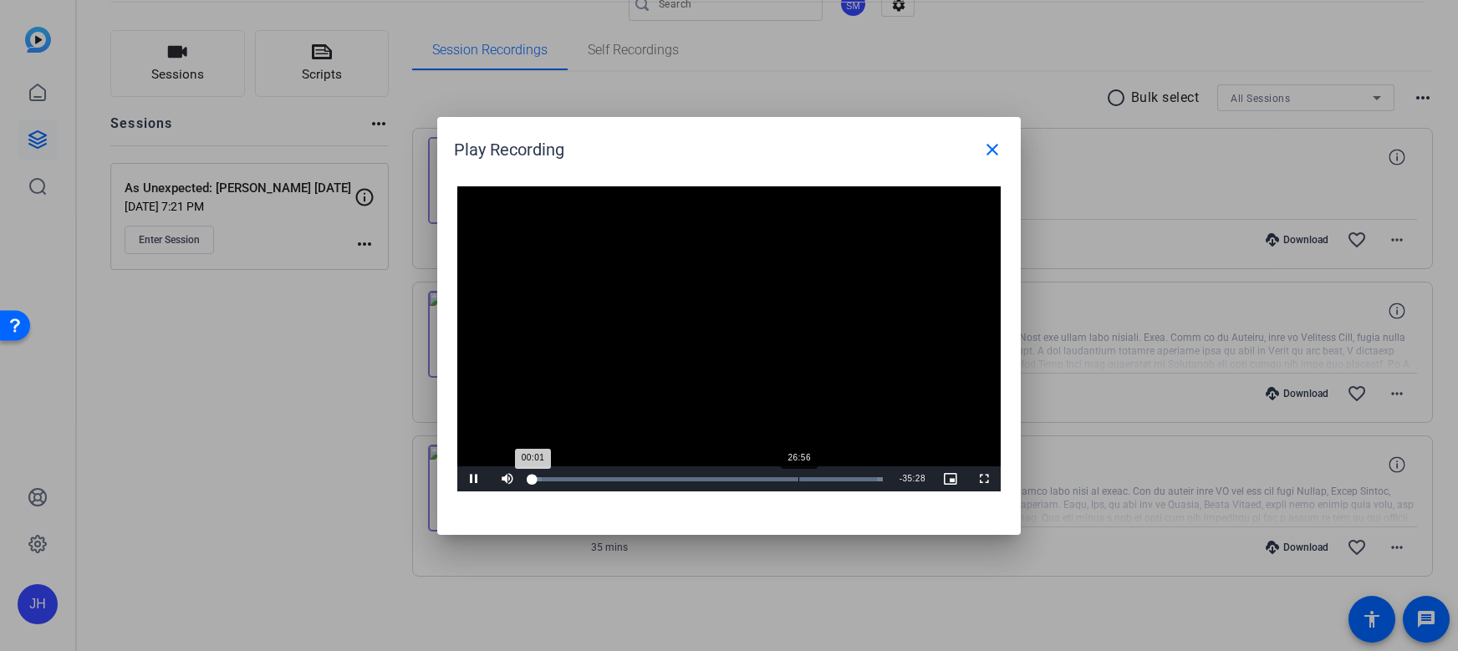
click at [799, 477] on div "Loaded : 100.00% 26:56 00:01" at bounding box center [708, 479] width 350 height 4
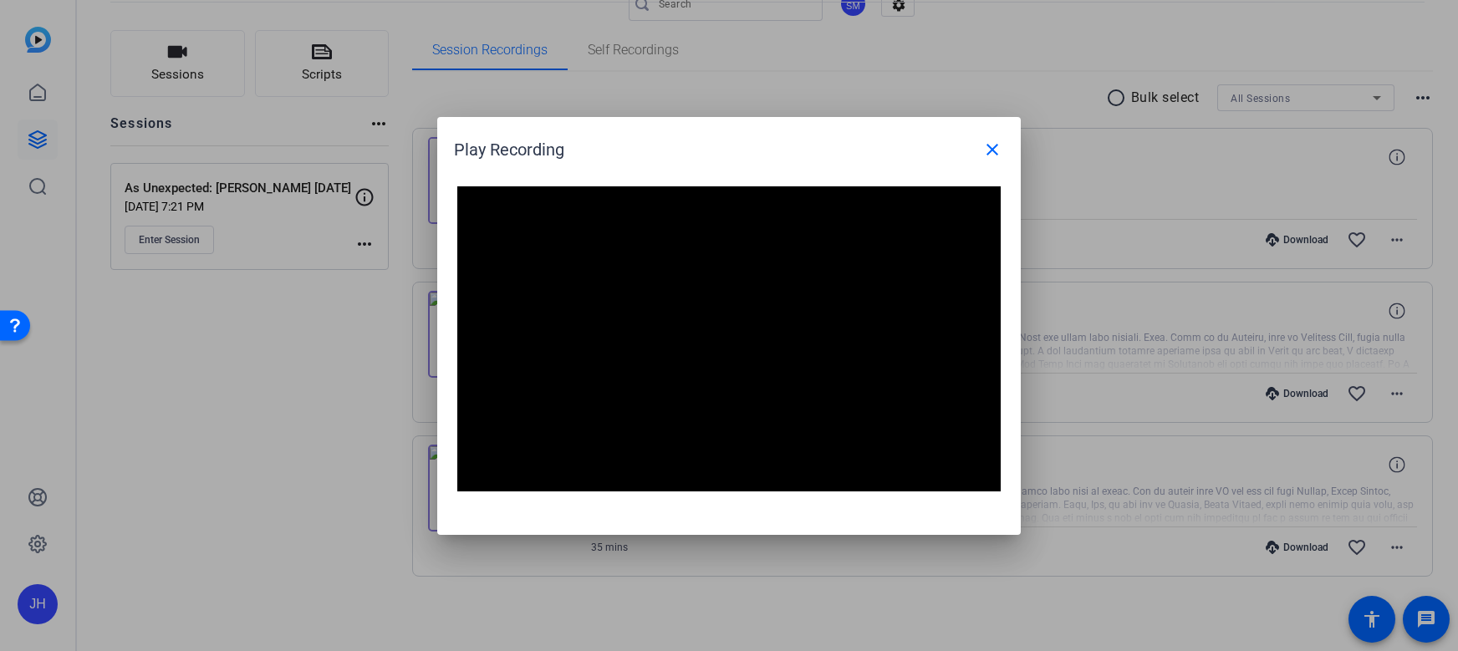
click at [1173, 210] on div at bounding box center [729, 325] width 1458 height 651
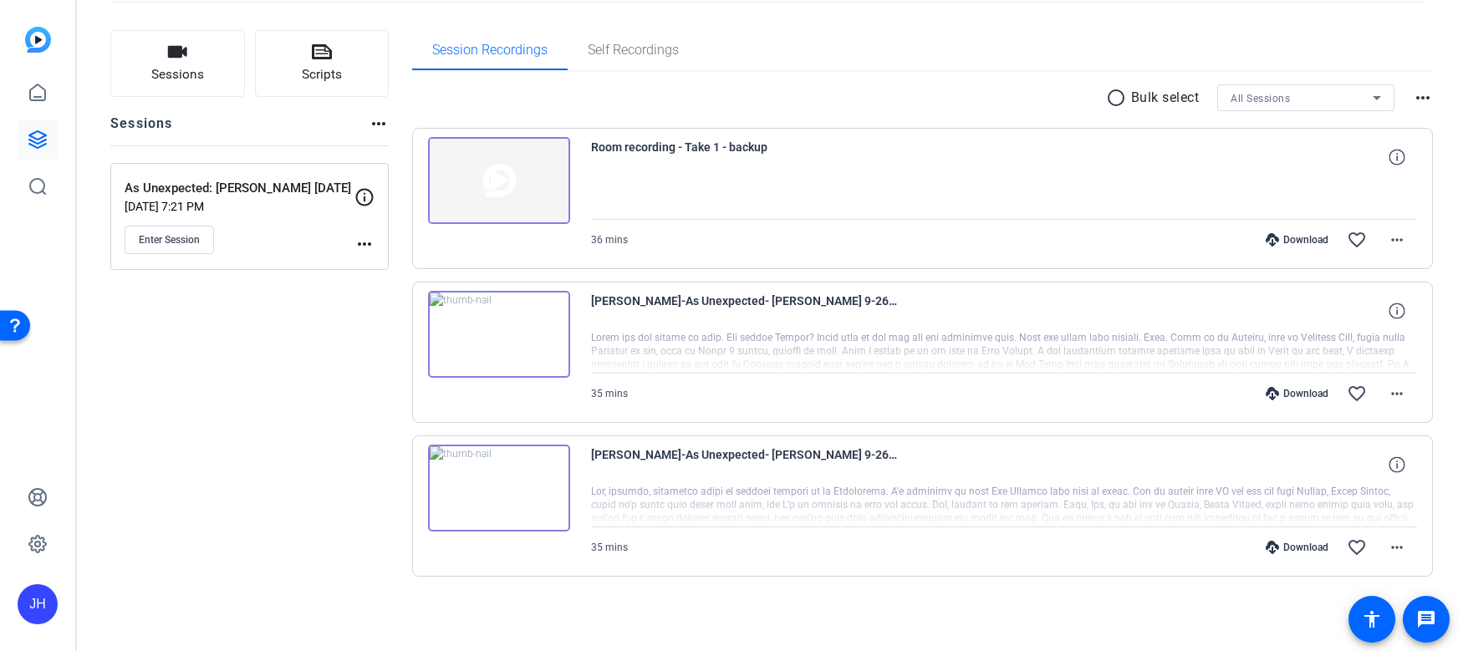
click at [483, 157] on img at bounding box center [499, 180] width 142 height 87
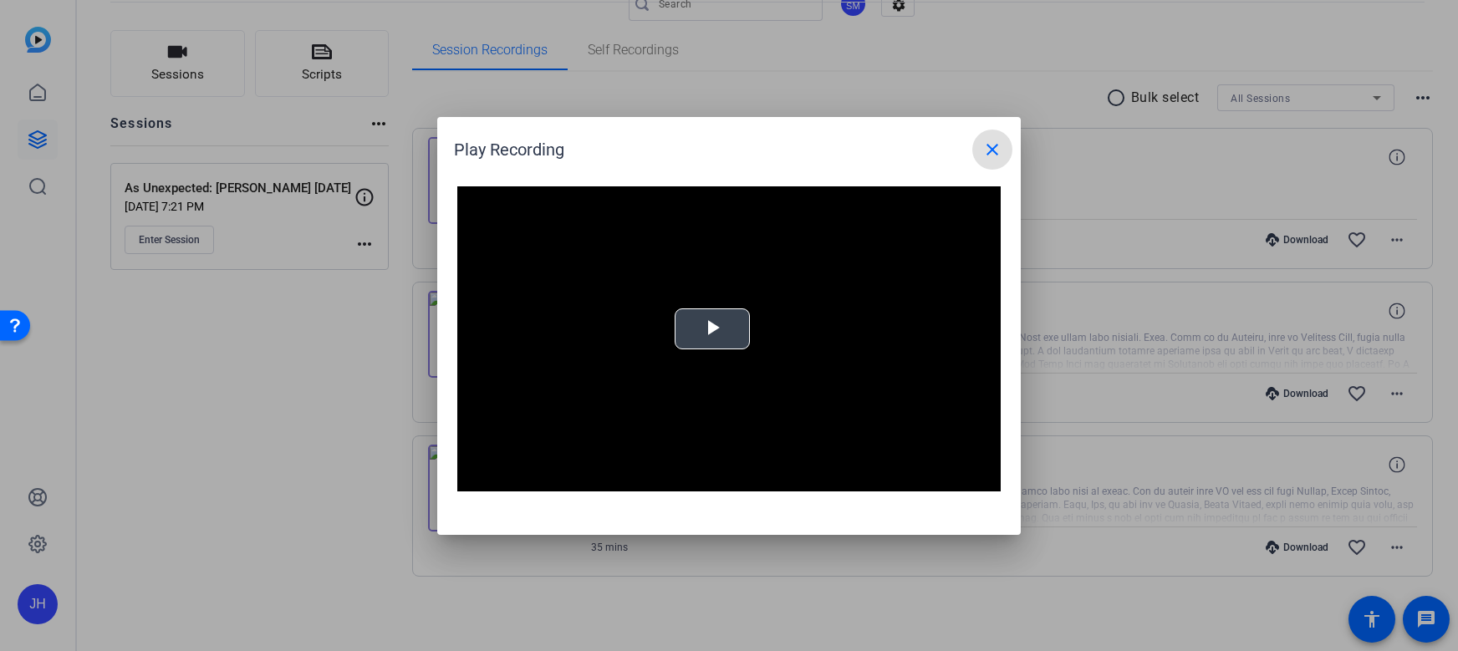
click at [749, 328] on button "Play Video" at bounding box center [712, 329] width 75 height 41
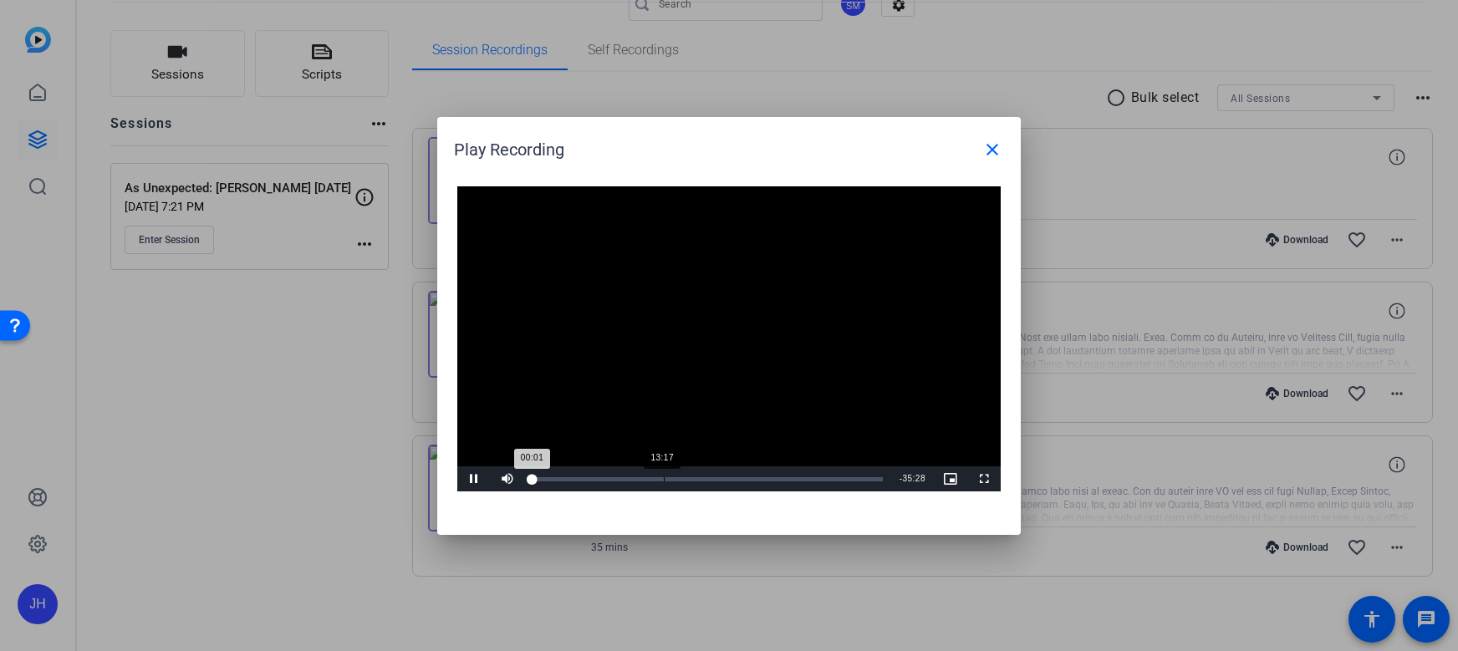
click at [663, 477] on div "Loaded : 0.13% 13:17 00:01" at bounding box center [708, 479] width 350 height 4
click at [743, 478] on div "Loaded : 37.16% 21:10 21:20" at bounding box center [708, 479] width 350 height 4
click at [997, 156] on mat-icon "close" at bounding box center [993, 150] width 20 height 20
